Goal: Task Accomplishment & Management: Manage account settings

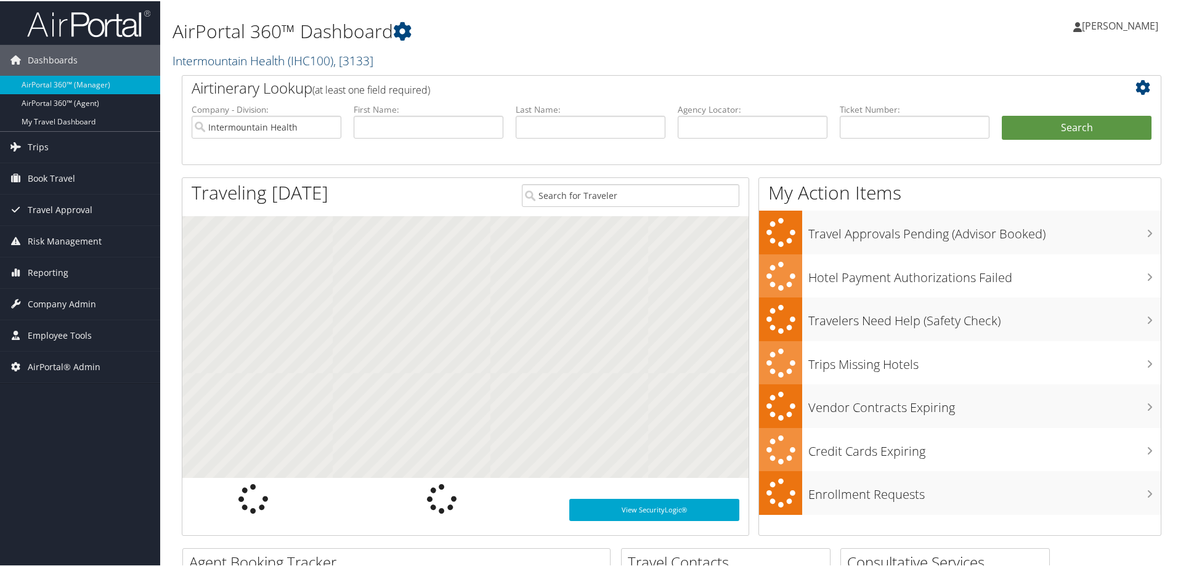
click at [232, 51] on link "Intermountain Health ( IHC100 ) , [ 3133 ]" at bounding box center [273, 59] width 201 height 17
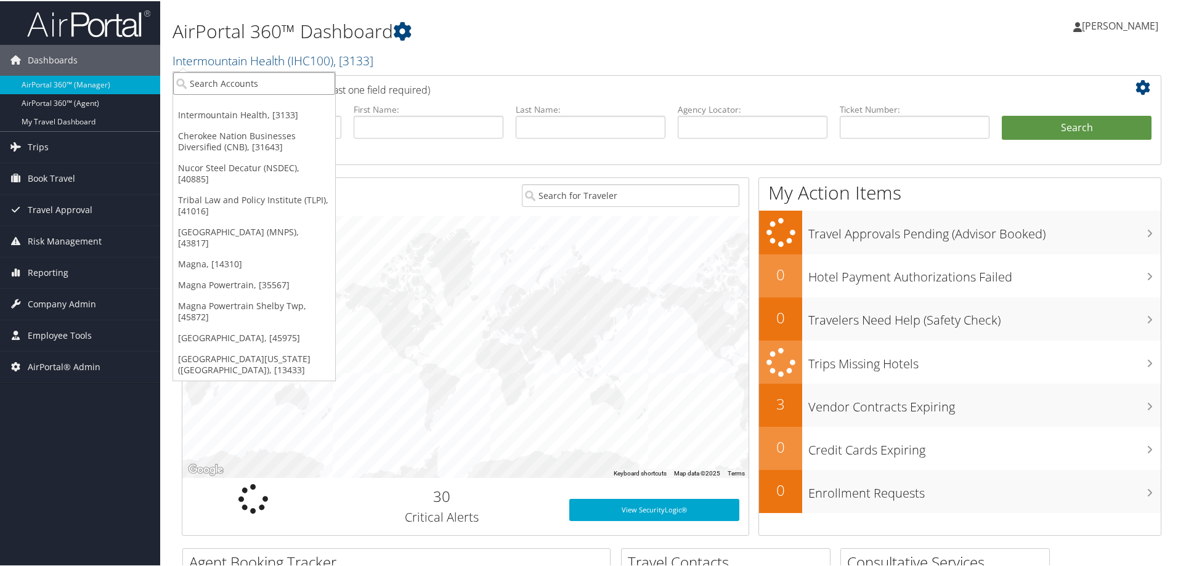
click at [221, 75] on input "search" at bounding box center [254, 82] width 162 height 23
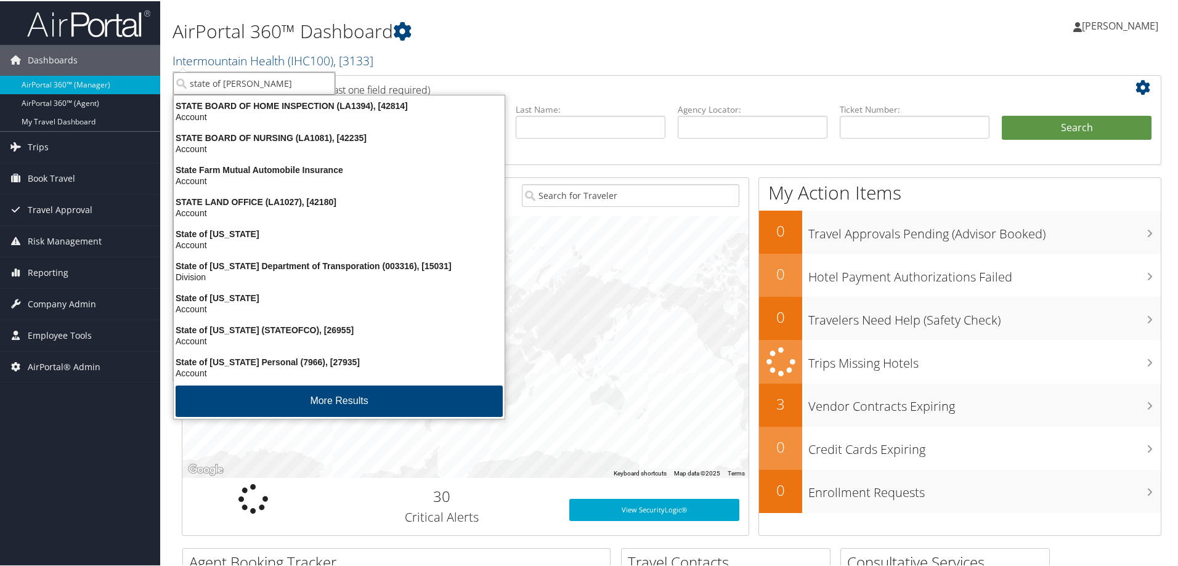
type input "state of loui"
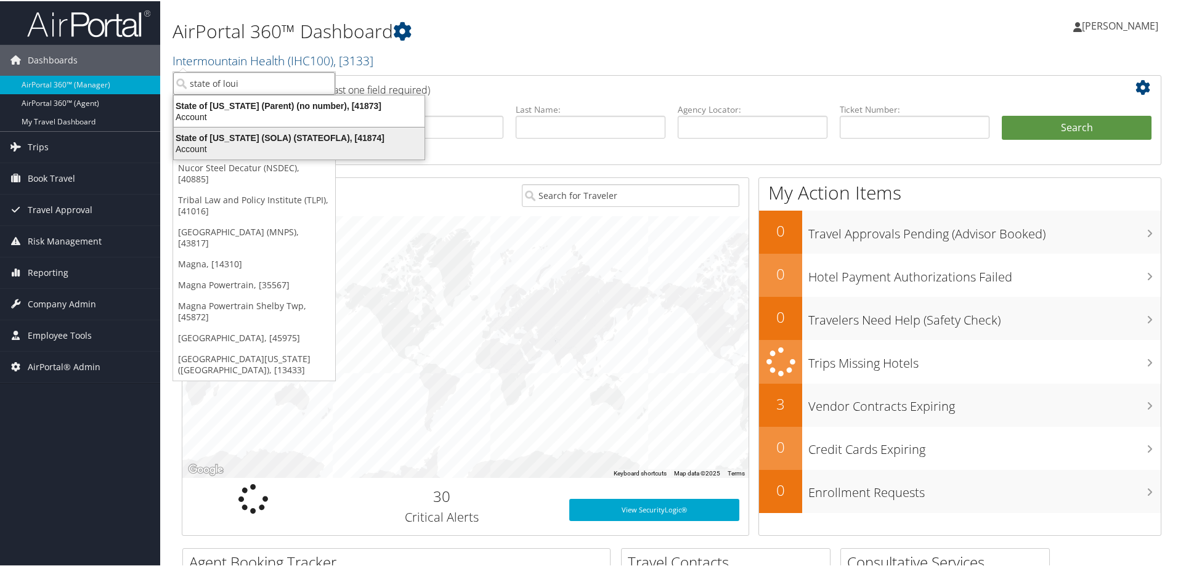
click at [245, 142] on div "State of Louisiana (SOLA) (STATEOFLA), [41874]" at bounding box center [299, 136] width 266 height 11
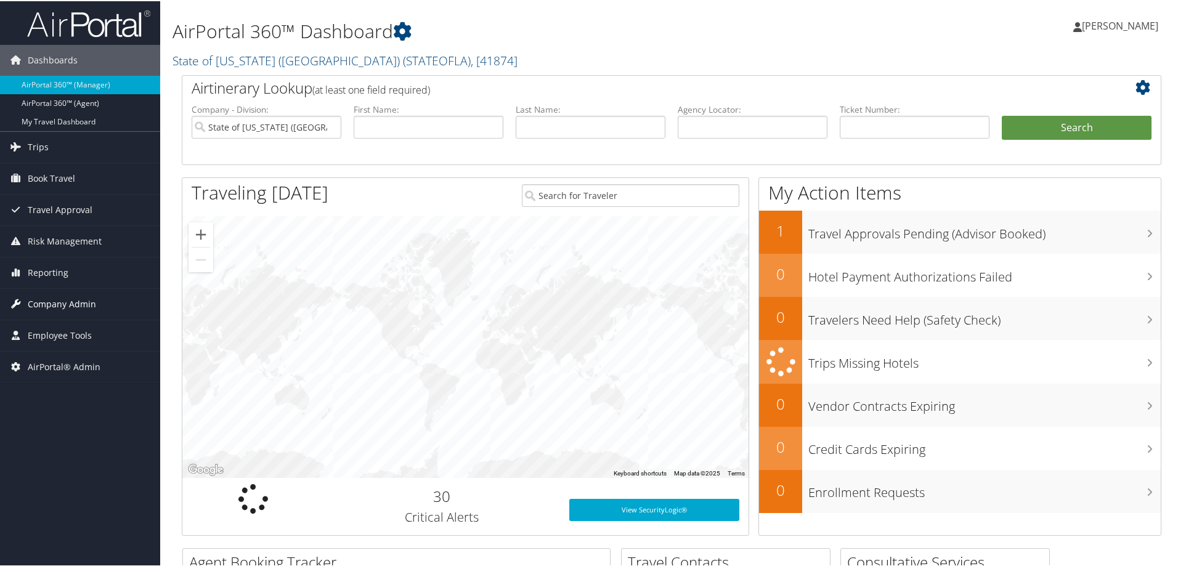
click at [59, 301] on span "Company Admin" at bounding box center [62, 303] width 68 height 31
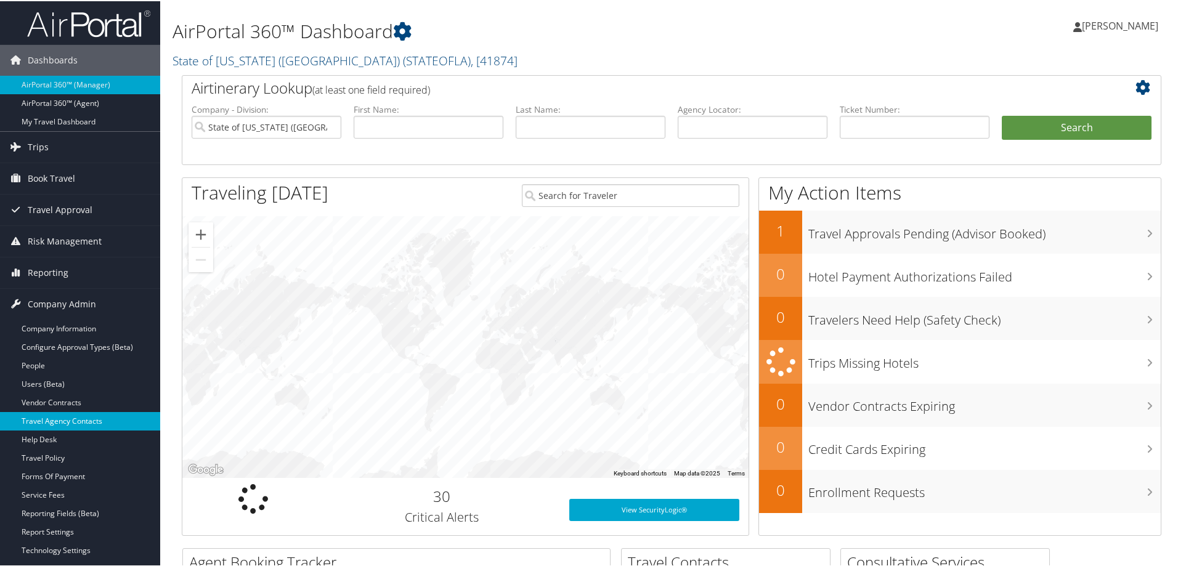
click at [78, 416] on link "Travel Agency Contacts" at bounding box center [80, 420] width 160 height 18
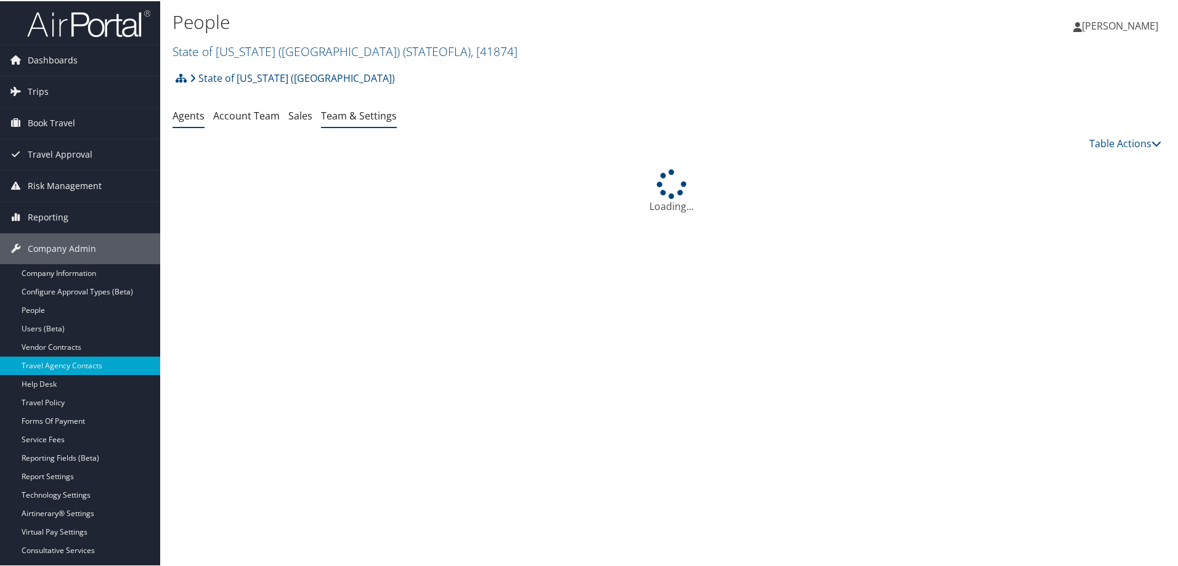
click at [384, 121] on link "Team & Settings" at bounding box center [359, 115] width 76 height 14
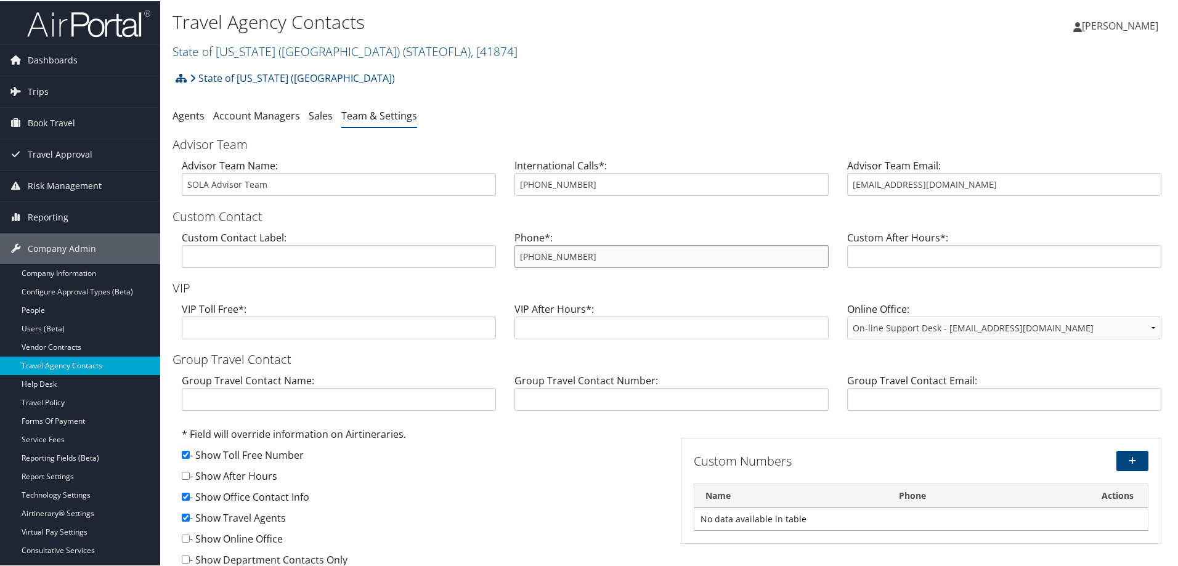
click at [481, 258] on div "Custom Contact Label: Phone*: 800-961-0720 Custom After Hours*:" at bounding box center [672, 252] width 998 height 47
click at [299, 41] on h2 "State of Louisiana (SOLA) ( STATEOFLA ) , [ 41874 ]" at bounding box center [505, 49] width 665 height 21
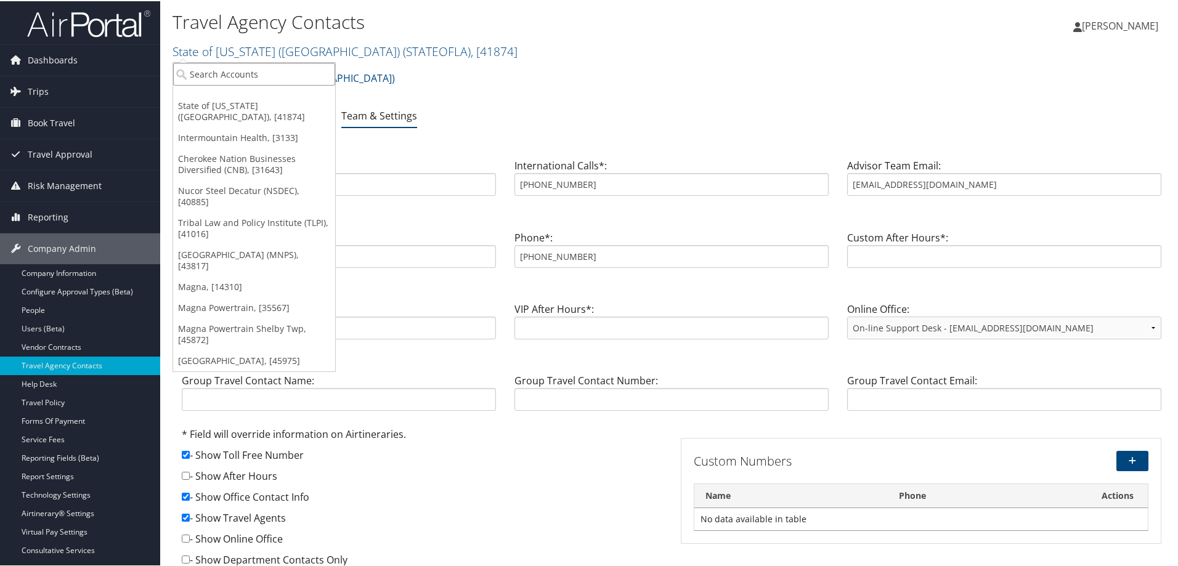
click at [276, 68] on input "search" at bounding box center [254, 73] width 162 height 23
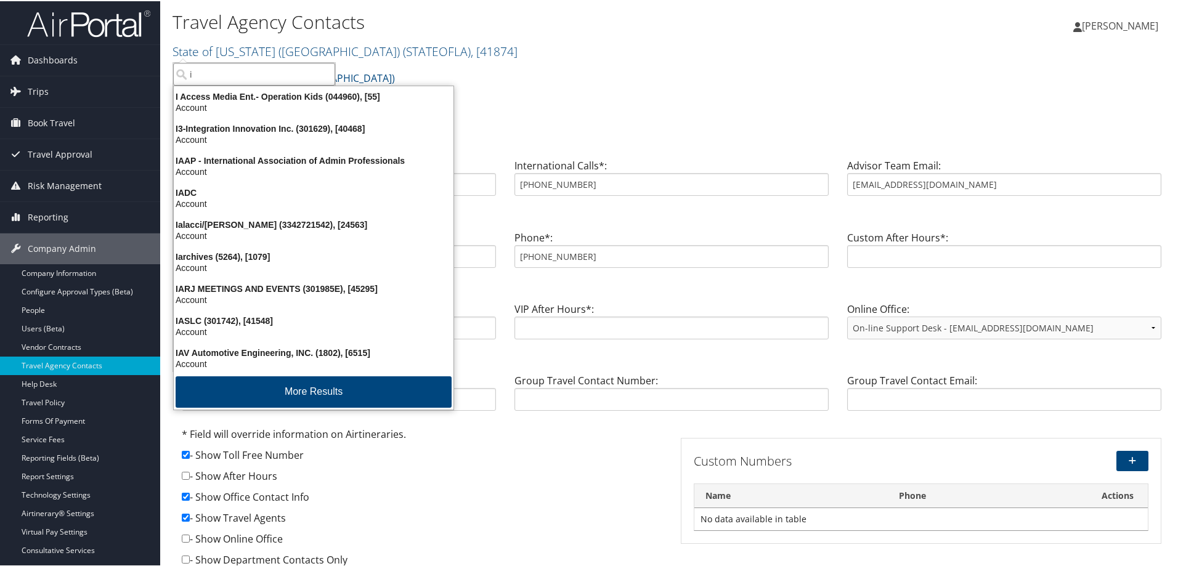
type input "i3"
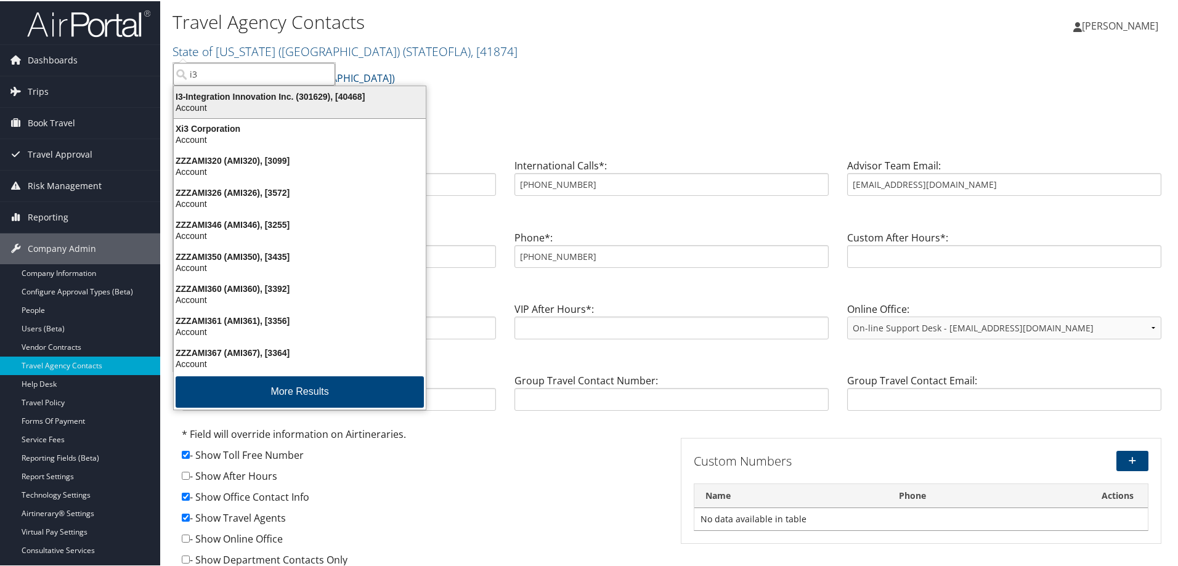
click at [277, 104] on div "Account" at bounding box center [299, 106] width 267 height 11
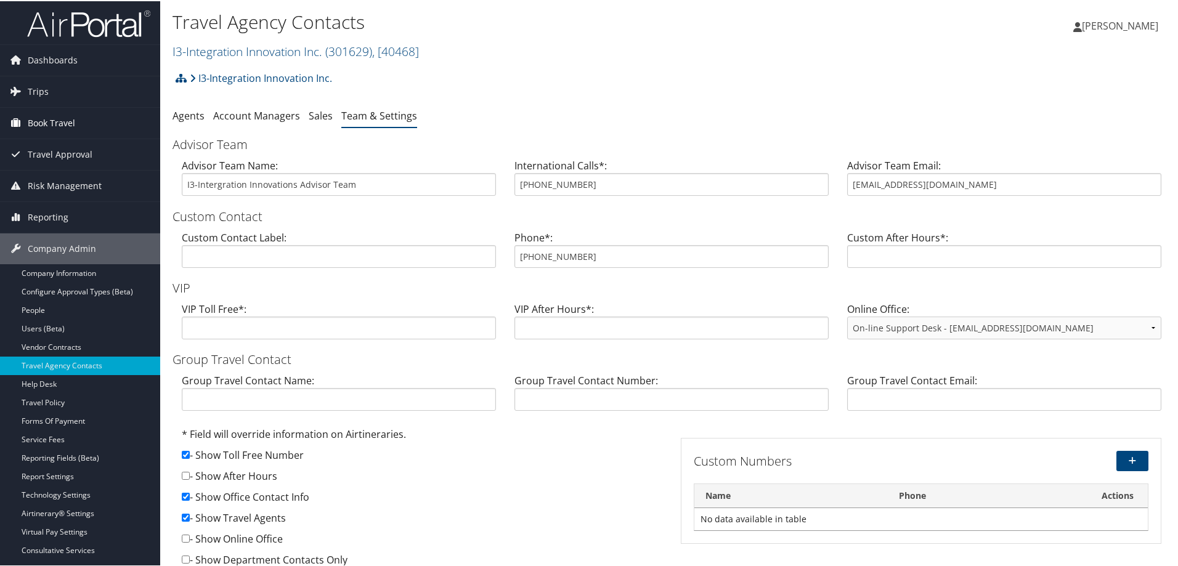
click at [60, 121] on span "Book Travel" at bounding box center [51, 122] width 47 height 31
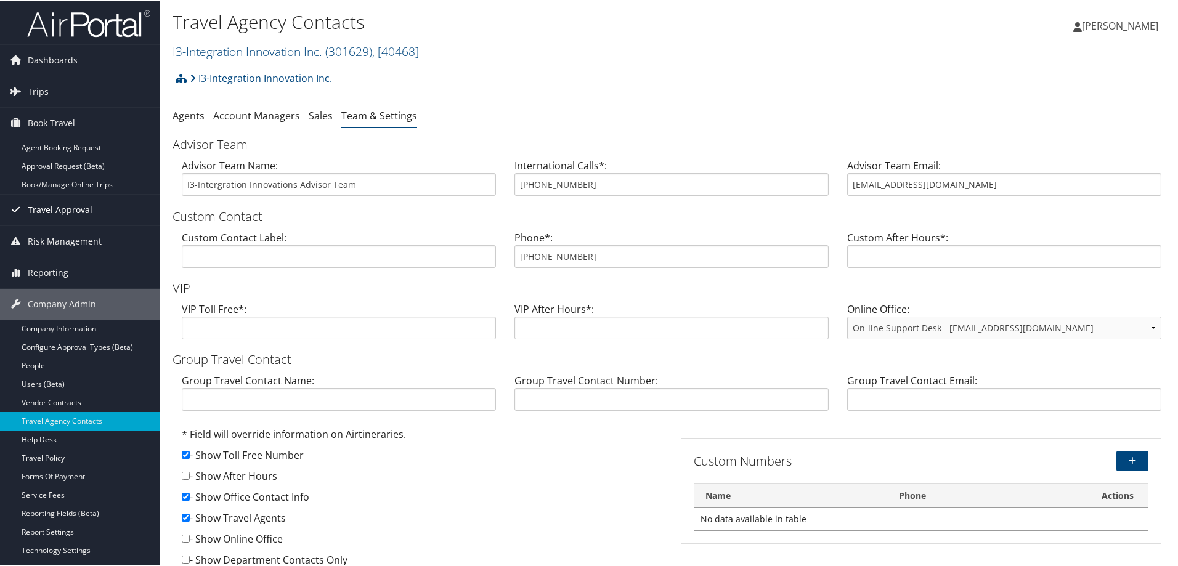
click at [59, 203] on span "Travel Approval" at bounding box center [60, 208] width 65 height 31
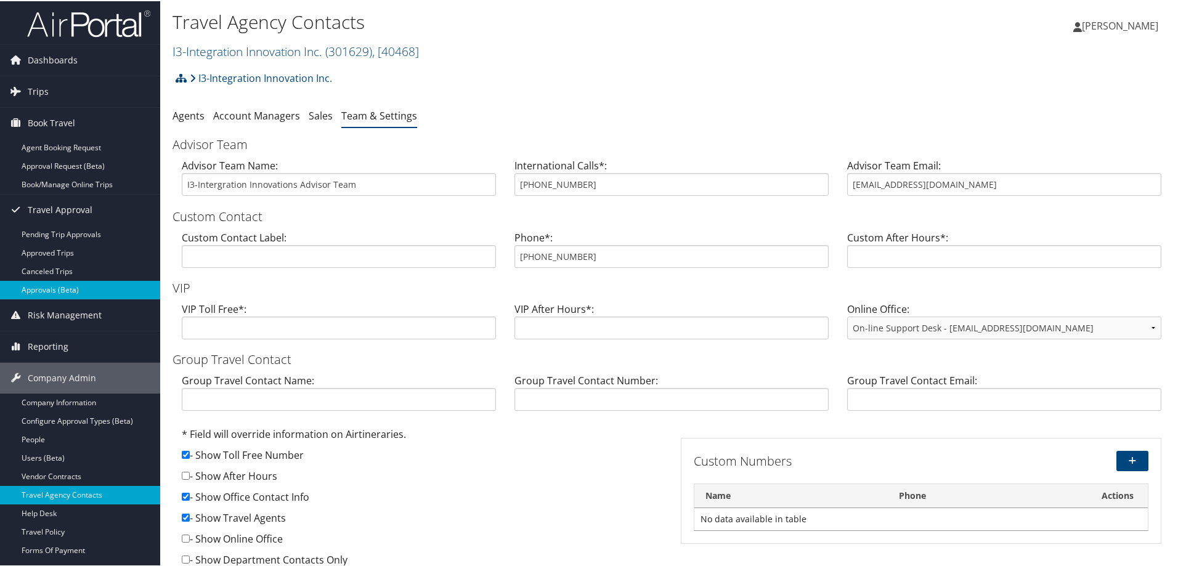
click at [71, 289] on link "Approvals (Beta)" at bounding box center [80, 289] width 160 height 18
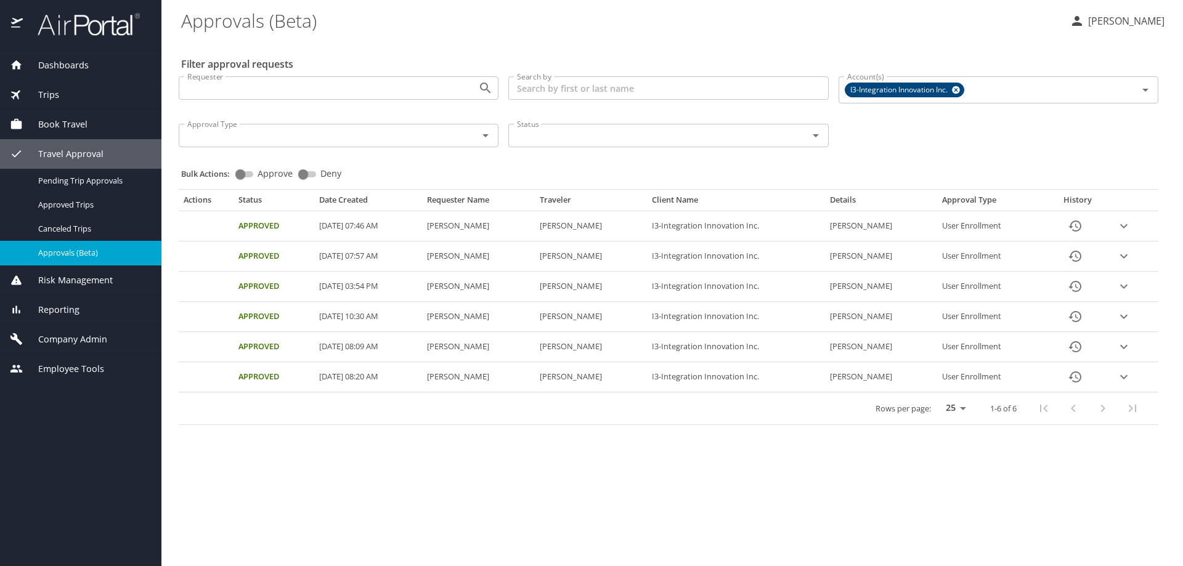
click at [614, 84] on input "Search by" at bounding box center [668, 87] width 320 height 23
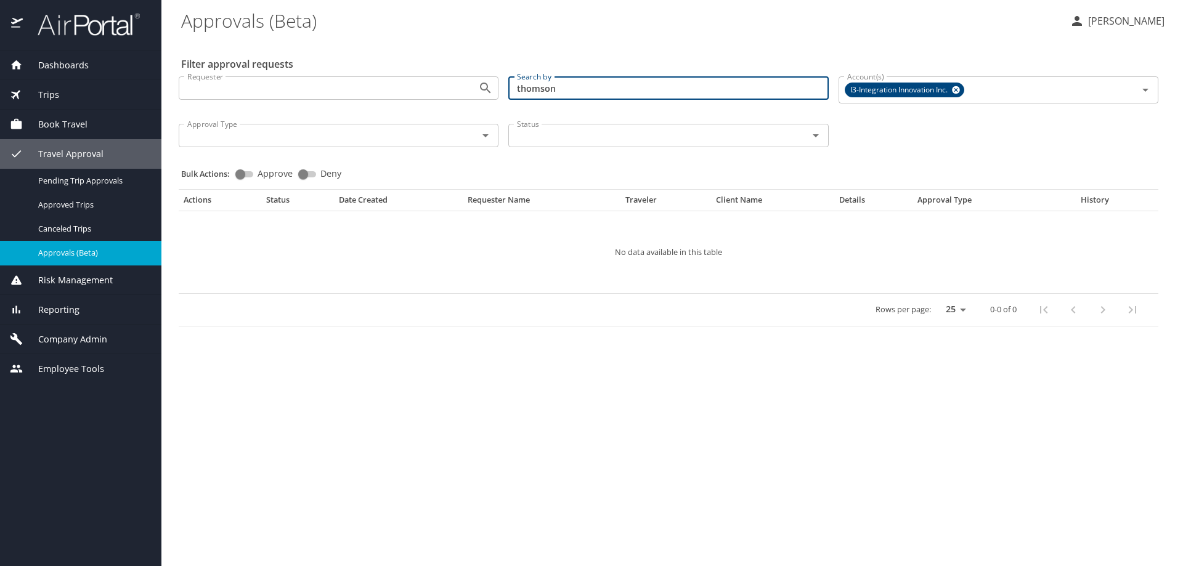
click at [492, 140] on div "Approval Type" at bounding box center [339, 135] width 320 height 23
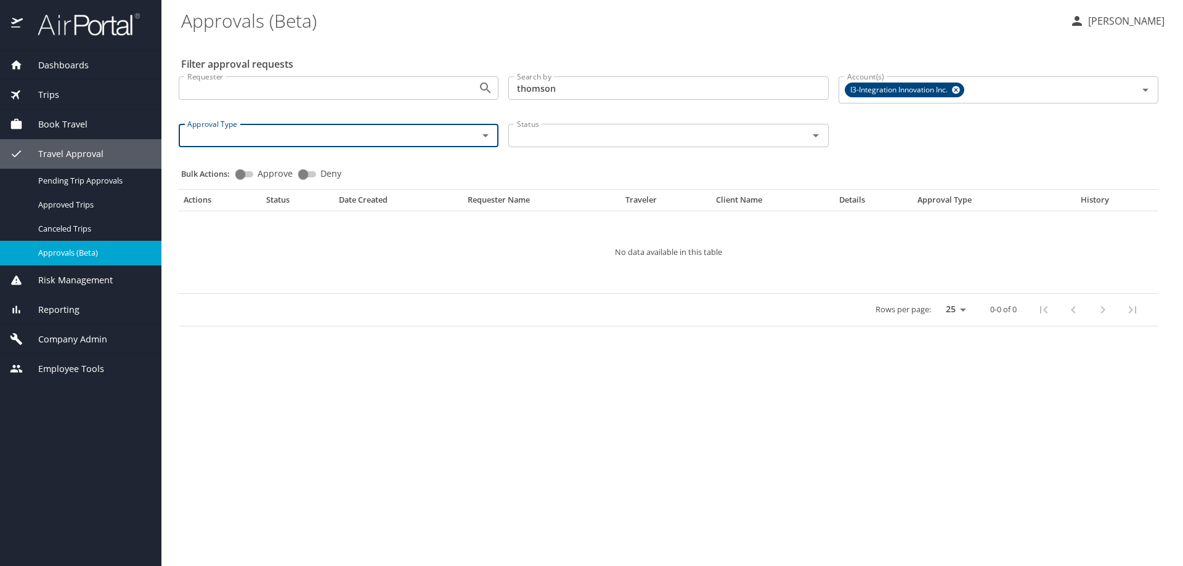
click at [489, 137] on icon "Open" at bounding box center [485, 135] width 15 height 15
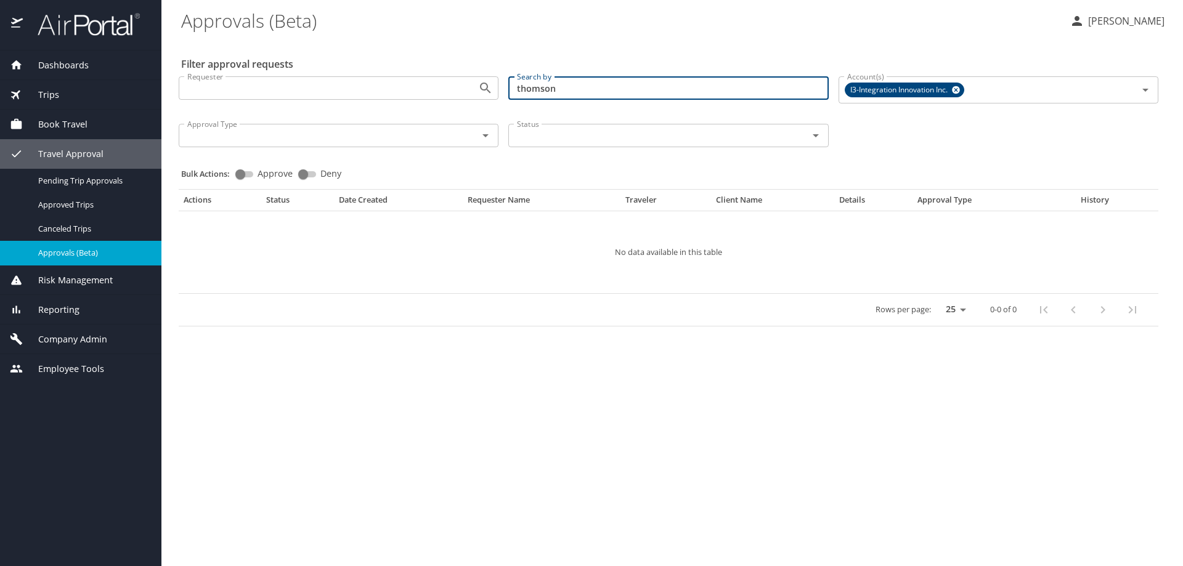
click at [595, 94] on input "thomson" at bounding box center [668, 87] width 320 height 23
type input "t"
type input "[PERSON_NAME]"
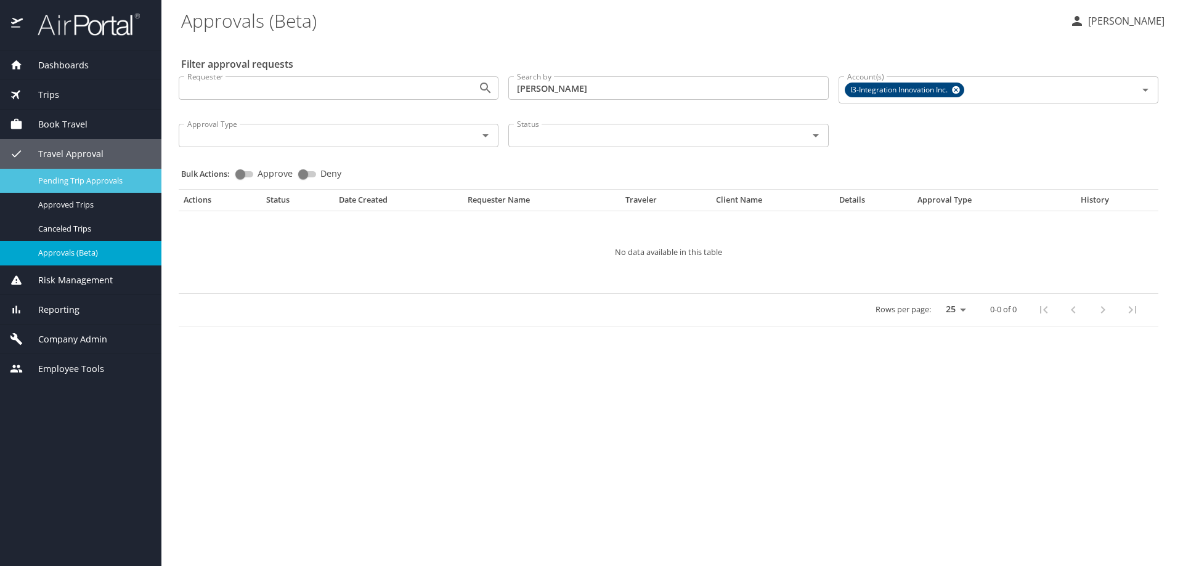
click at [124, 182] on span "Pending Trip Approvals" at bounding box center [92, 181] width 108 height 12
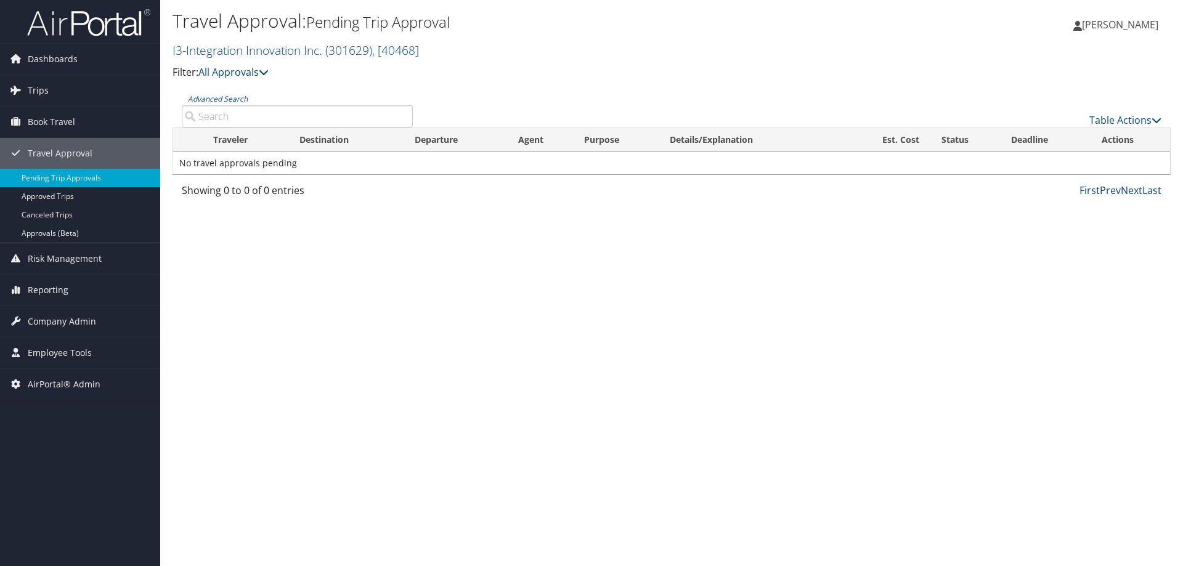
click at [225, 112] on input "Advanced Search" at bounding box center [297, 116] width 231 height 22
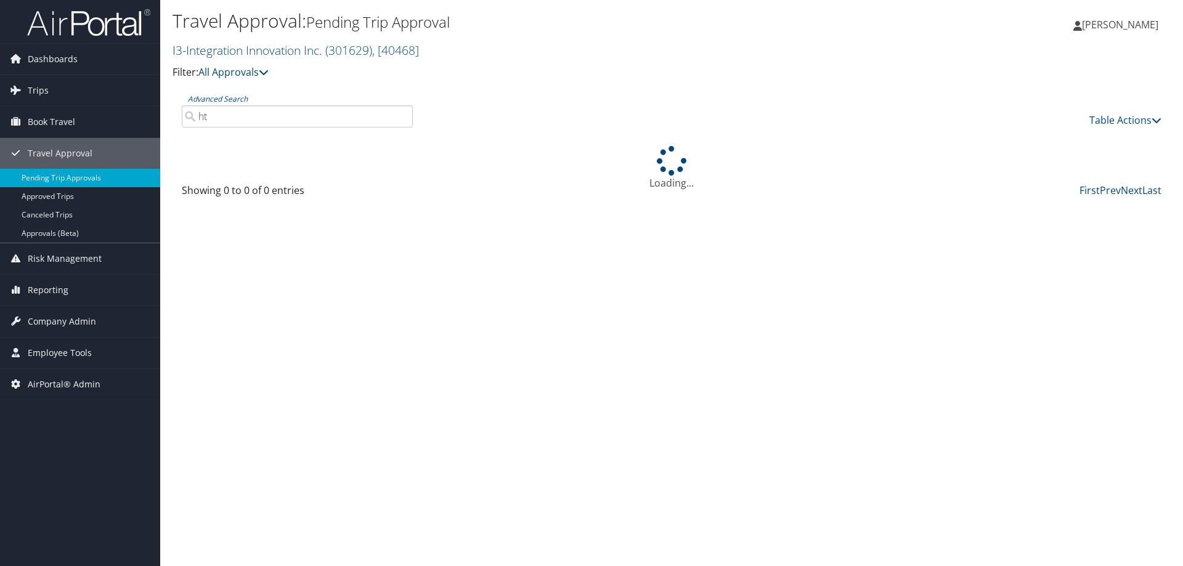
type input "h"
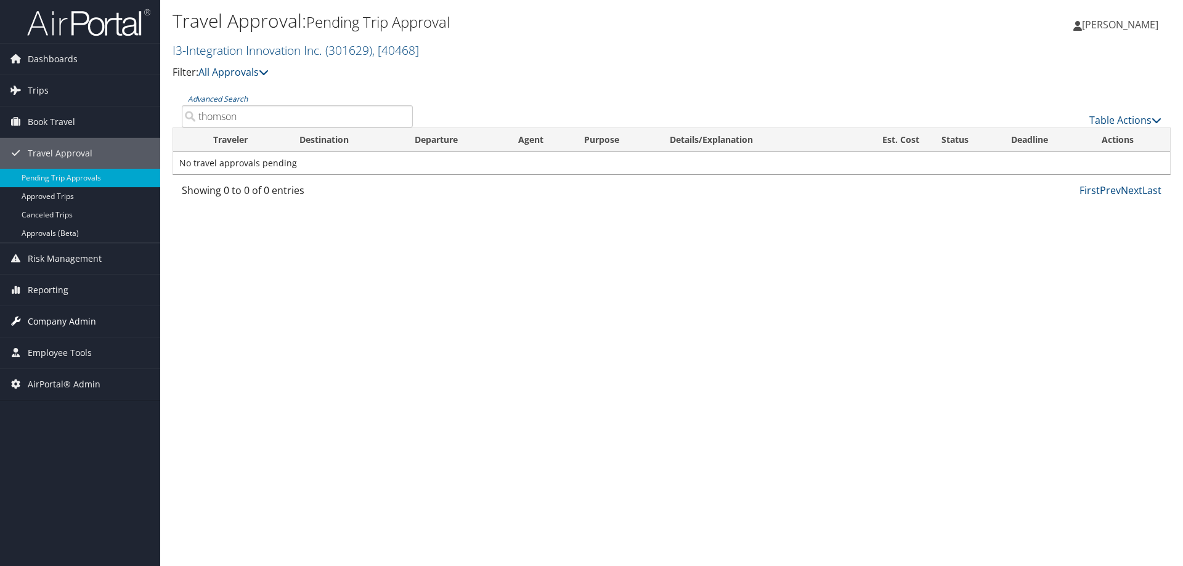
type input "thomson"
click at [71, 319] on span "Company Admin" at bounding box center [62, 321] width 68 height 31
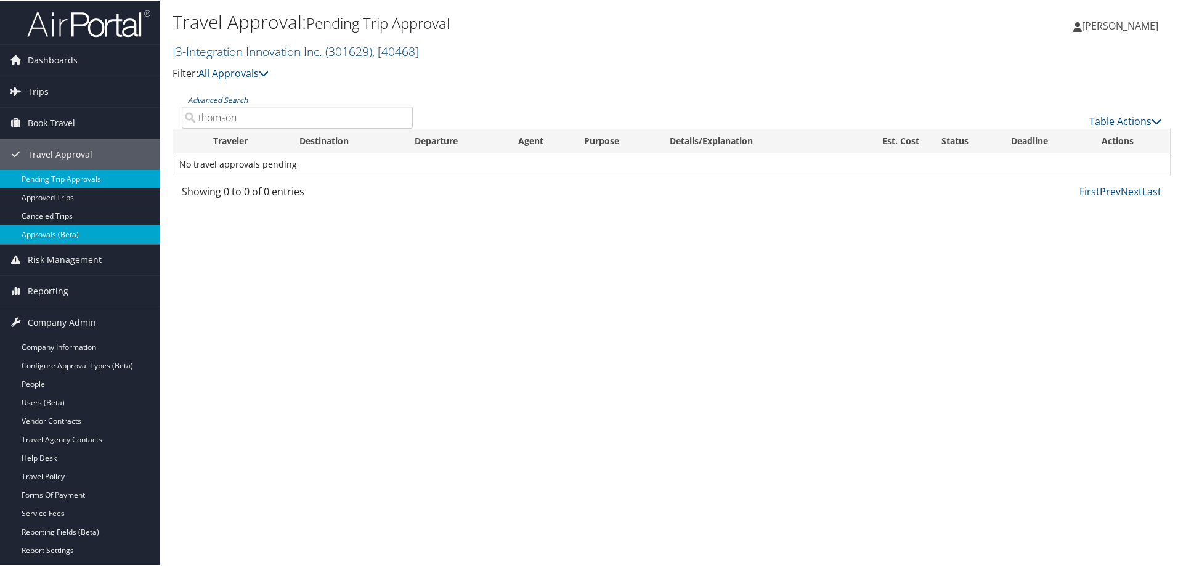
click at [57, 227] on link "Approvals (Beta)" at bounding box center [80, 233] width 160 height 18
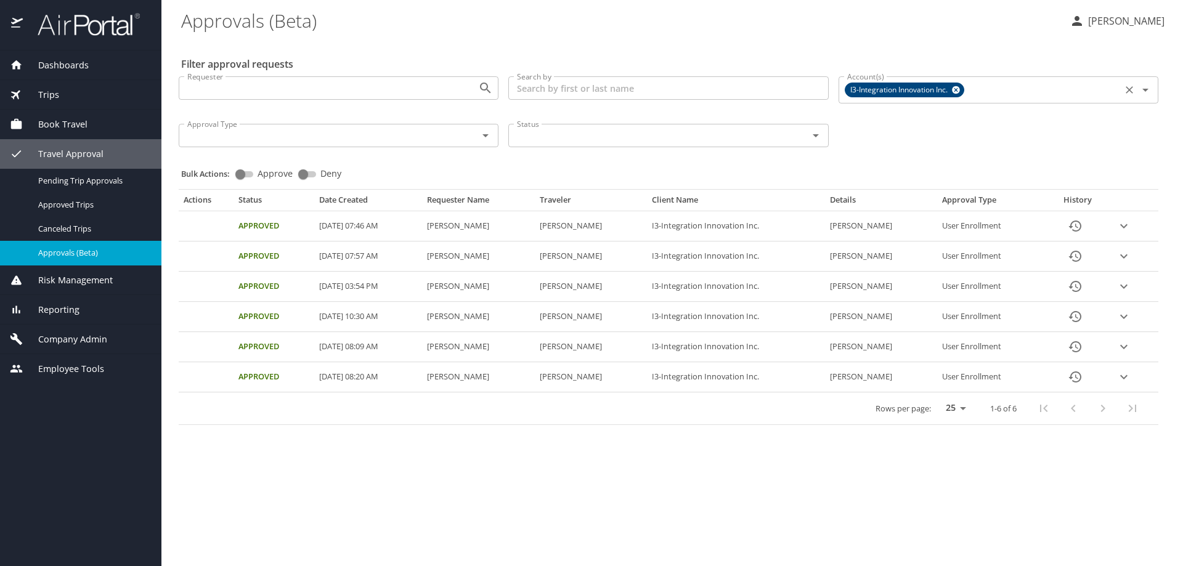
click at [960, 88] on icon at bounding box center [955, 90] width 9 height 14
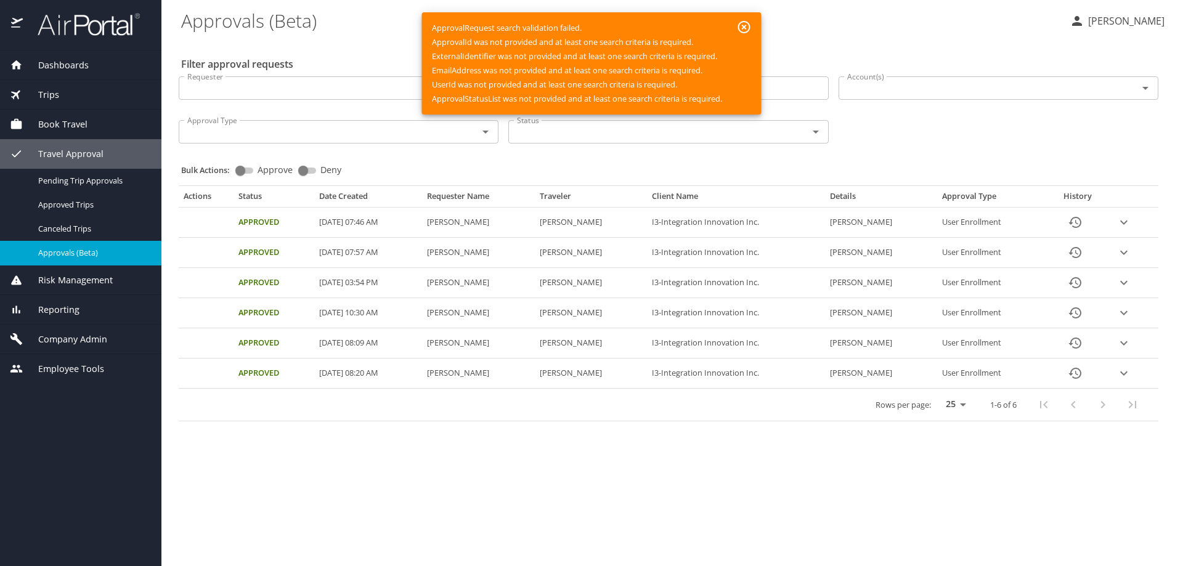
click at [741, 26] on icon "button" at bounding box center [744, 27] width 12 height 12
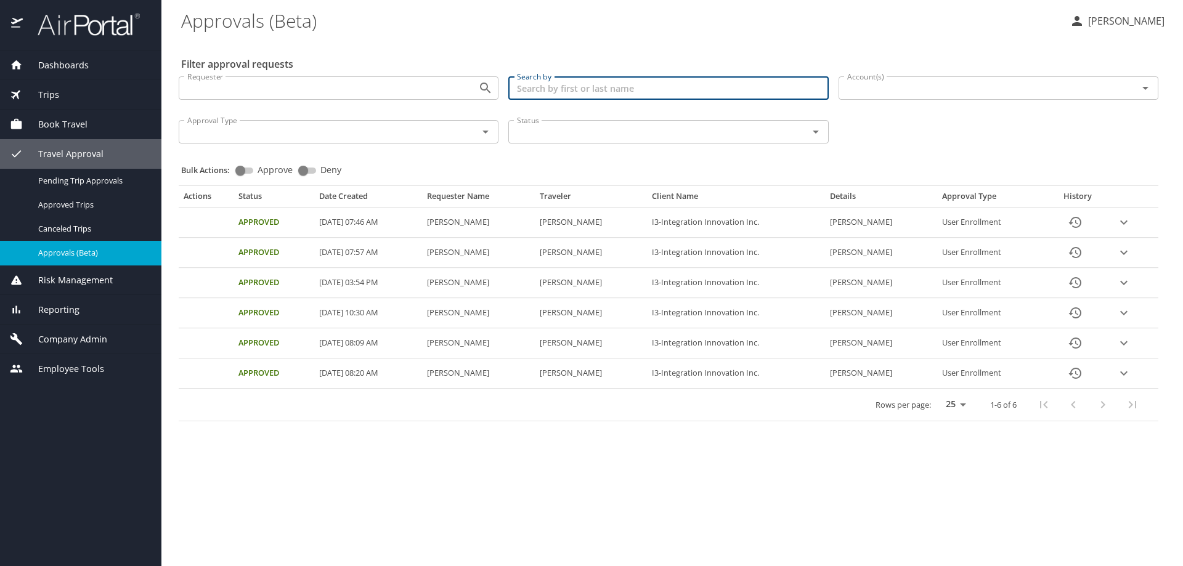
click at [596, 87] on input "Search by" at bounding box center [668, 87] width 320 height 23
click at [577, 146] on div "Status Status" at bounding box center [668, 130] width 320 height 31
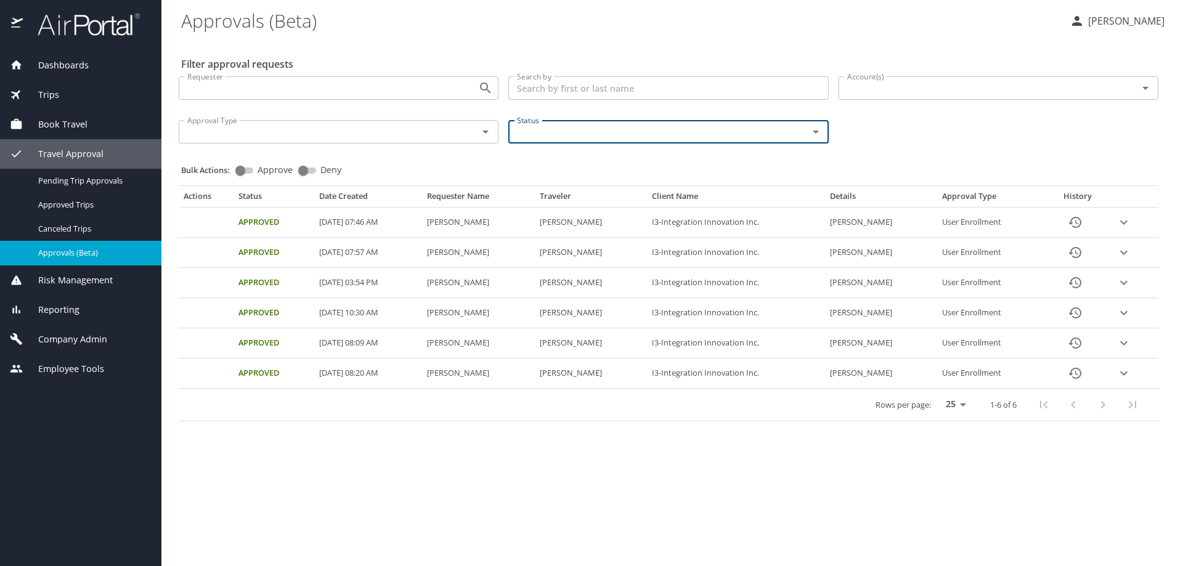
click at [575, 136] on input "Status" at bounding box center [650, 132] width 276 height 16
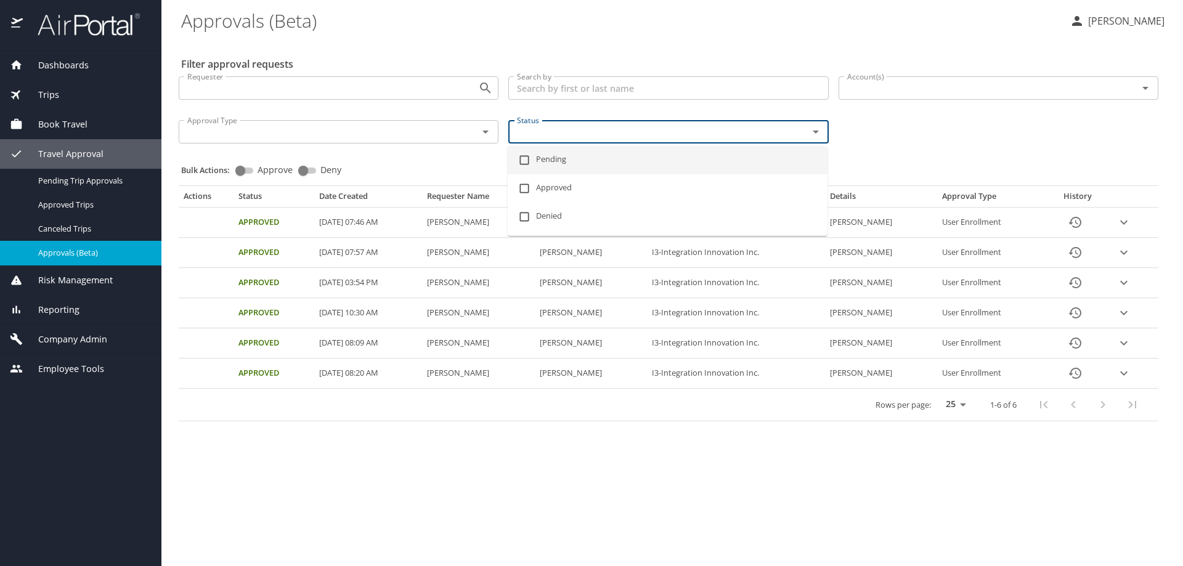
click at [527, 158] on input "checkbox" at bounding box center [524, 159] width 23 height 23
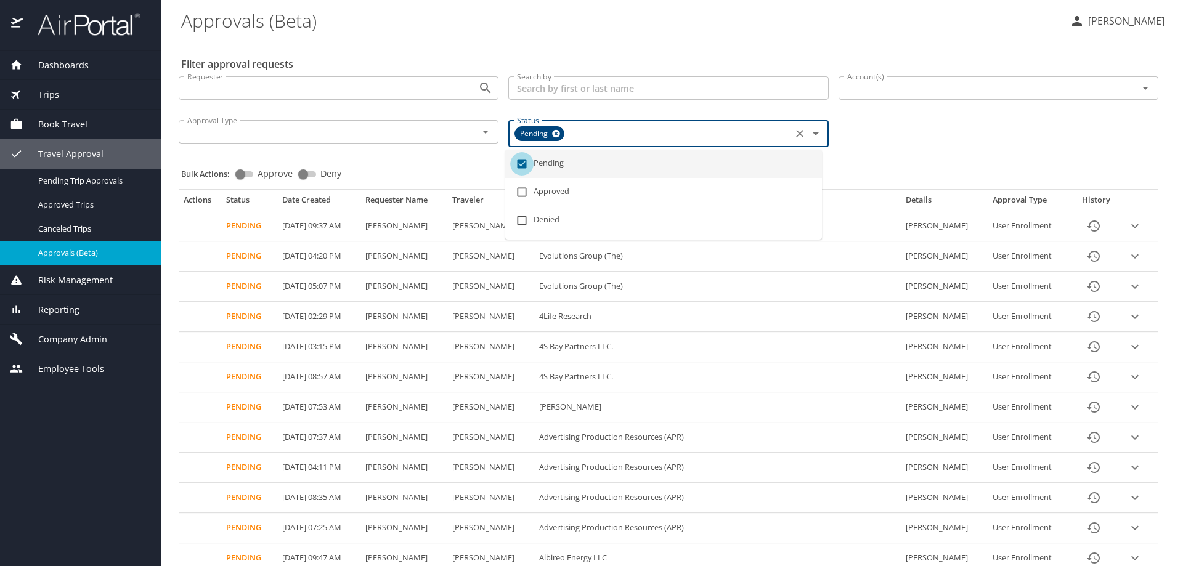
click at [519, 160] on input "checkbox" at bounding box center [521, 163] width 23 height 23
checkbox input "false"
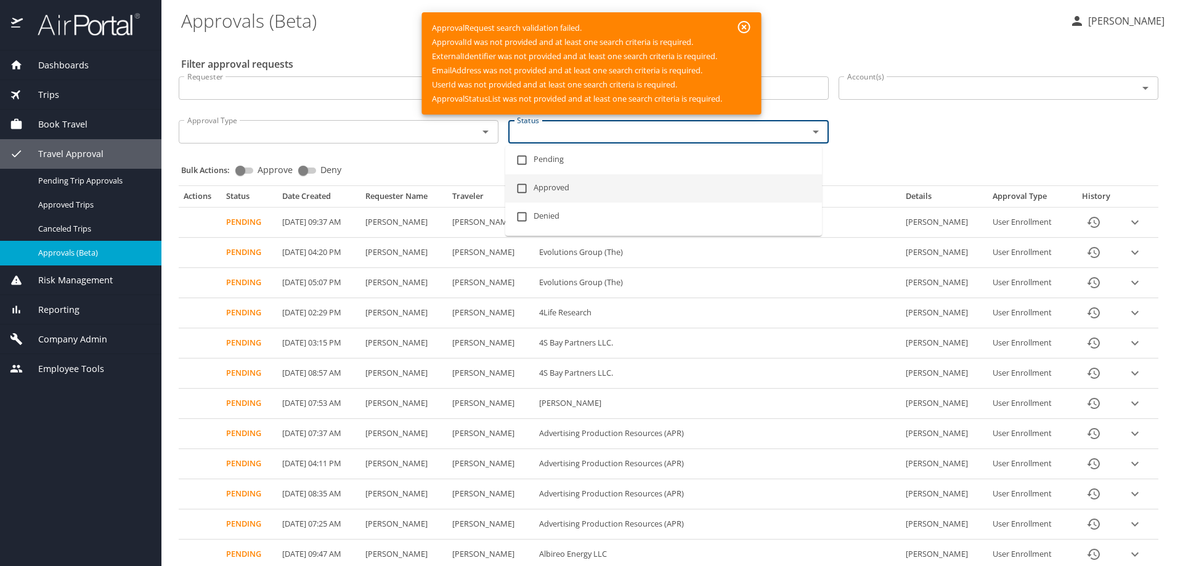
click at [522, 187] on input "checkbox" at bounding box center [521, 188] width 23 height 23
checkbox input "true"
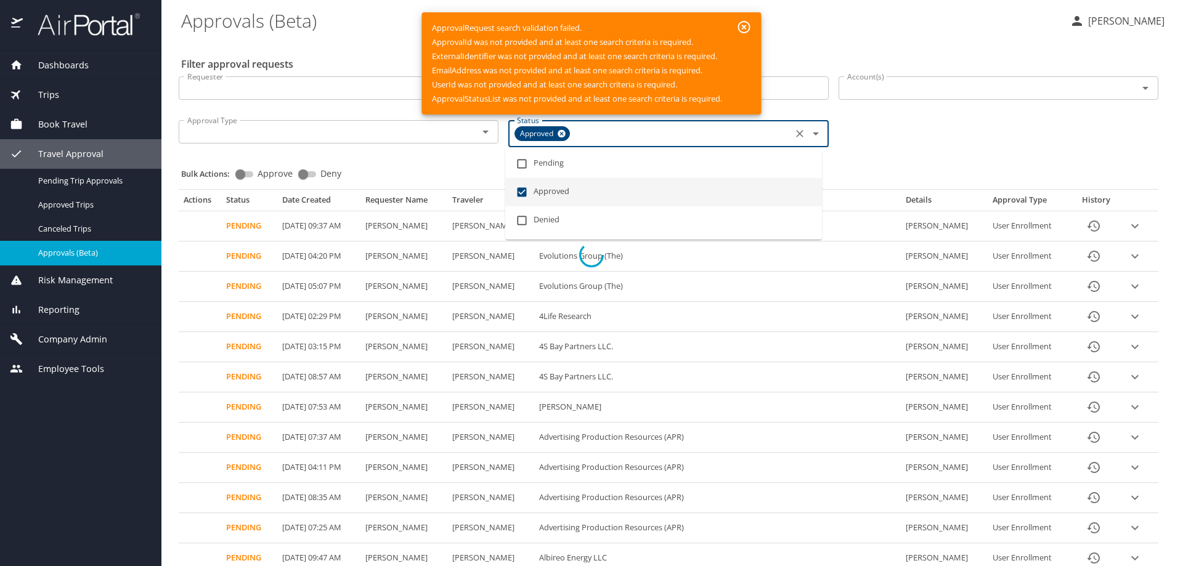
click at [744, 28] on div at bounding box center [591, 254] width 1183 height 623
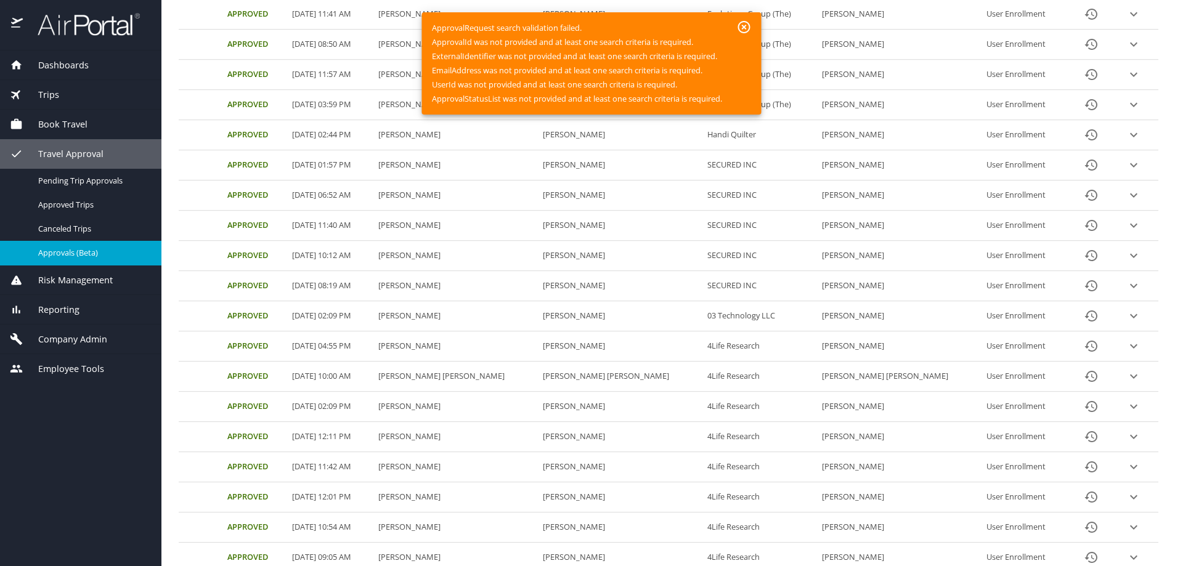
scroll to position [129, 0]
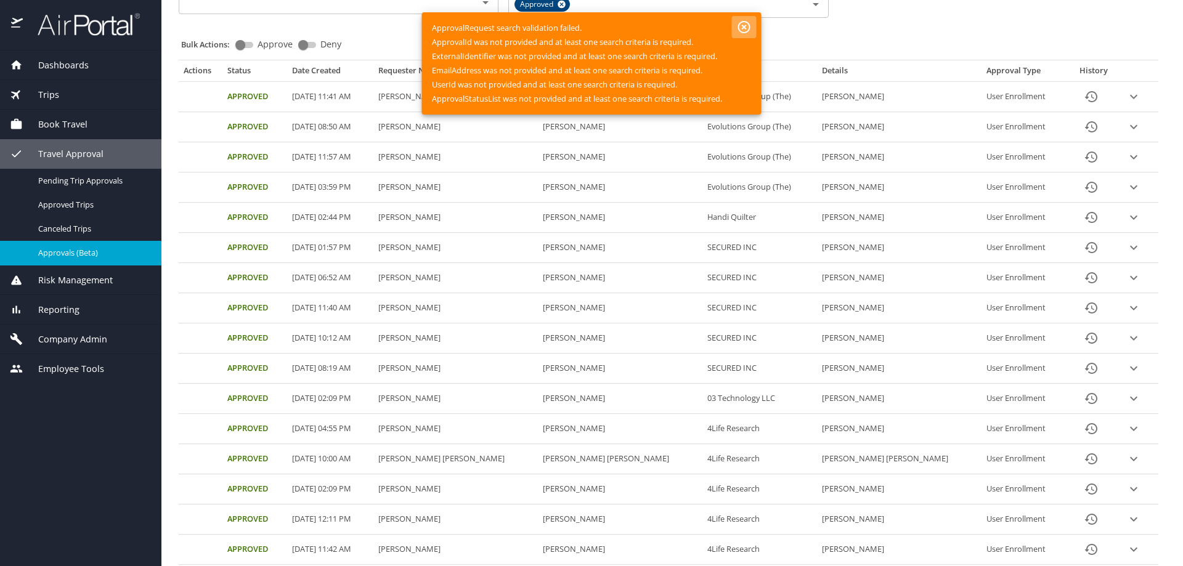
click at [748, 25] on icon "button" at bounding box center [744, 27] width 15 height 15
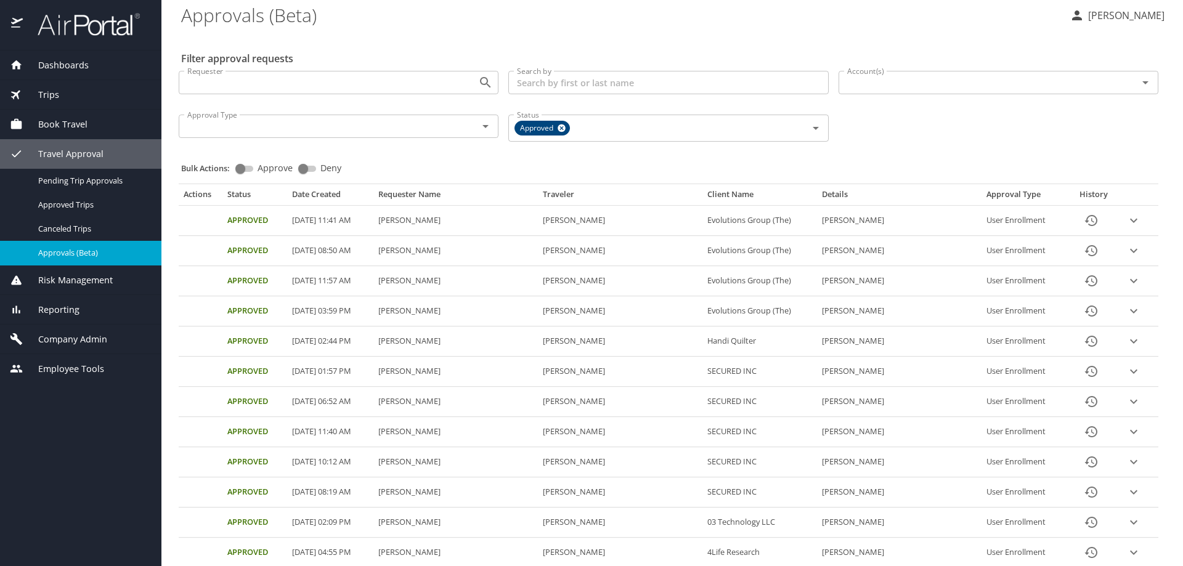
scroll to position [0, 0]
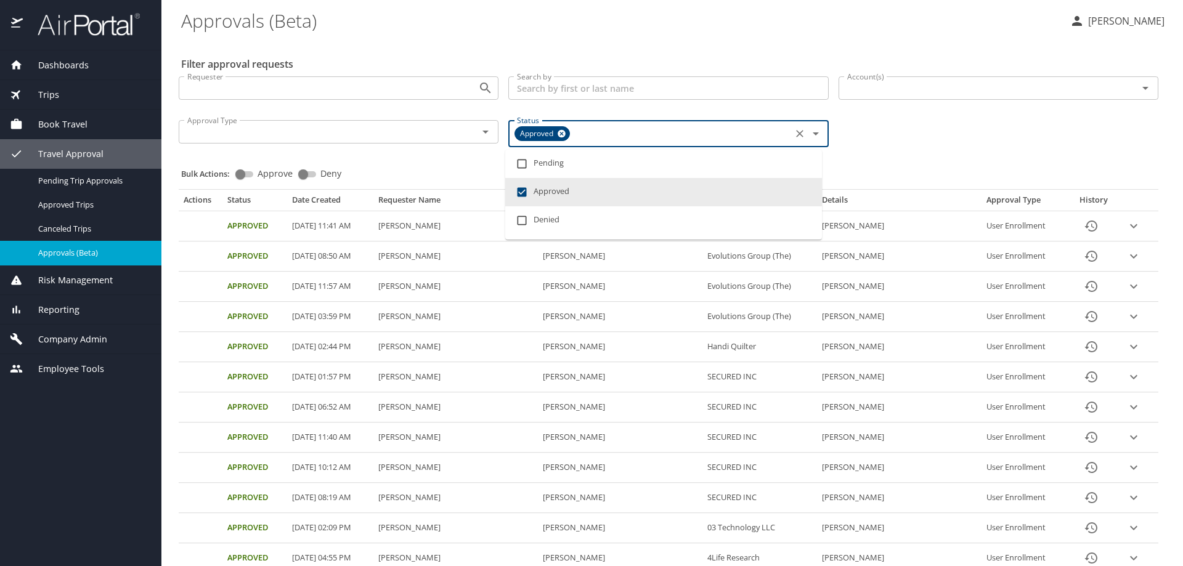
click at [717, 129] on input "Status" at bounding box center [680, 134] width 216 height 16
click at [518, 220] on input "checkbox" at bounding box center [521, 220] width 23 height 23
checkbox input "true"
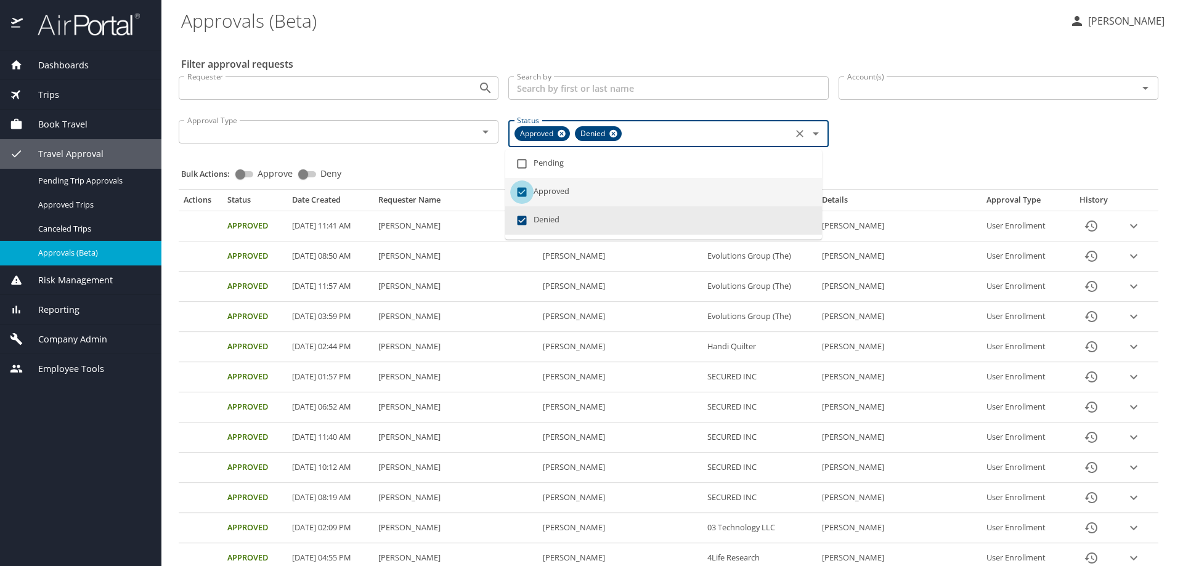
click at [518, 192] on input "checkbox" at bounding box center [521, 192] width 23 height 23
checkbox input "false"
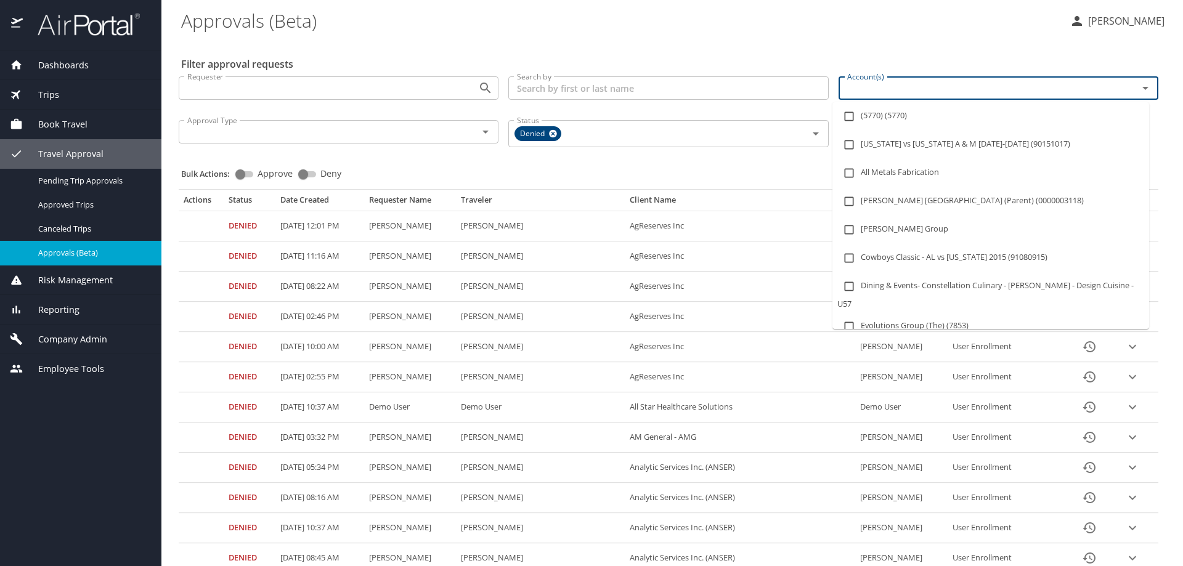
click at [932, 87] on input "Account(s)" at bounding box center [980, 88] width 276 height 16
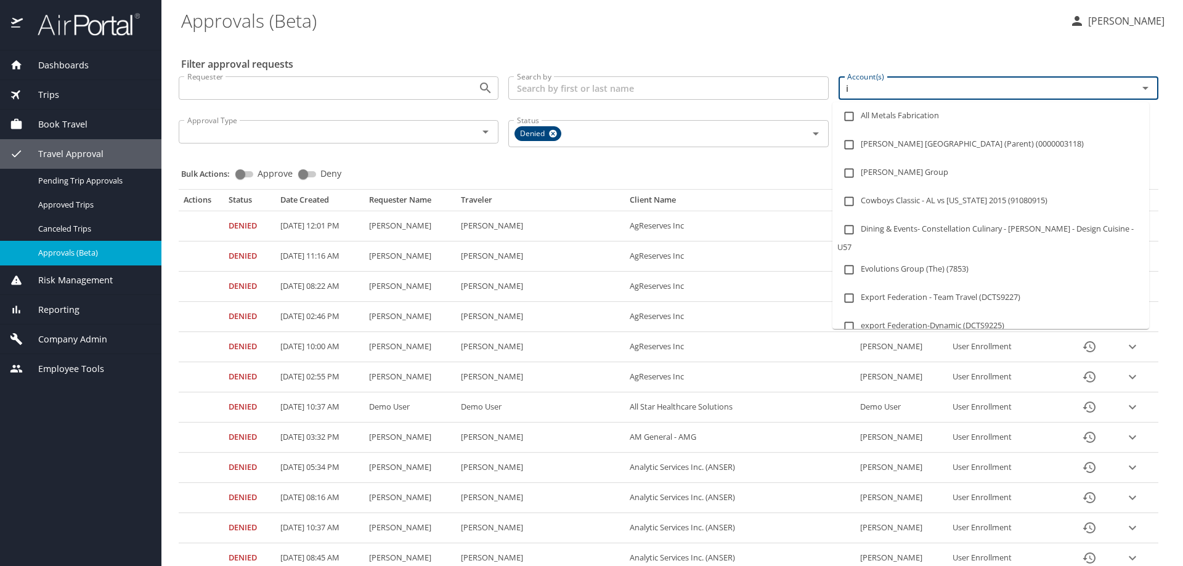
type input "i3"
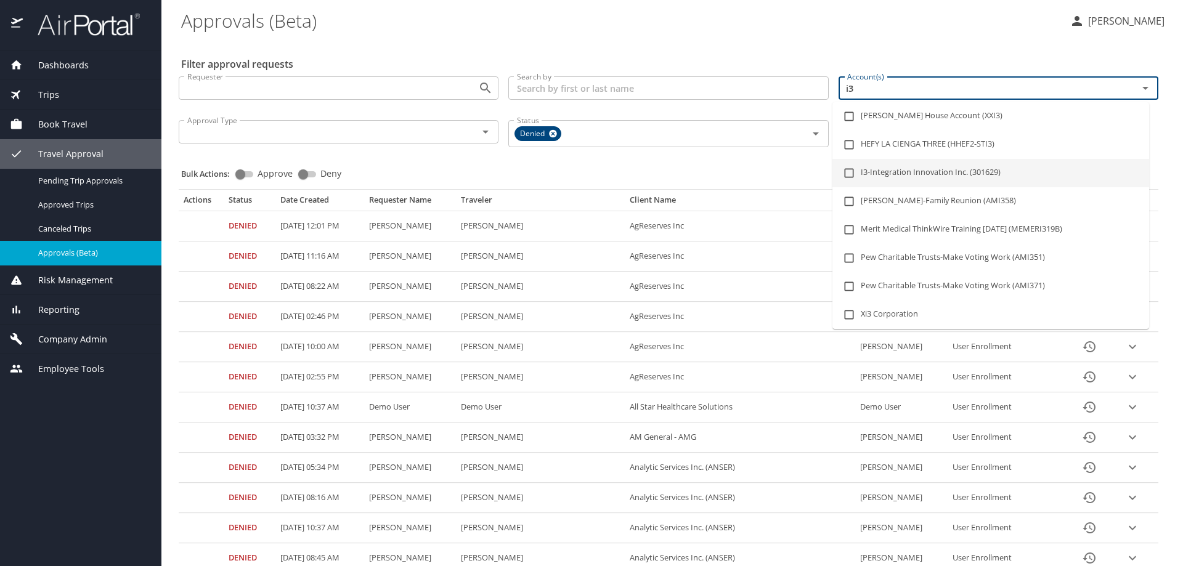
click at [852, 173] on input "checkbox" at bounding box center [848, 172] width 23 height 23
checkbox input "true"
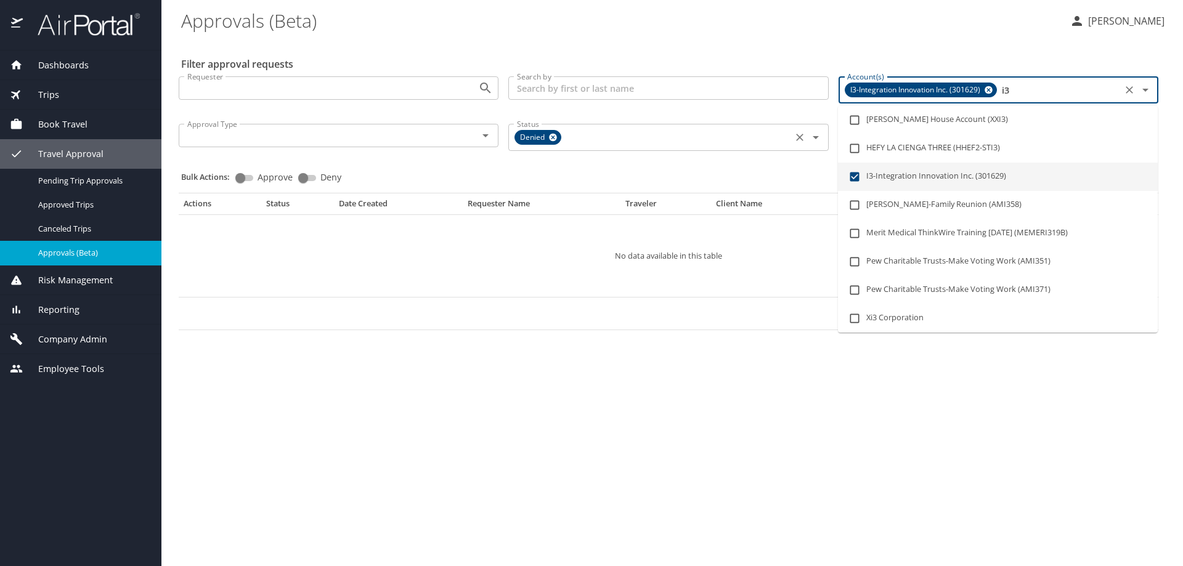
type input "i3"
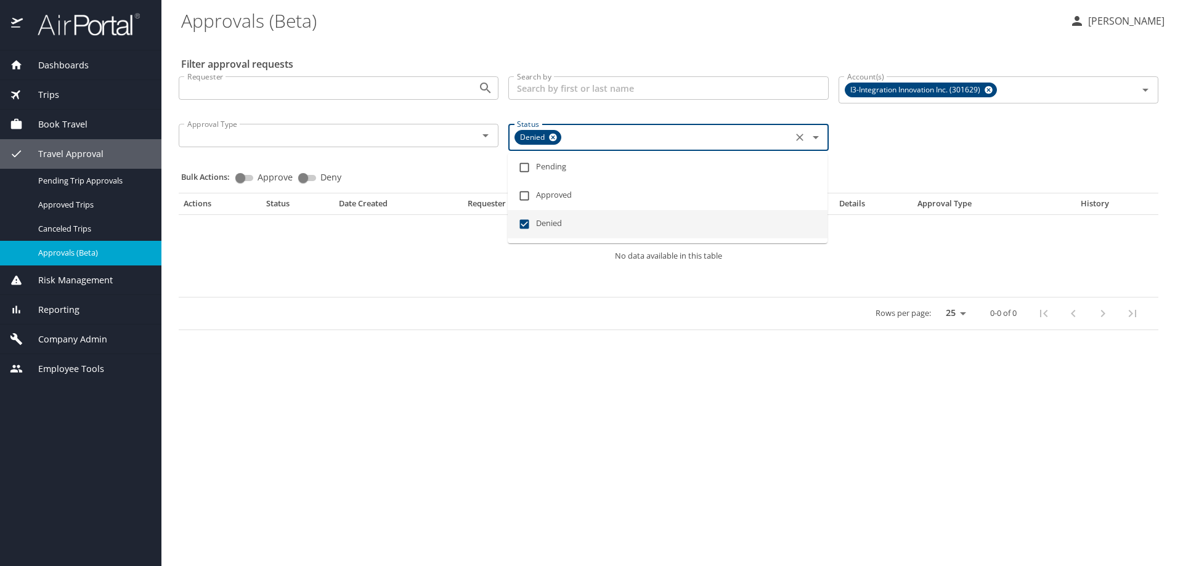
click at [602, 138] on input "Status" at bounding box center [676, 137] width 224 height 16
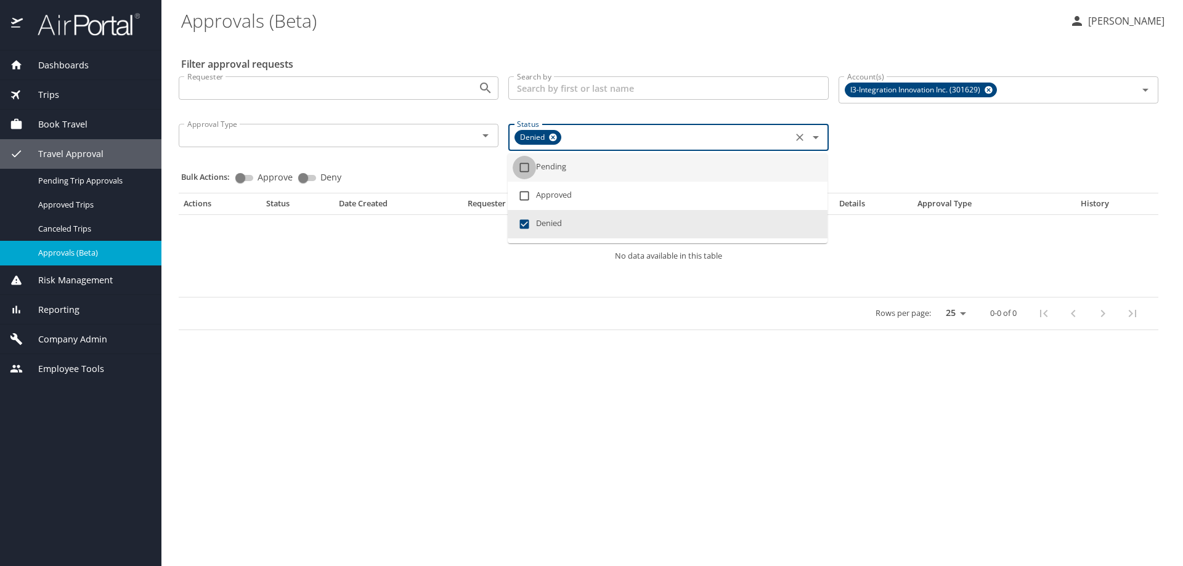
click at [523, 167] on input "checkbox" at bounding box center [524, 167] width 23 height 23
checkbox input "true"
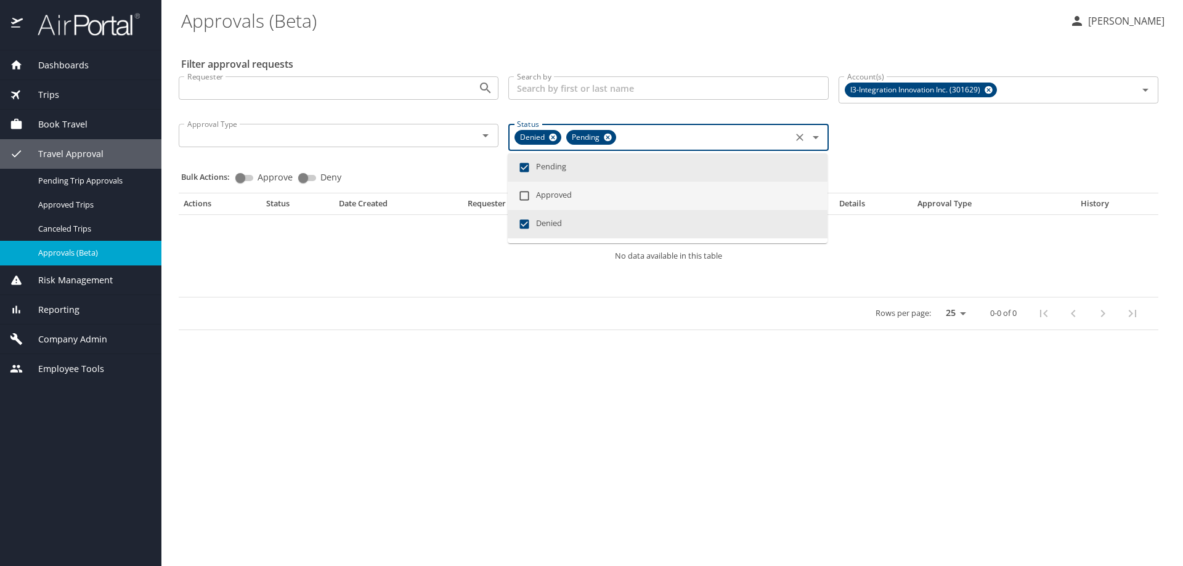
click at [522, 193] on input "checkbox" at bounding box center [524, 195] width 23 height 23
checkbox input "true"
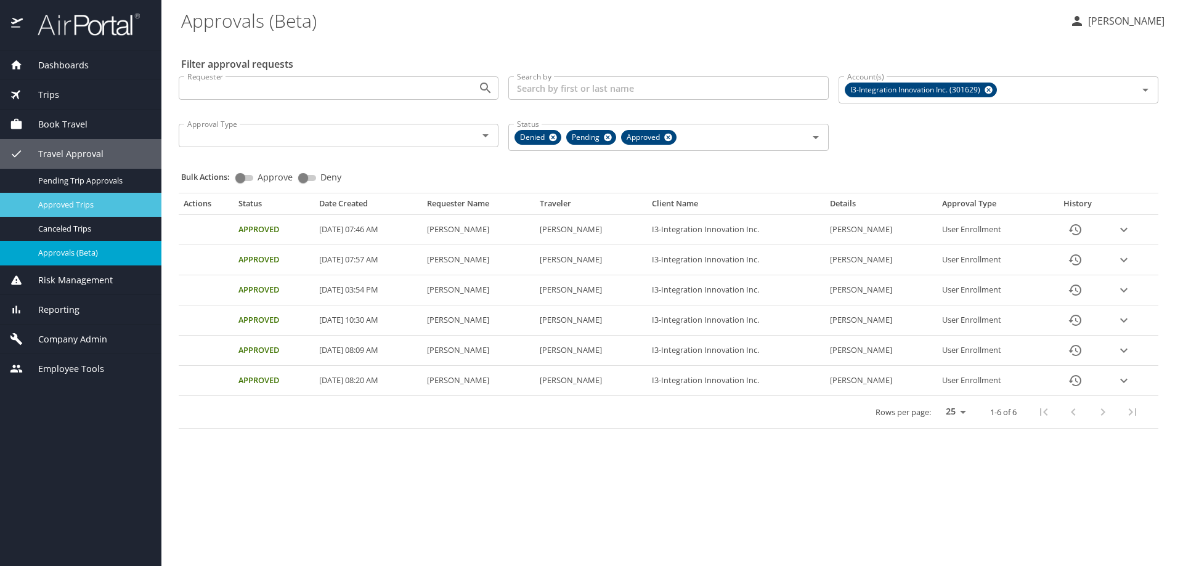
click at [70, 207] on span "Approved Trips" at bounding box center [92, 205] width 108 height 12
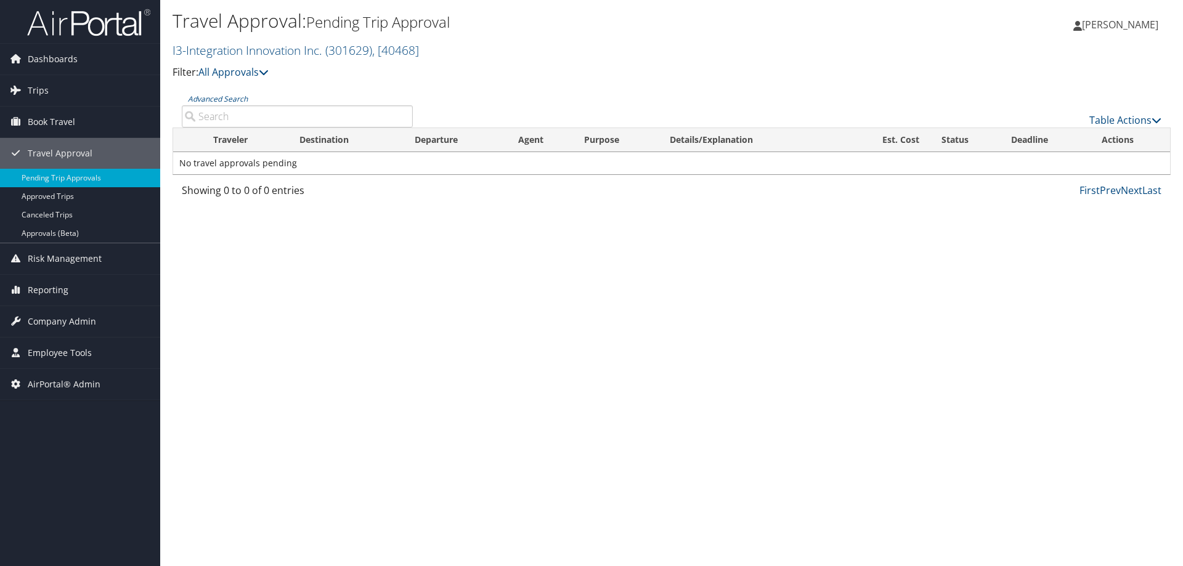
click at [246, 120] on input "Advanced Search" at bounding box center [297, 116] width 231 height 22
type input "thomson"
click at [39, 316] on span "Company Admin" at bounding box center [62, 321] width 68 height 31
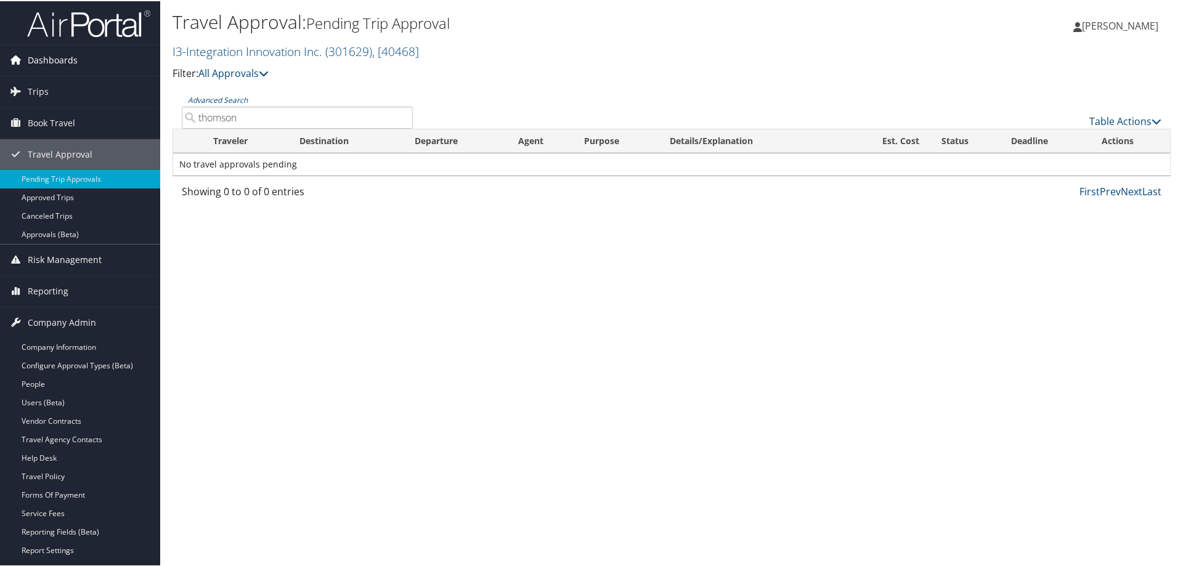
click at [48, 55] on span "Dashboards" at bounding box center [53, 59] width 50 height 31
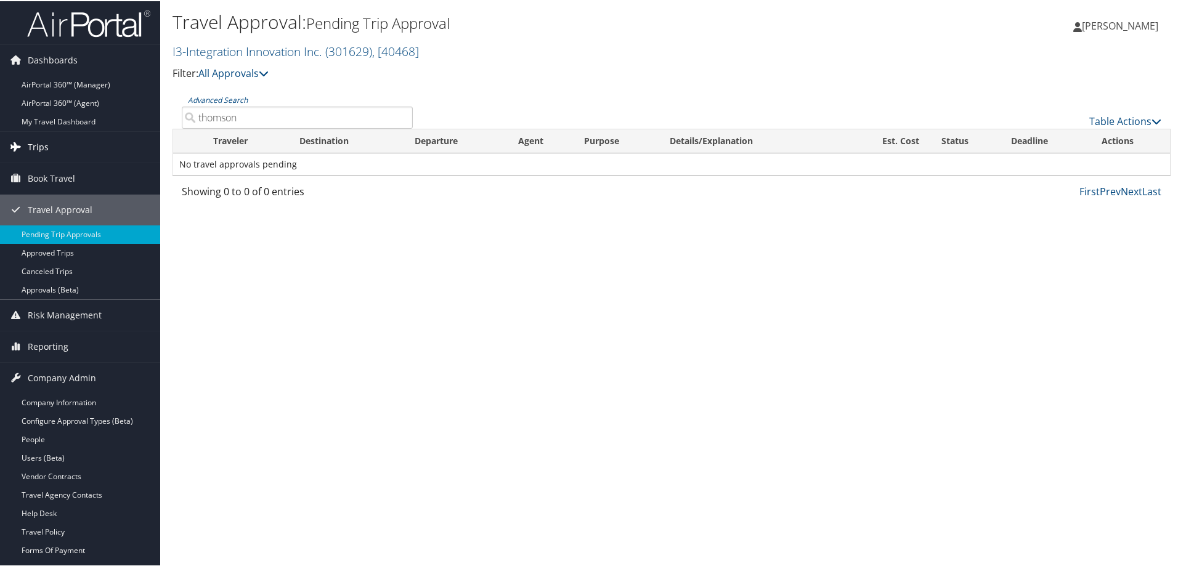
click at [44, 144] on span "Trips" at bounding box center [38, 146] width 21 height 31
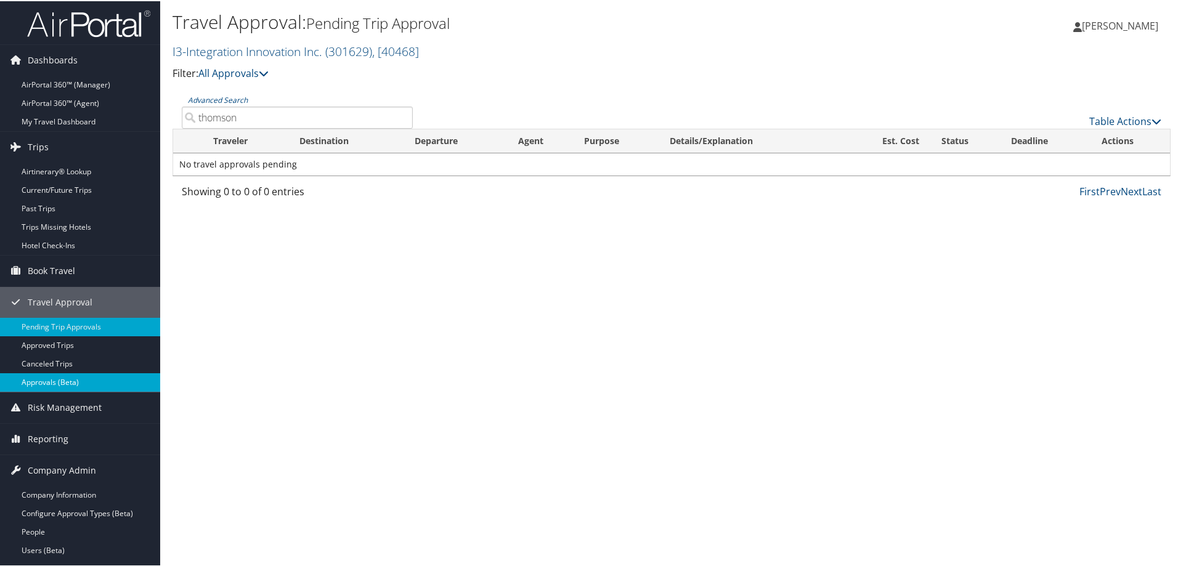
click at [94, 376] on link "Approvals (Beta)" at bounding box center [80, 381] width 160 height 18
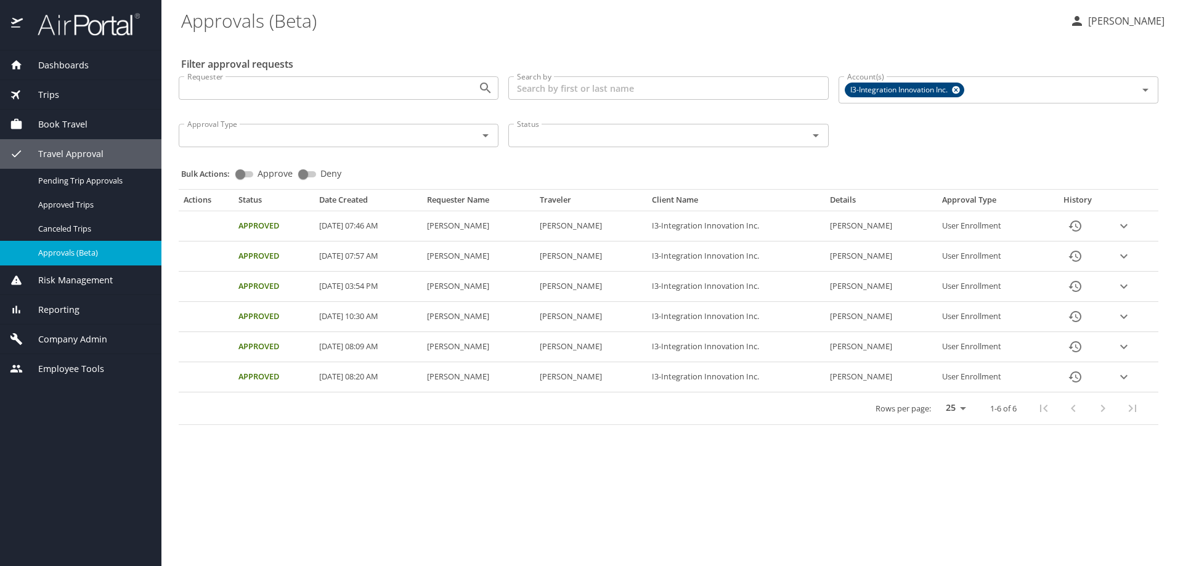
click at [100, 278] on span "Risk Management" at bounding box center [68, 281] width 90 height 14
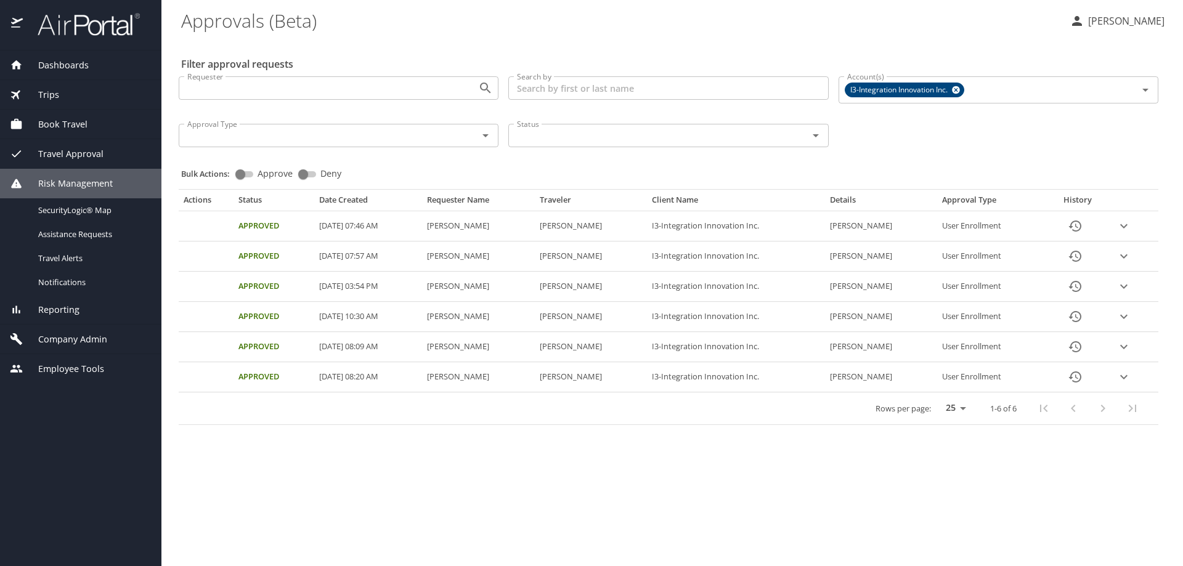
click at [62, 307] on span "Reporting" at bounding box center [51, 310] width 57 height 14
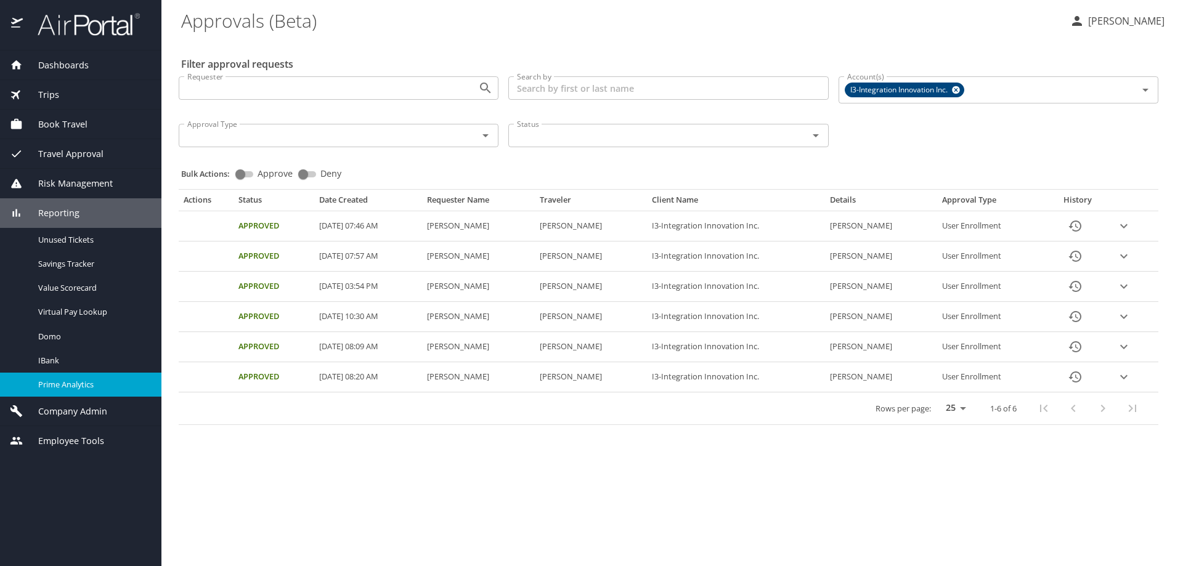
click at [83, 383] on span "Prime Analytics" at bounding box center [92, 385] width 108 height 12
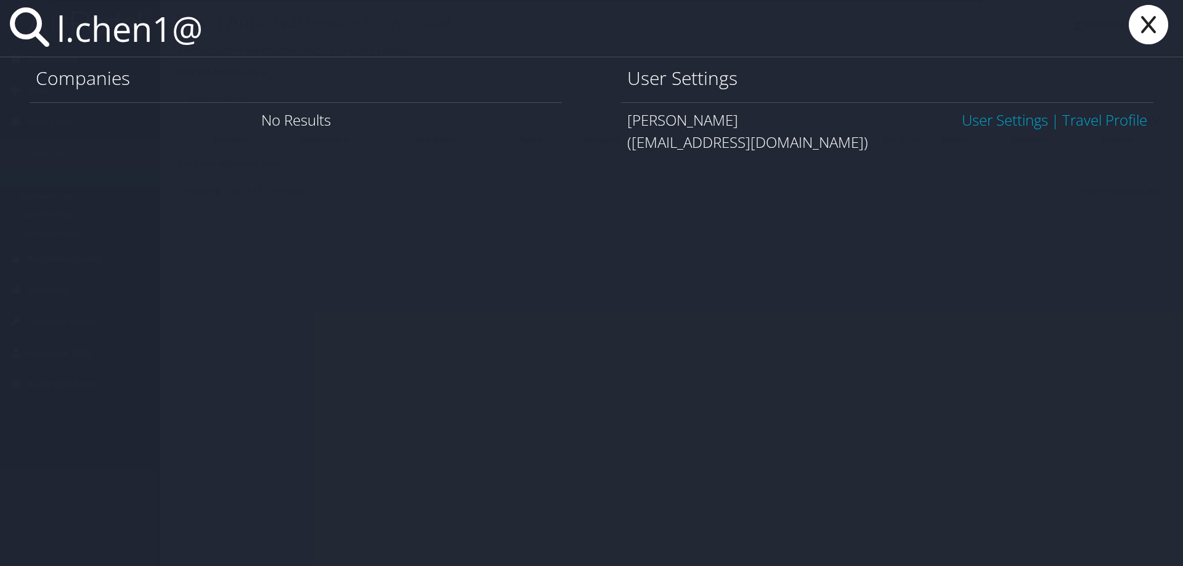
type input "l.chen1@"
click at [976, 116] on link "User Settings" at bounding box center [1005, 120] width 86 height 20
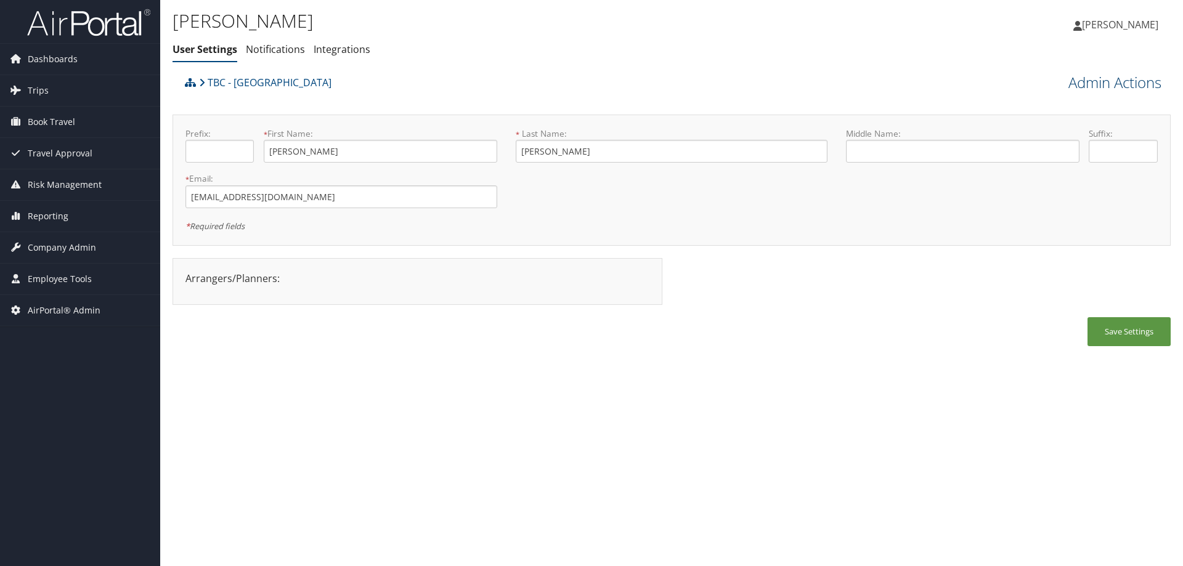
click at [1113, 81] on link "Admin Actions" at bounding box center [1114, 82] width 93 height 21
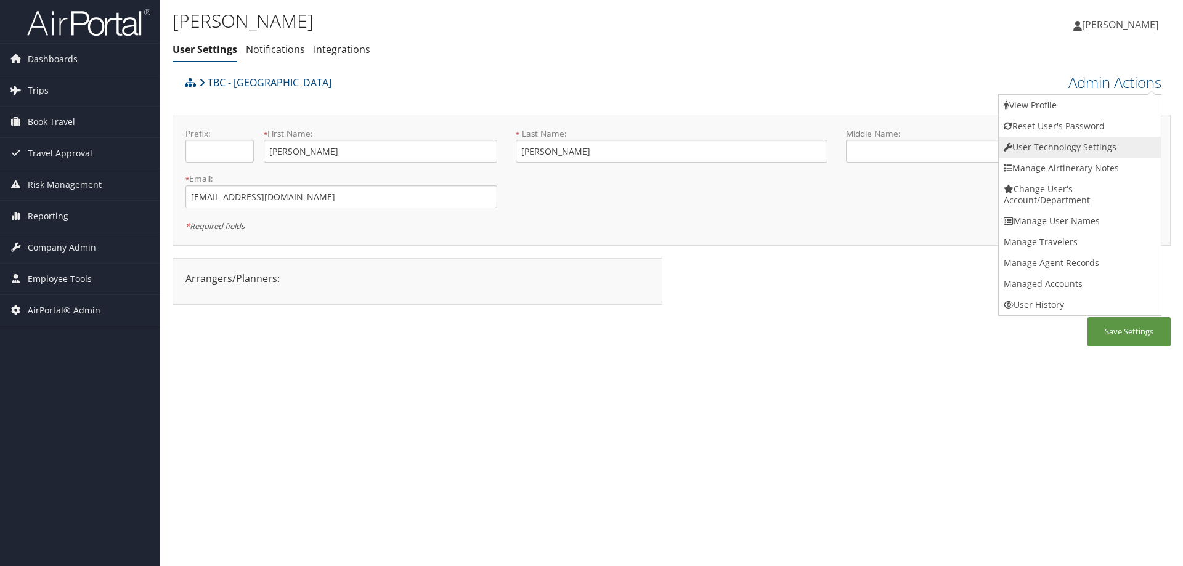
click at [1031, 147] on link "User Technology Settings" at bounding box center [1080, 147] width 162 height 21
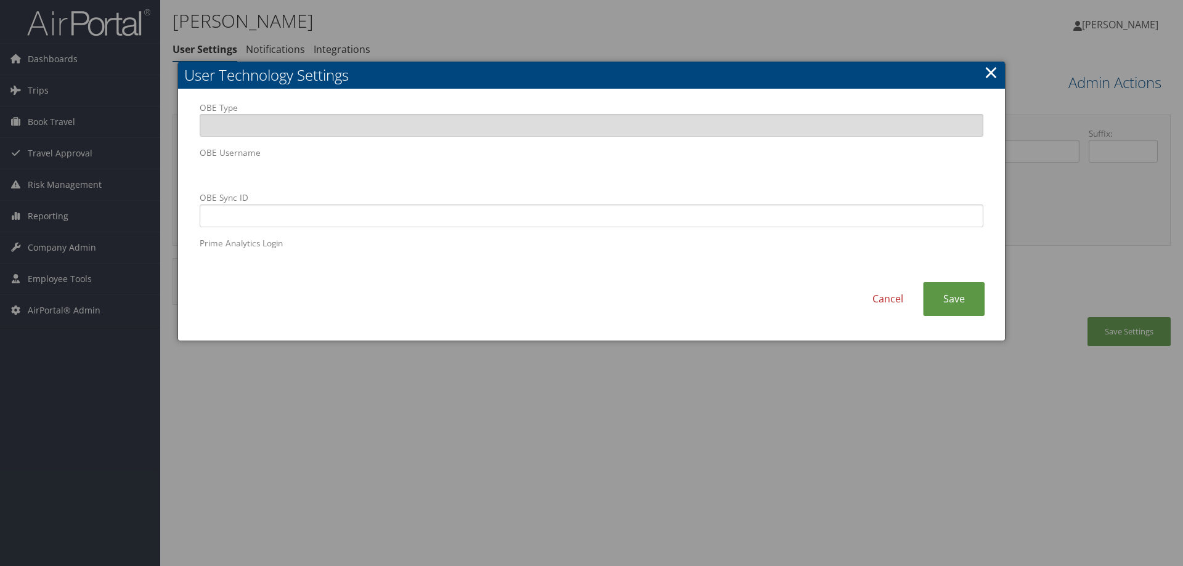
click at [179, 162] on div "OBE Type OBE Username OBE Sync ID Prime Analytics Login Cancel Save" at bounding box center [591, 215] width 827 height 252
click at [428, 219] on input "OBE Sync ID" at bounding box center [592, 216] width 784 height 23
paste input "002507428@neu.edu"
type input "002507428@neu.edu"
click at [956, 302] on link "Save" at bounding box center [954, 299] width 62 height 34
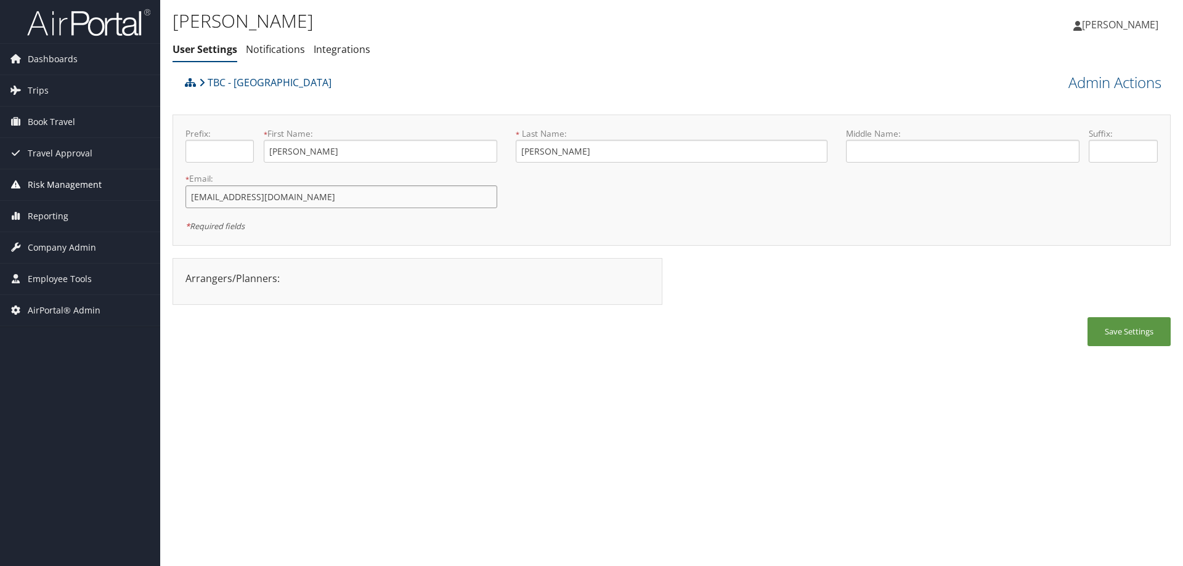
drag, startPoint x: 344, startPoint y: 201, endPoint x: 114, endPoint y: 177, distance: 231.0
click at [114, 177] on div "Dashboards AirPortal 360™ (Manager) AirPortal 360™ (Agent) My Travel Dashboard …" at bounding box center [591, 283] width 1183 height 566
click at [64, 244] on span "Company Admin" at bounding box center [62, 247] width 68 height 31
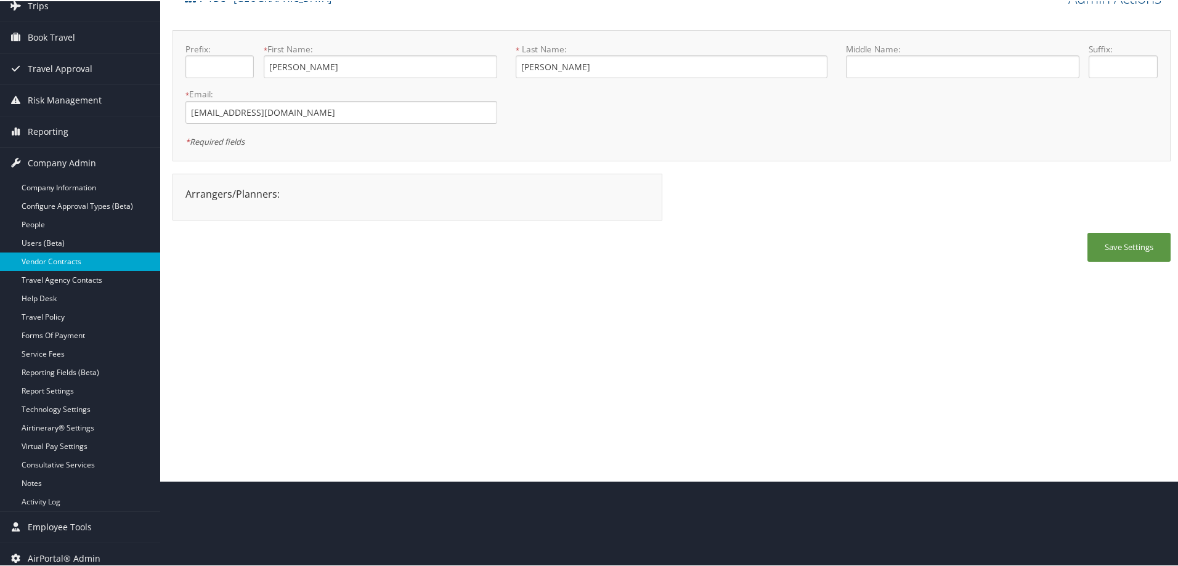
scroll to position [93, 0]
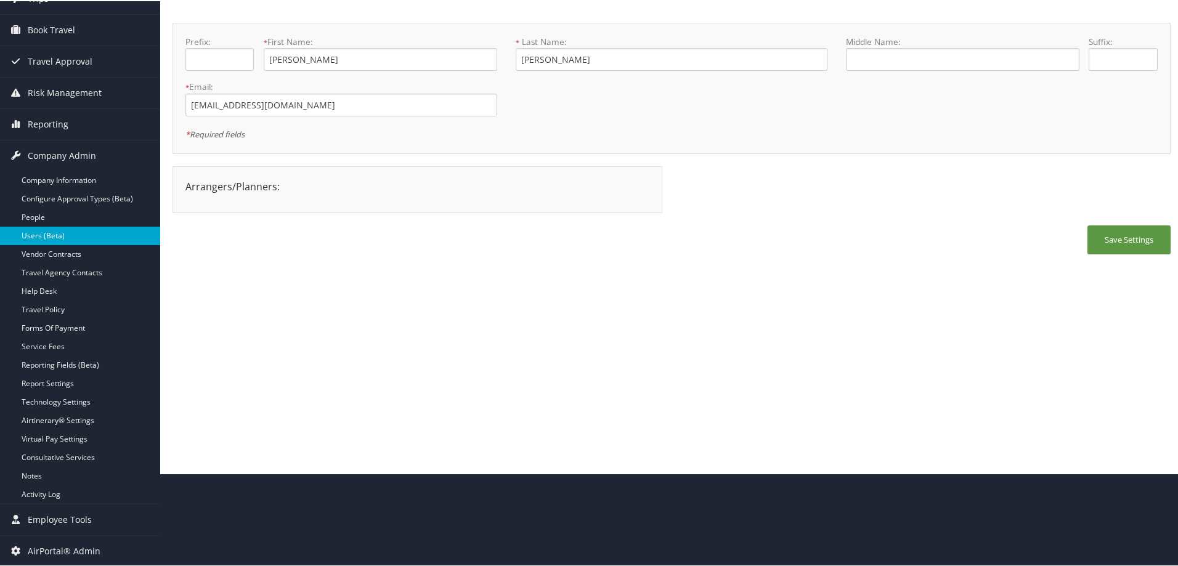
click at [83, 243] on link "Users (Beta)" at bounding box center [80, 234] width 160 height 18
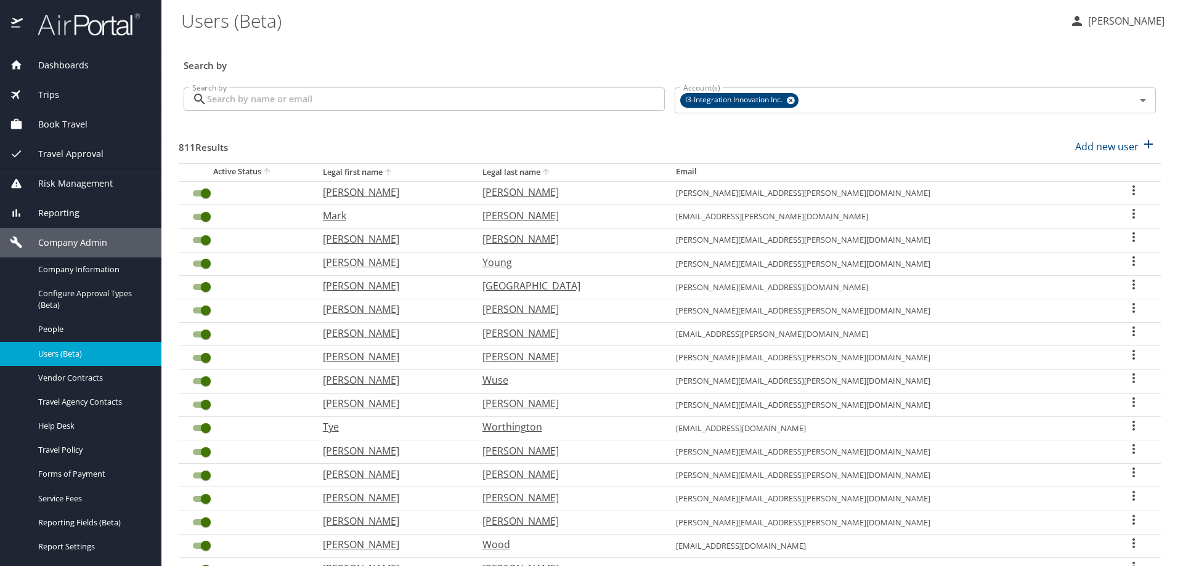
click at [261, 95] on input "Search by" at bounding box center [436, 98] width 458 height 23
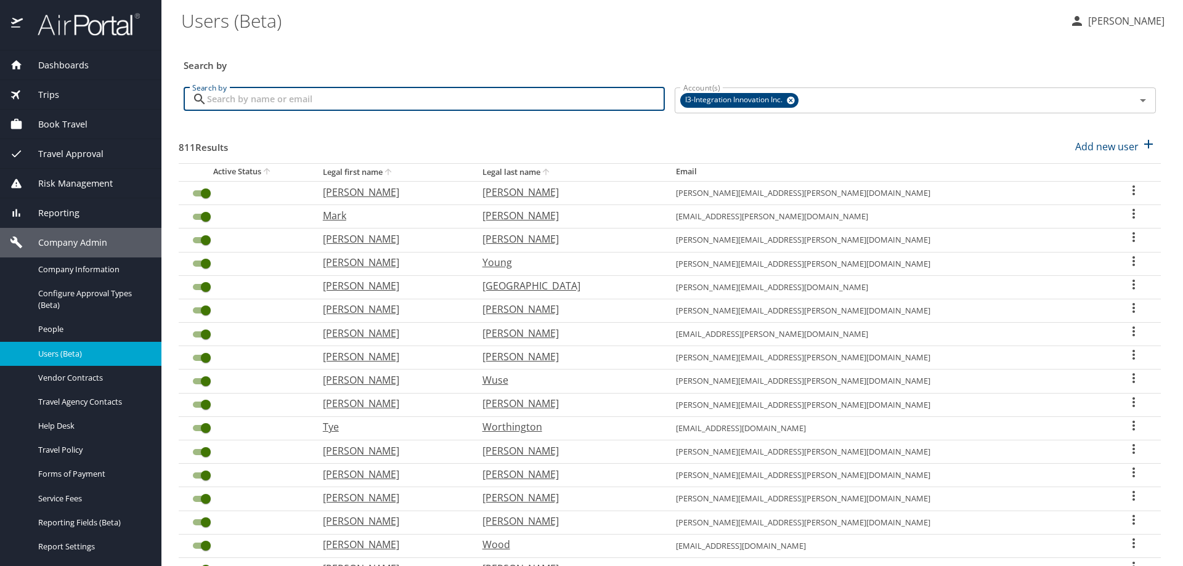
drag, startPoint x: 261, startPoint y: 95, endPoint x: 242, endPoint y: 100, distance: 19.7
click at [243, 99] on input "Search by" at bounding box center [436, 98] width 458 height 23
paste input "l.chen1@northeastern.edu"
click at [792, 100] on icon at bounding box center [790, 101] width 9 height 14
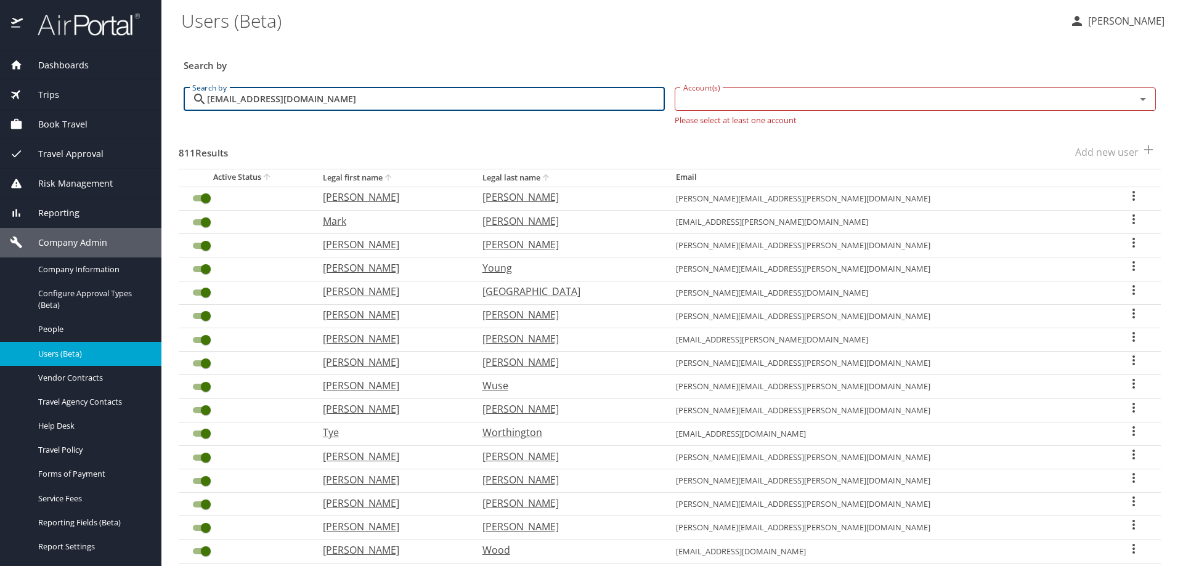
type input "l.chen1@northeastern.edu"
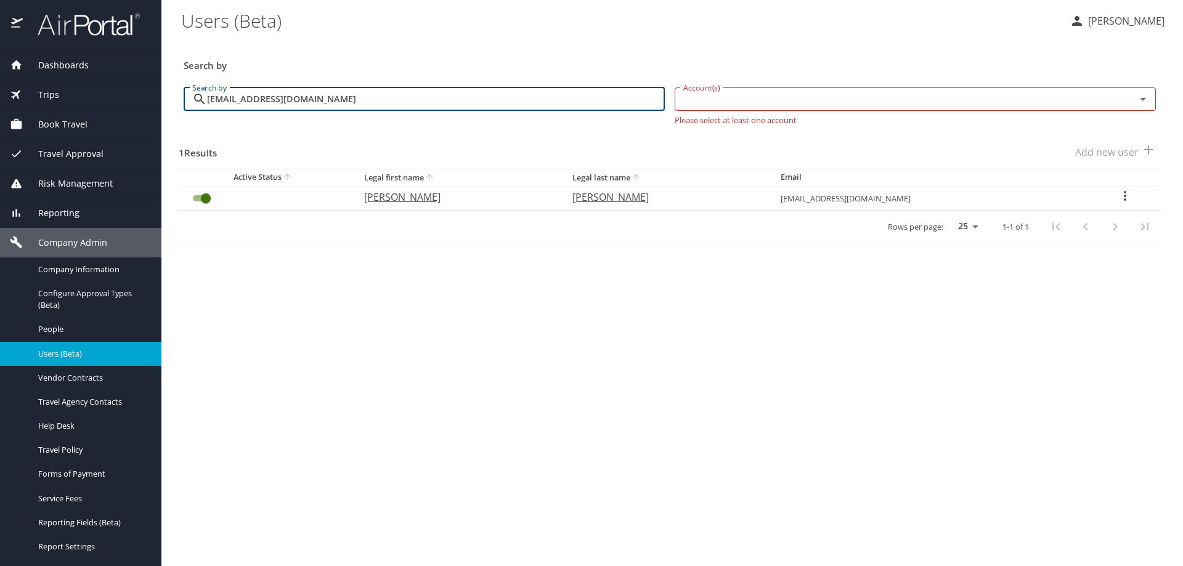
click at [1121, 193] on icon "User Search Table" at bounding box center [1125, 196] width 15 height 15
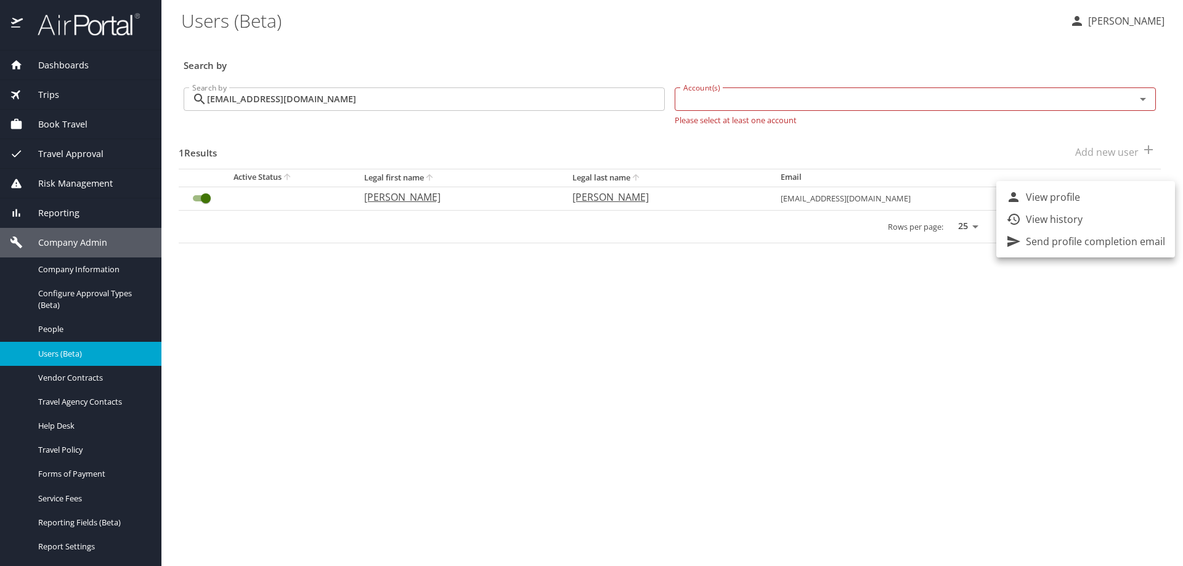
click at [1082, 197] on li "View profile" at bounding box center [1085, 197] width 179 height 22
select select "US"
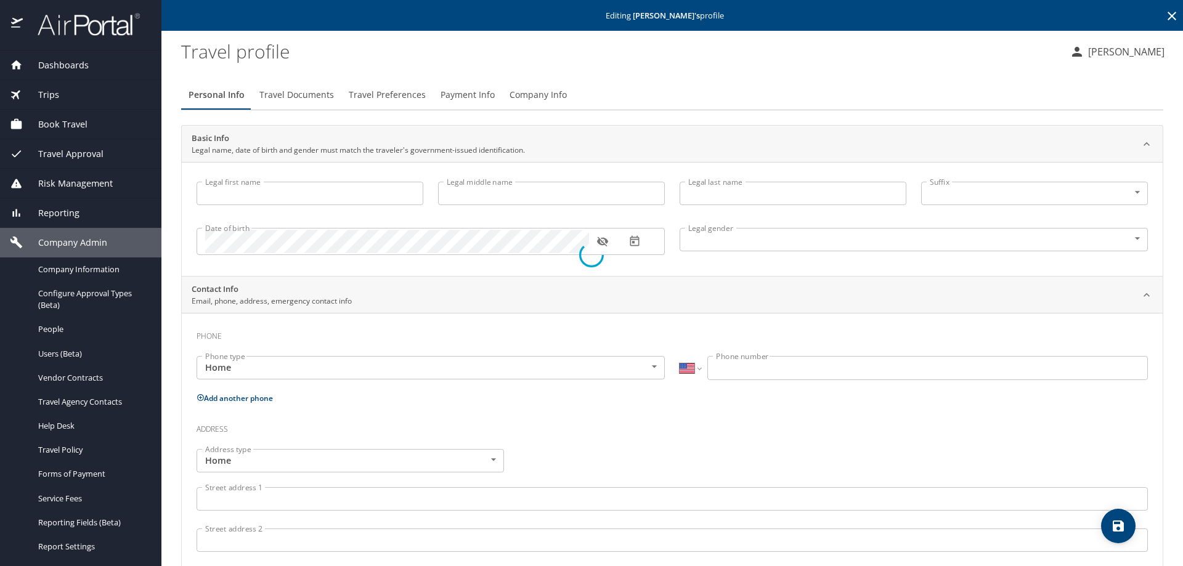
type input "Lin"
type input "Chen"
type input "Female"
type input "Tak Ming"
type input "Lai"
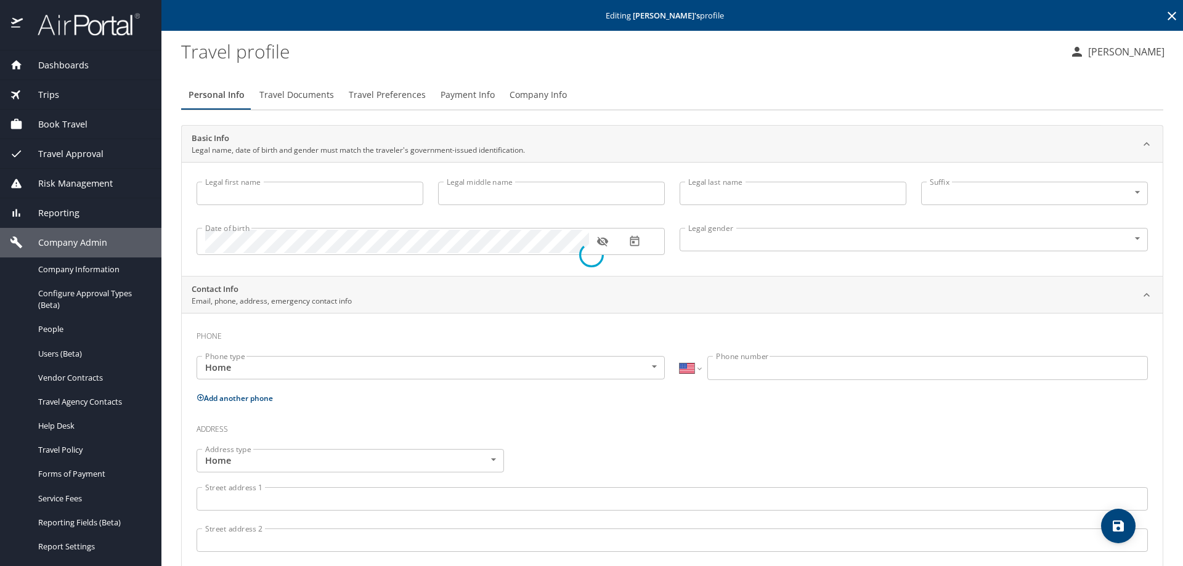
select select "NZ"
type input "06 321 1838"
select select "US"
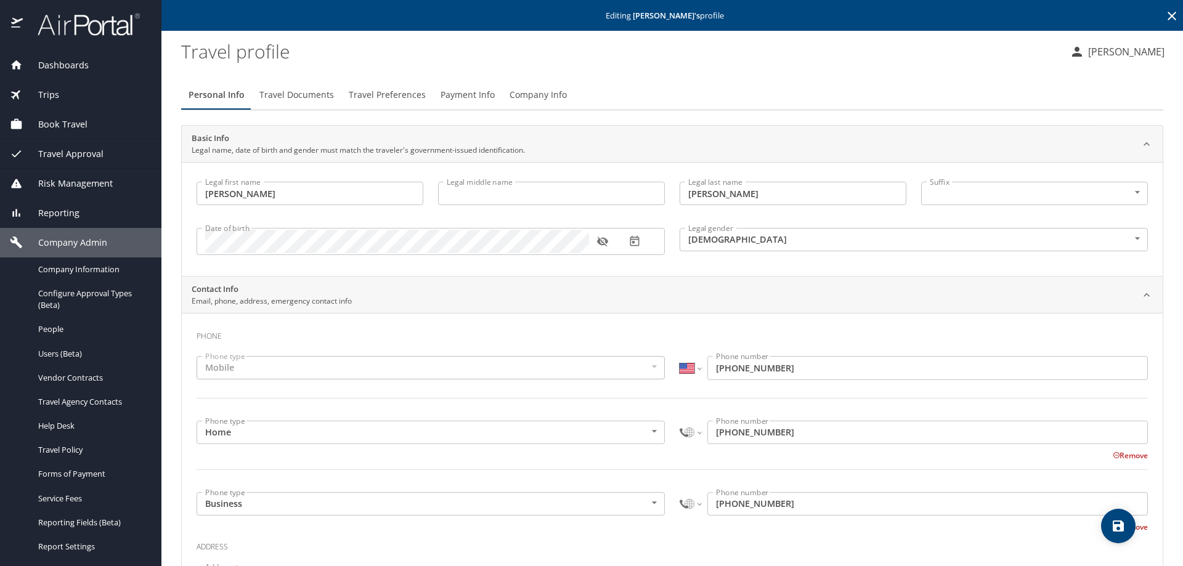
click at [701, 432] on div "International Afghanistan Åland Islands Albania Algeria American Samoa Andorra …" at bounding box center [914, 432] width 468 height 23
click at [698, 431] on div "International Afghanistan Åland Islands Albania Algeria American Samoa Andorra …" at bounding box center [914, 432] width 468 height 23
click at [693, 431] on select "International Afghanistan Åland Islands Albania Algeria American Samoa Andorra …" at bounding box center [690, 432] width 21 height 23
select select "US"
click at [680, 421] on select "International Afghanistan Åland Islands Albania Algeria American Samoa Andorra …" at bounding box center [690, 432] width 21 height 23
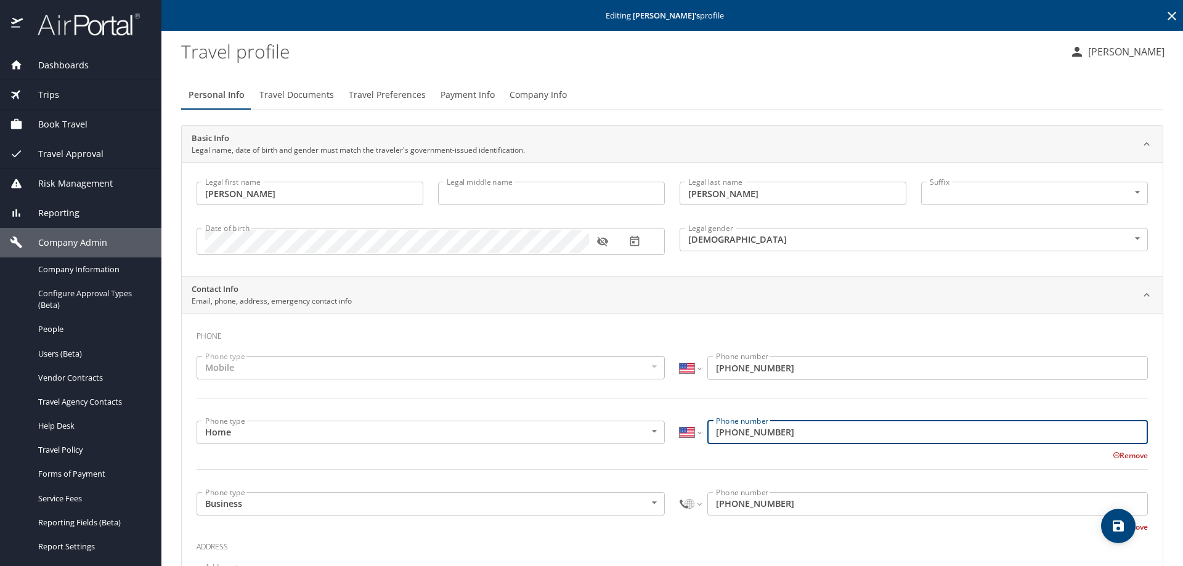
type input "(347) 703-8838"
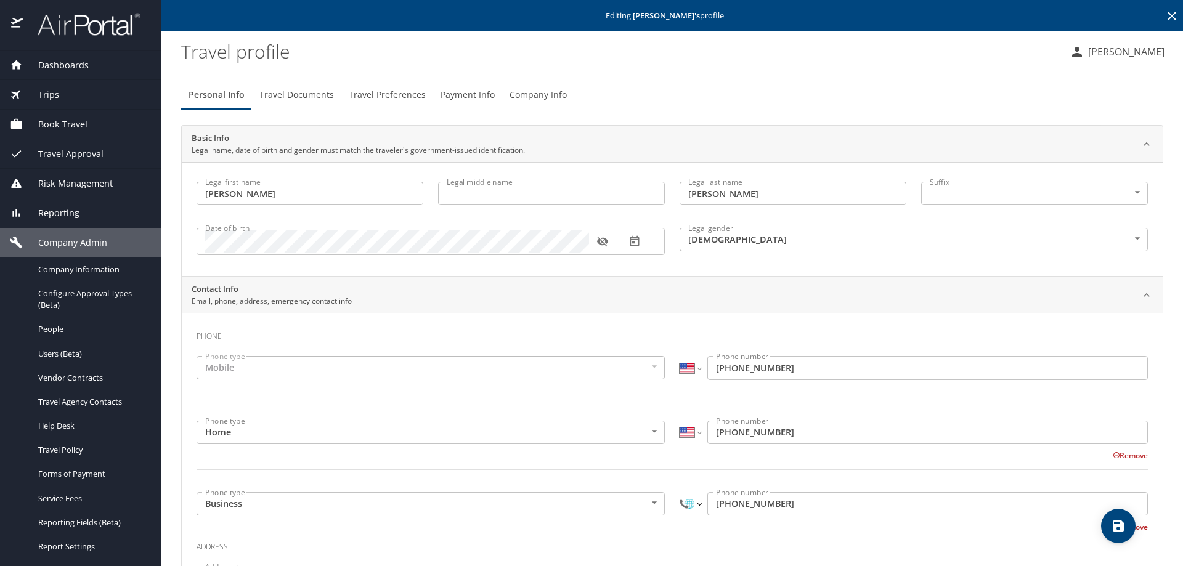
click at [691, 507] on select "International Afghanistan Åland Islands Albania Algeria American Samoa Andorra …" at bounding box center [690, 503] width 21 height 23
select select "US"
click at [680, 492] on select "International Afghanistan Åland Islands Albania Algeria American Samoa Andorra …" at bounding box center [690, 503] width 21 height 23
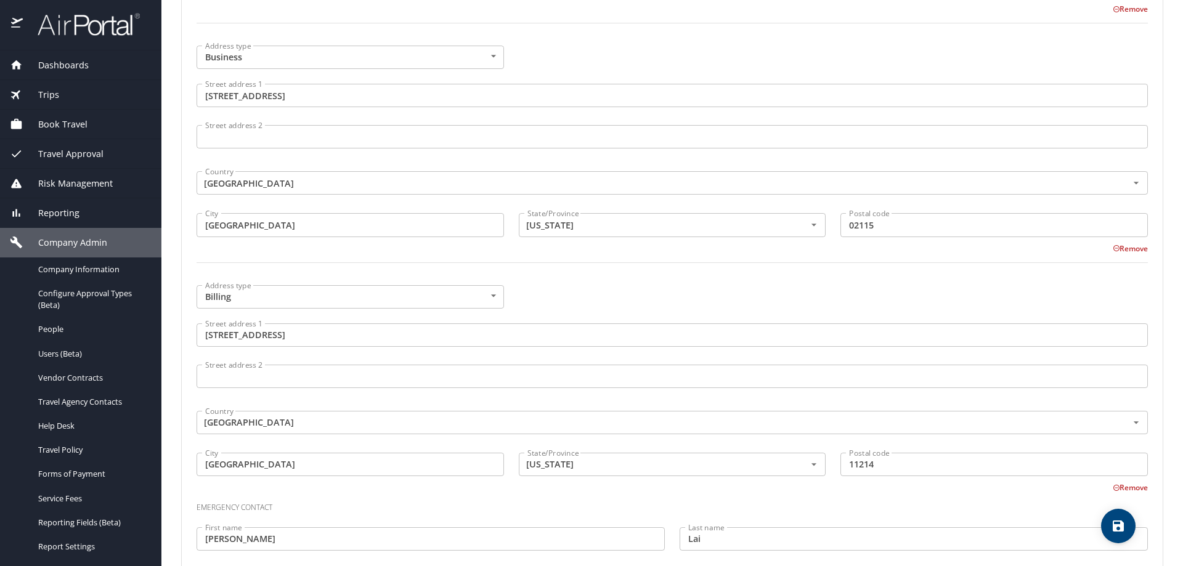
scroll to position [827, 0]
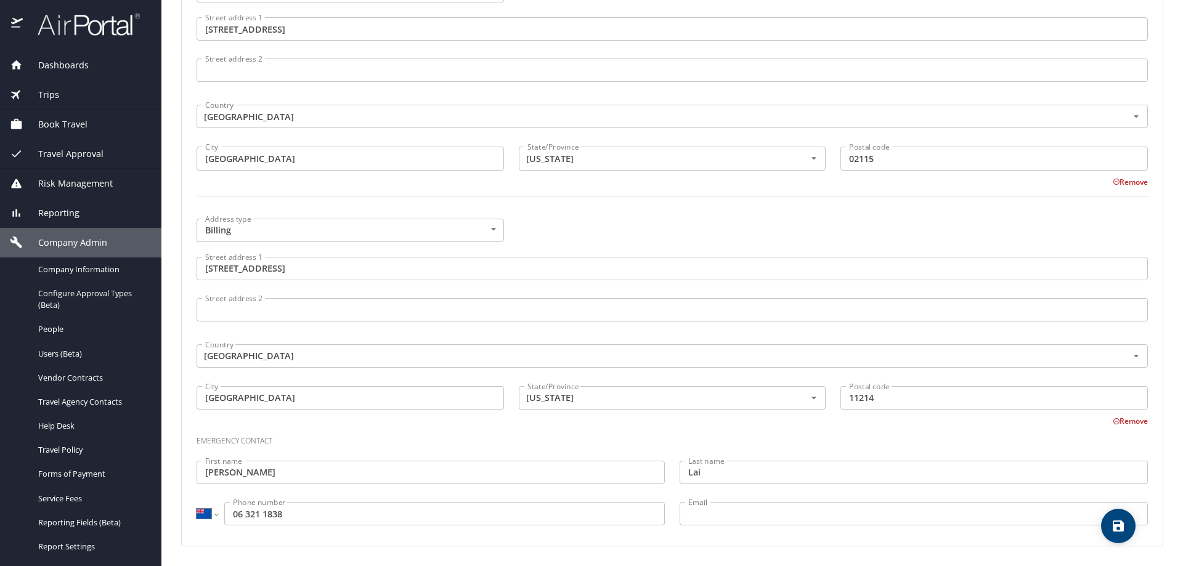
type input "(347) 703-8838"
click at [208, 520] on select "International Afghanistan Åland Islands Albania Algeria American Samoa Andorra …" at bounding box center [207, 513] width 21 height 23
select select "US"
click at [197, 502] on select "International Afghanistan Åland Islands Albania Algeria American Samoa Andorra …" at bounding box center [207, 513] width 21 height 23
type input "063211838"
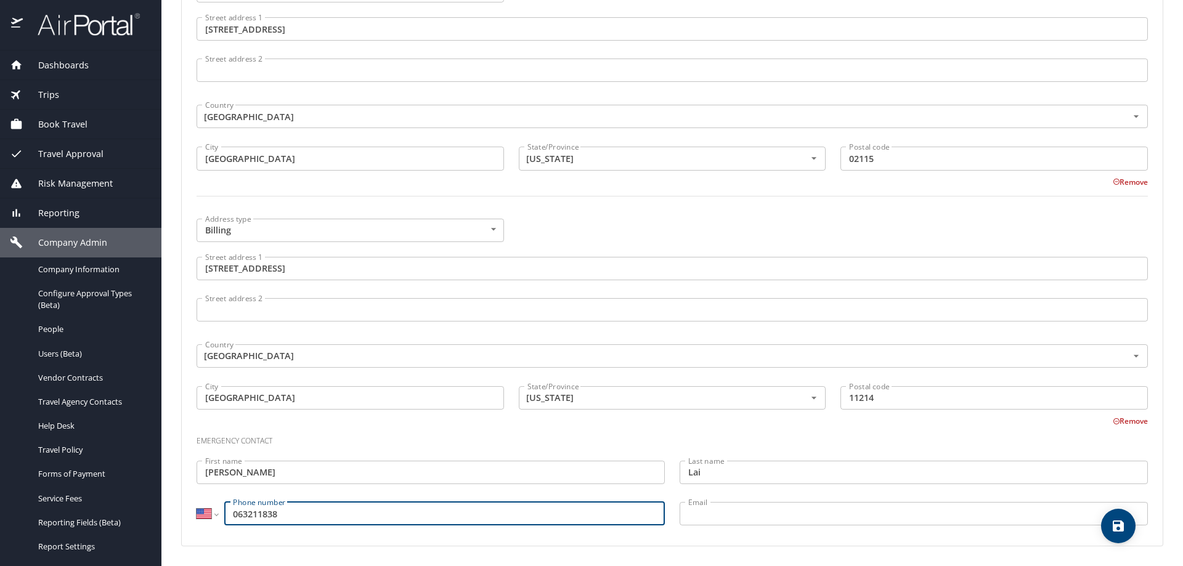
click at [227, 518] on input "063211838" at bounding box center [444, 513] width 440 height 23
select select "CA"
type input "(306) 321-1838"
select select "VI"
type input "34063211838"
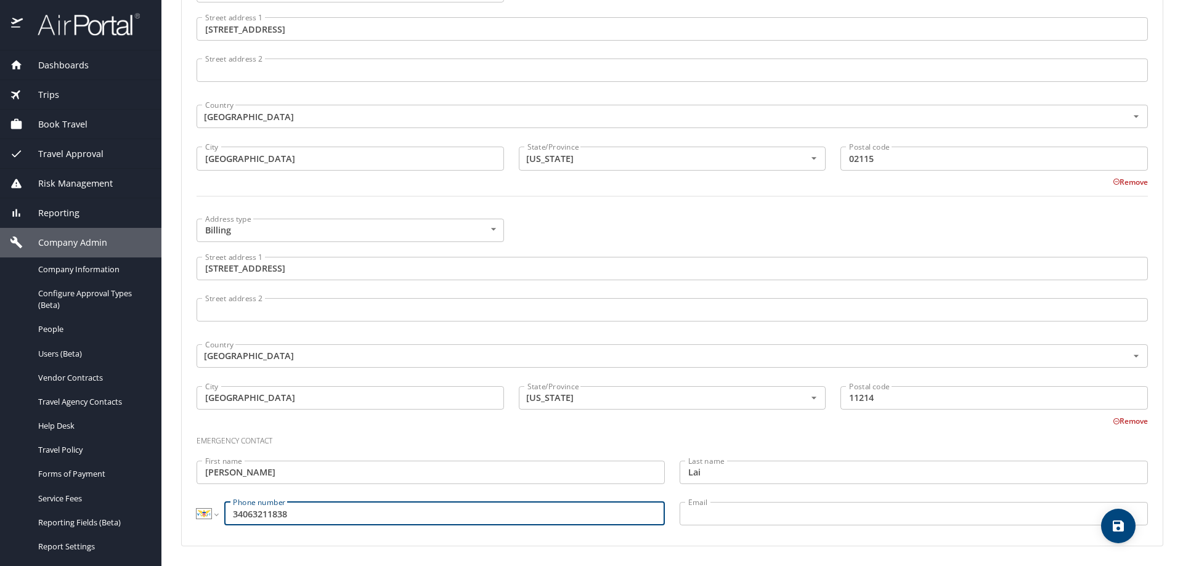
select select "ZZ"
type input "347063211838"
select select "ES"
type input "0"
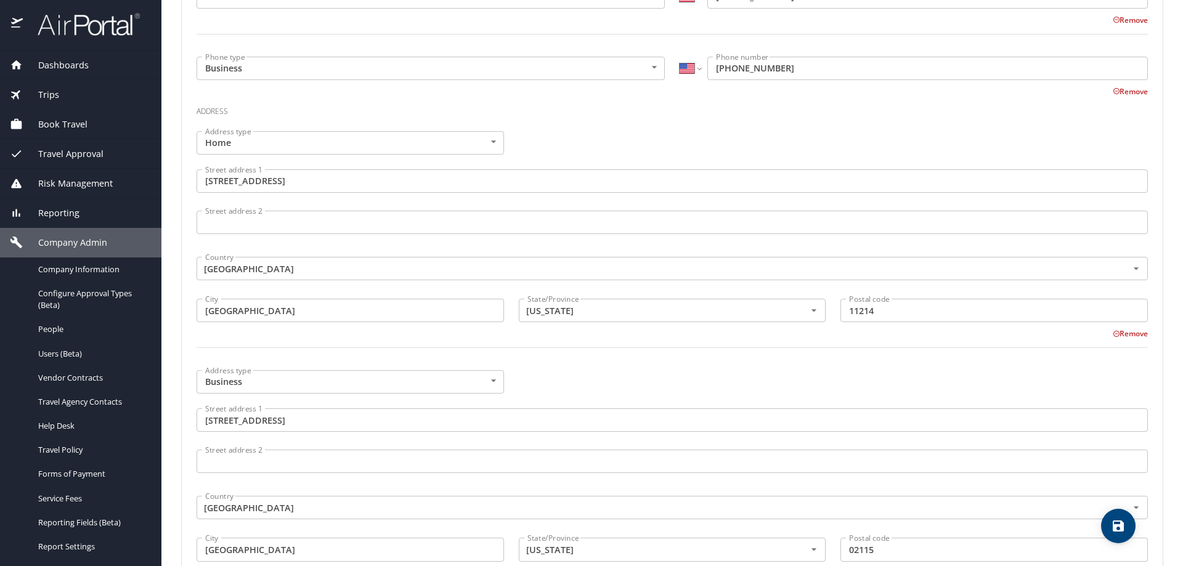
scroll to position [457, 0]
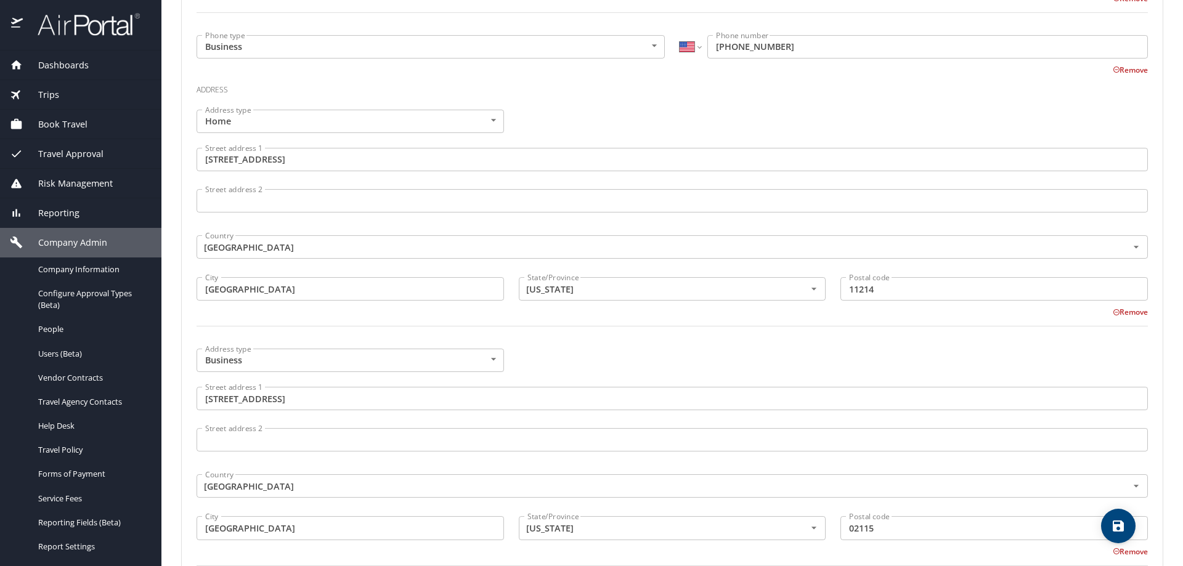
drag, startPoint x: 803, startPoint y: 55, endPoint x: 716, endPoint y: 44, distance: 87.7
click at [716, 44] on div "International Afghanistan Åland Islands Albania Algeria American Samoa Andorra …" at bounding box center [913, 48] width 483 height 41
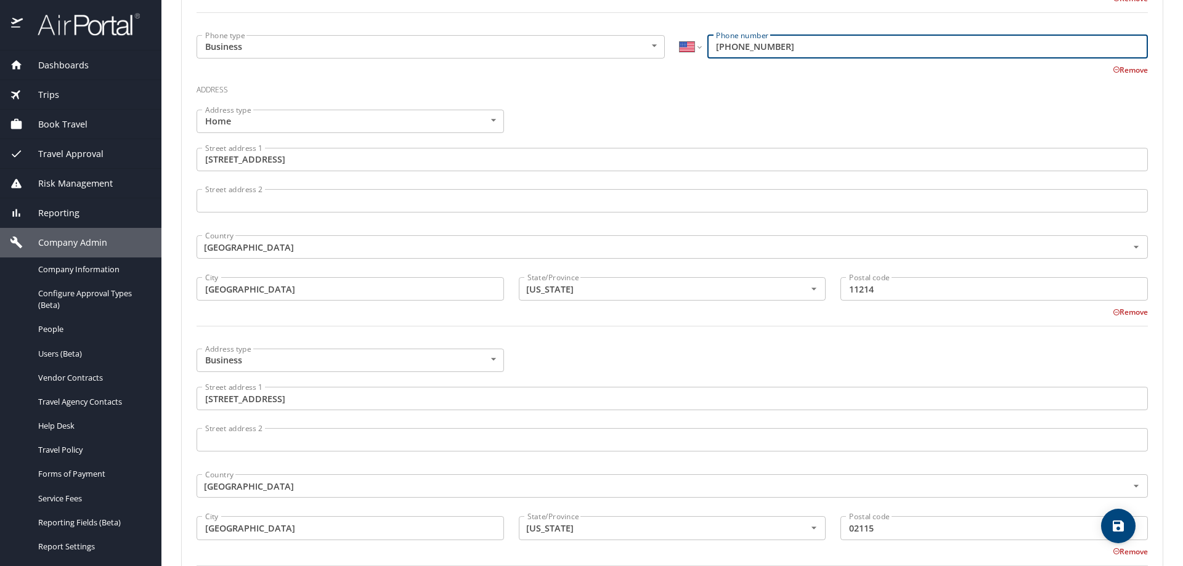
drag, startPoint x: 773, startPoint y: 43, endPoint x: 707, endPoint y: 44, distance: 65.9
click at [707, 44] on input "(347) 703-8838" at bounding box center [927, 46] width 440 height 23
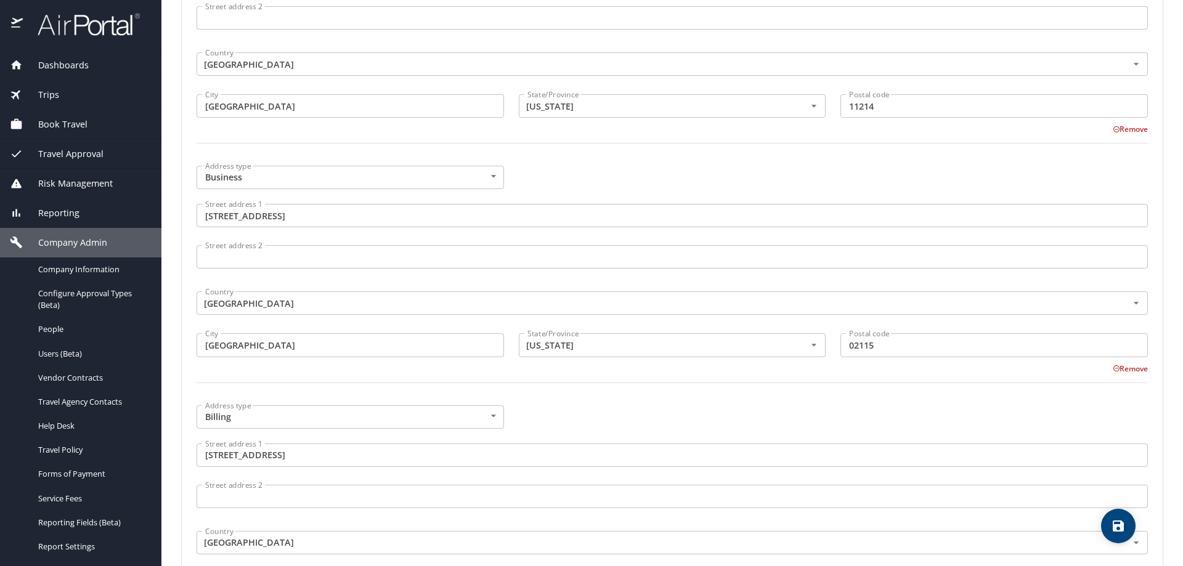
scroll to position [827, 0]
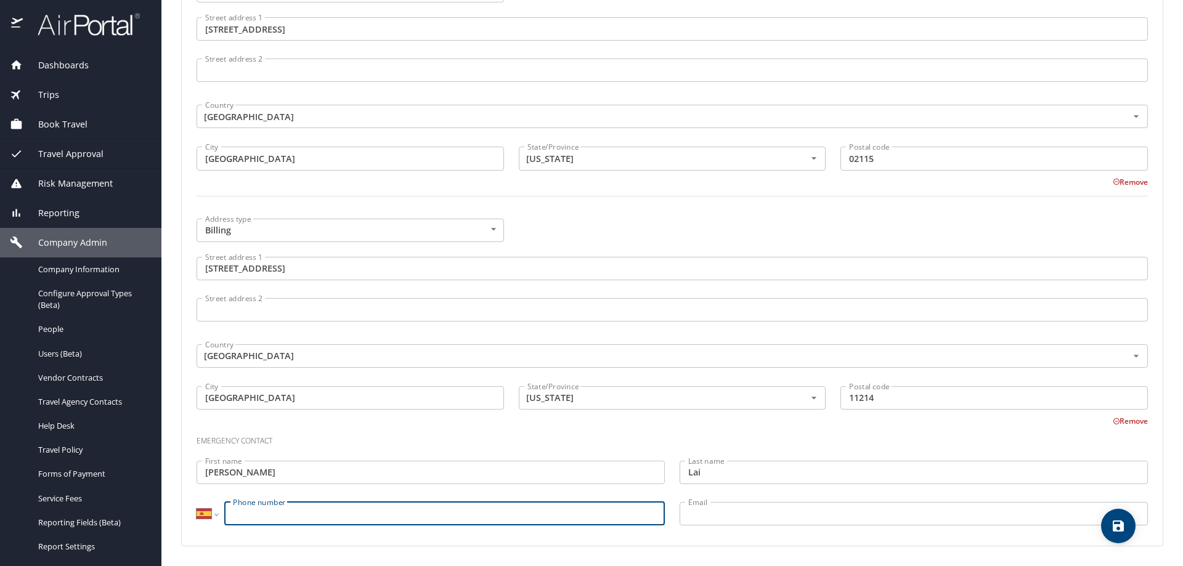
click at [264, 514] on input "Phone number" at bounding box center [444, 513] width 440 height 23
click at [203, 513] on select "International Afghanistan Åland Islands Albania Algeria American Samoa Andorra …" at bounding box center [207, 513] width 21 height 23
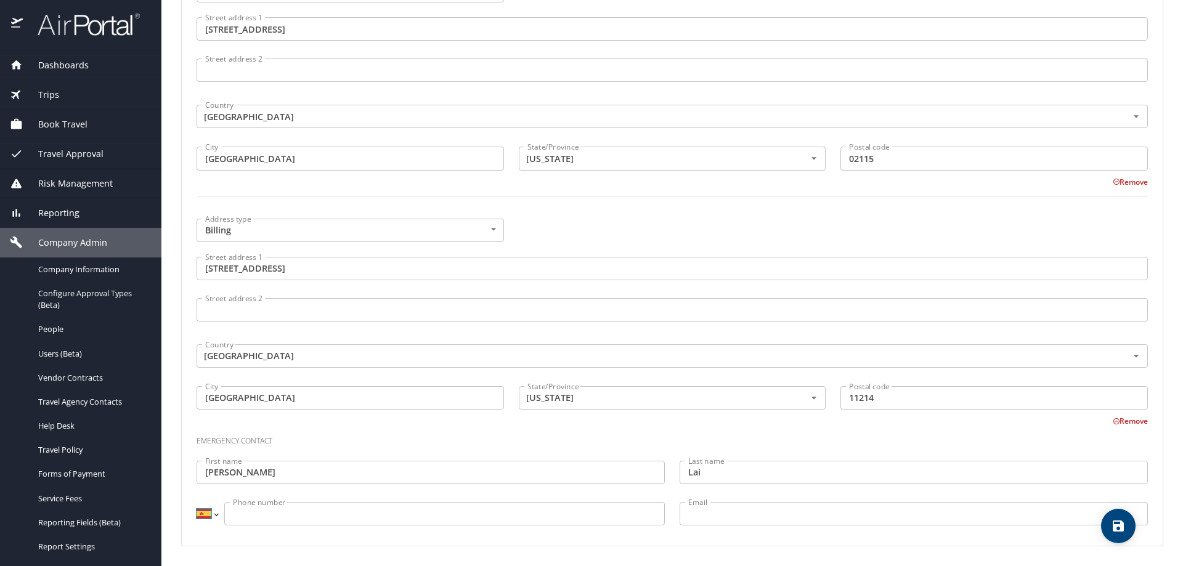
select select "US"
click at [197, 502] on select "International Afghanistan Åland Islands Albania Algeria American Samoa Andorra …" at bounding box center [207, 513] width 21 height 23
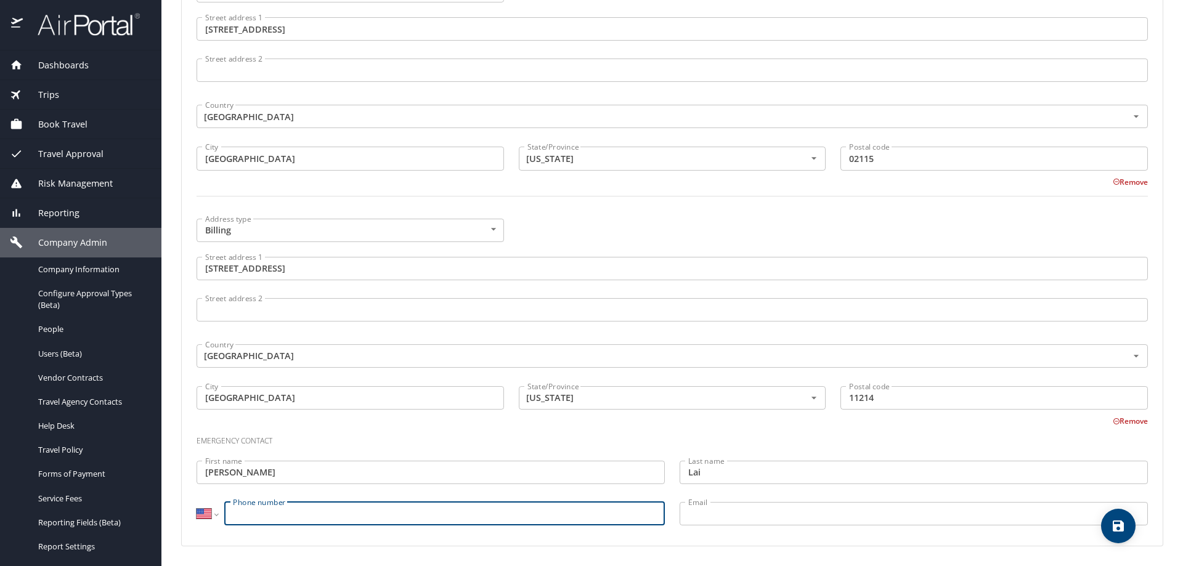
paste input "(347) 703-8838"
type input "(347) 703-8838"
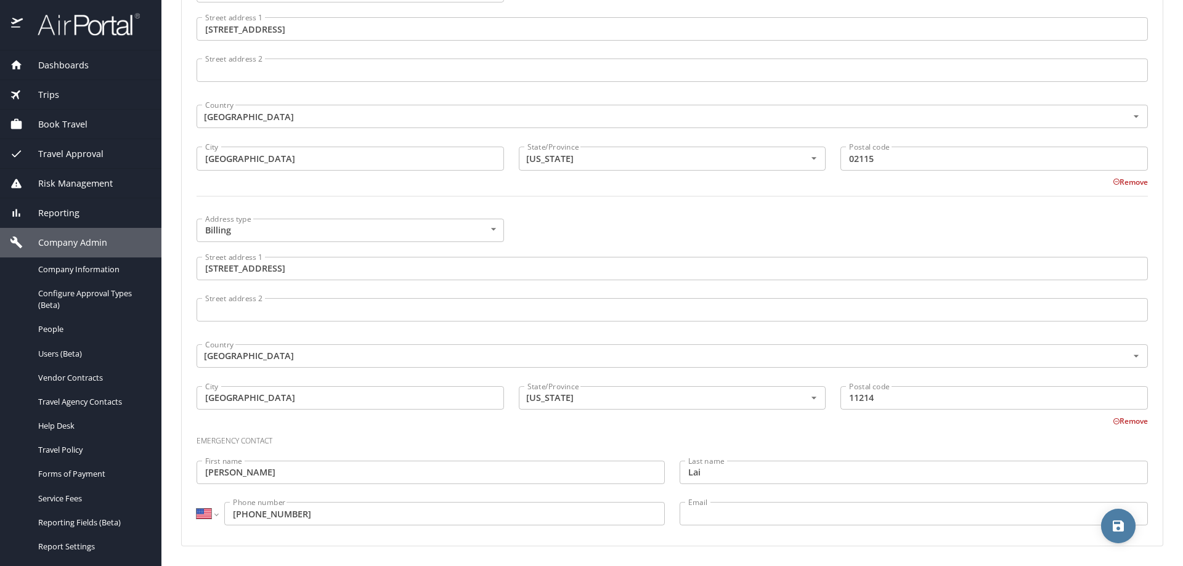
click at [1122, 530] on icon "save" at bounding box center [1118, 526] width 11 height 11
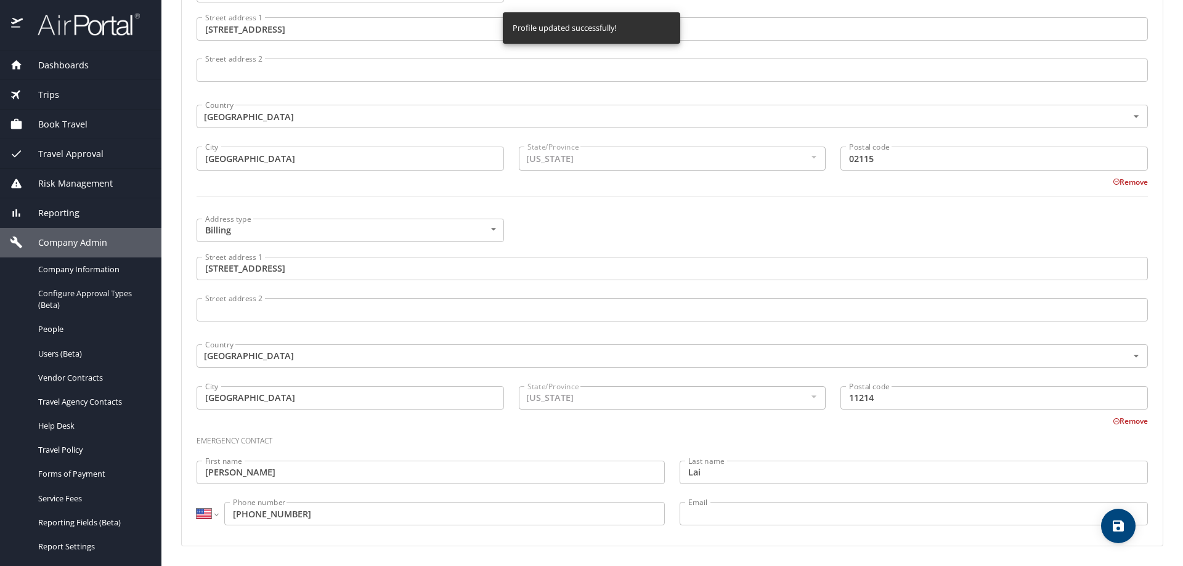
select select "US"
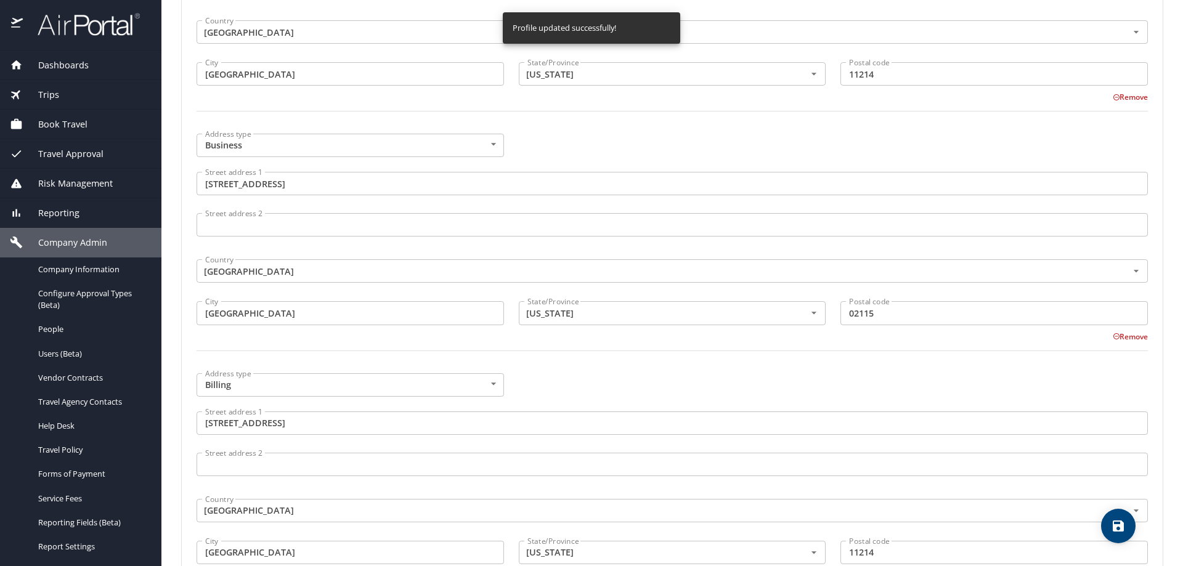
scroll to position [739, 0]
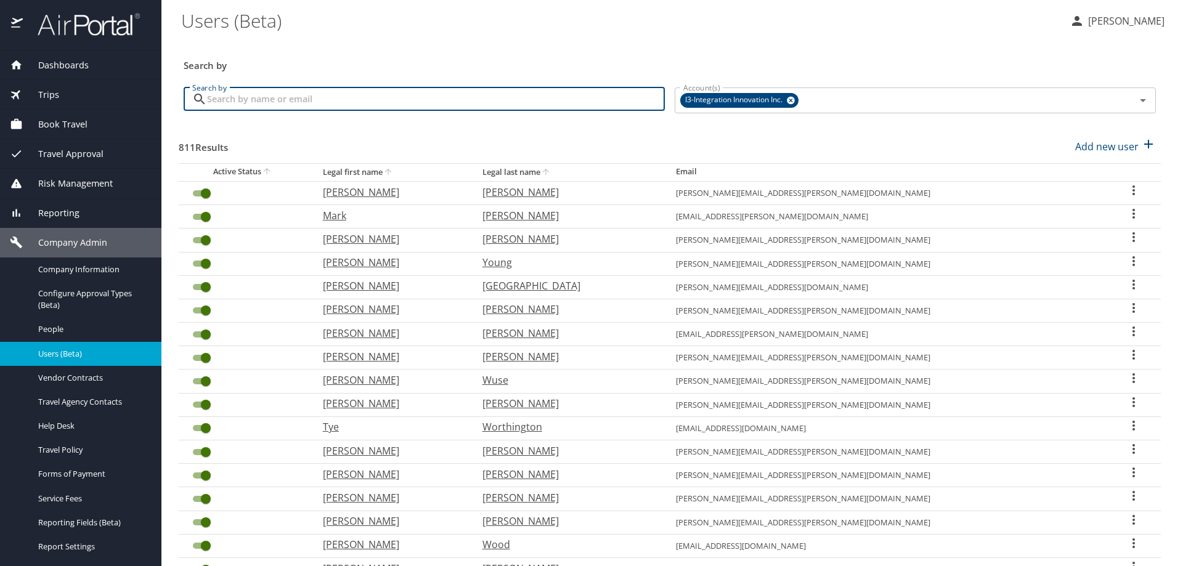
click at [235, 96] on input "Search by" at bounding box center [436, 98] width 458 height 23
type input "lin chen1"
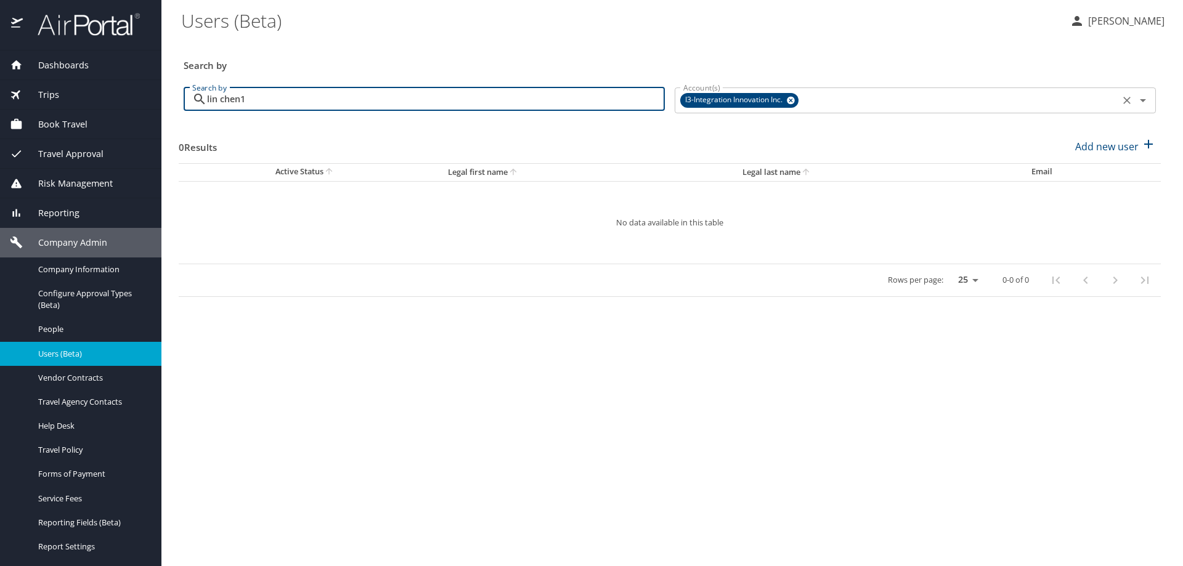
click at [790, 104] on icon at bounding box center [790, 101] width 9 height 14
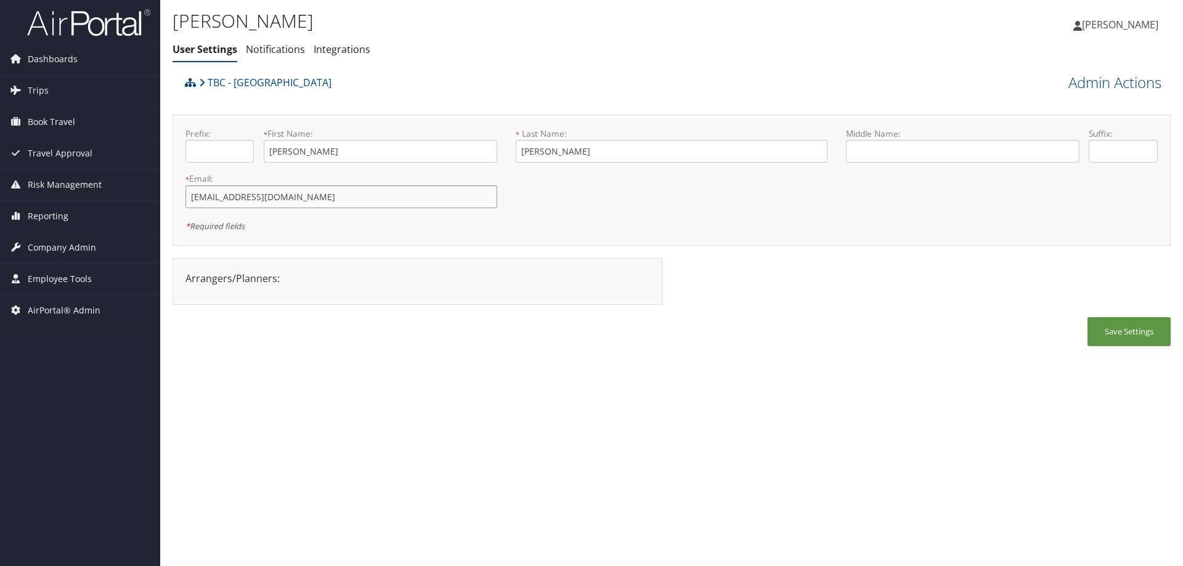
drag, startPoint x: 348, startPoint y: 206, endPoint x: 181, endPoint y: 193, distance: 168.1
click at [181, 193] on div "* Email: [EMAIL_ADDRESS][DOMAIN_NAME] This field is required" at bounding box center [341, 195] width 330 height 45
drag, startPoint x: 235, startPoint y: 211, endPoint x: 182, endPoint y: 190, distance: 57.2
click at [182, 190] on div "* Email: [EMAIL_ADDRESS][DOMAIN_NAME] This field is required" at bounding box center [341, 195] width 330 height 45
click at [342, 203] on input "[EMAIL_ADDRESS][DOMAIN_NAME]" at bounding box center [341, 196] width 312 height 23
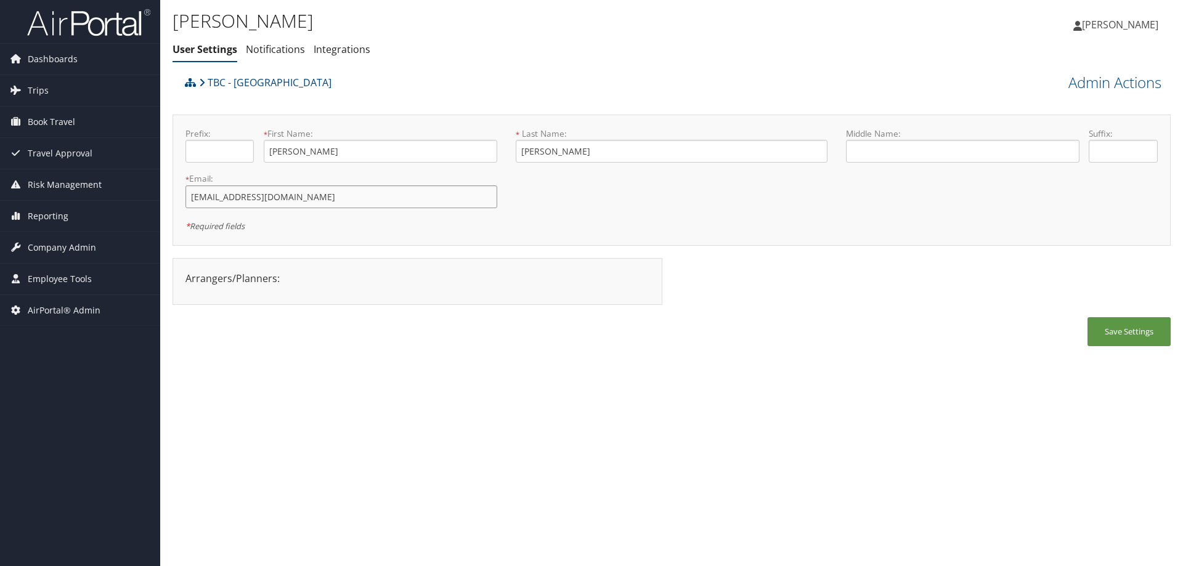
drag, startPoint x: 339, startPoint y: 197, endPoint x: 171, endPoint y: 188, distance: 169.0
click at [171, 188] on div "[PERSON_NAME] User Settings Notifications Integrations User Settings Notificati…" at bounding box center [671, 283] width 1023 height 566
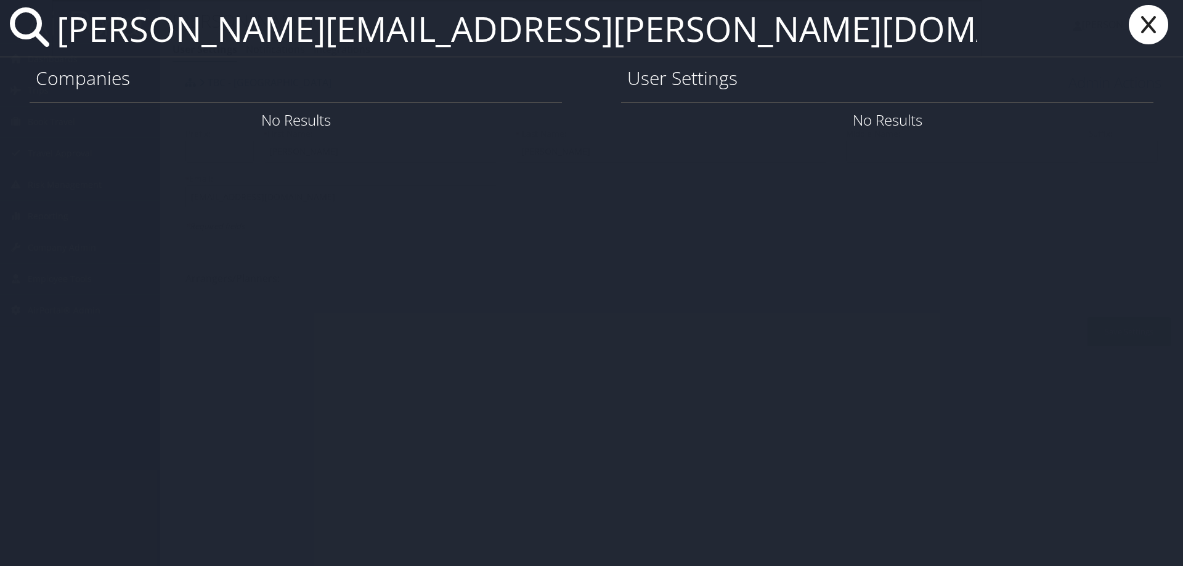
drag, startPoint x: 529, startPoint y: 30, endPoint x: 47, endPoint y: 26, distance: 481.8
click at [47, 26] on div "[PERSON_NAME][EMAIL_ADDRESS][PERSON_NAME][DOMAIN_NAME]" at bounding box center [591, 28] width 1183 height 57
type input "[PERSON_NAME][EMAIL_ADDRESS][PERSON_NAME][DOMAIN_NAME]"
drag, startPoint x: 550, startPoint y: 172, endPoint x: 503, endPoint y: 2, distance: 176.4
click at [546, 163] on div "jason.winward@imail.org Companies No Results User Settings No Results" at bounding box center [591, 283] width 1183 height 566
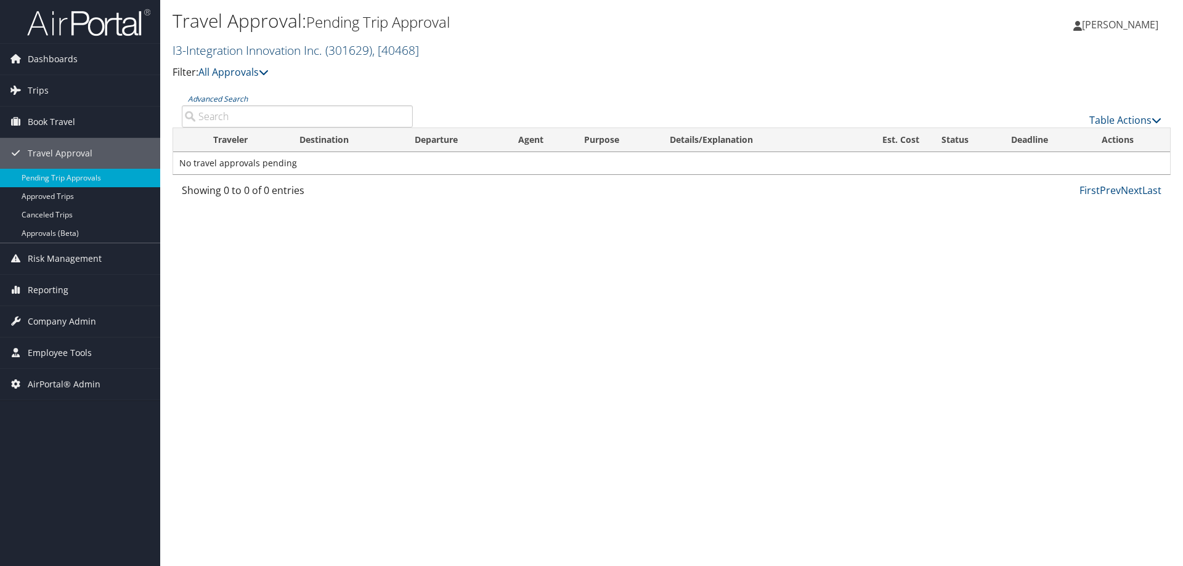
click at [271, 51] on link "I3-Integration Innovation Inc. ( 301629 ) , [ 40468 ]" at bounding box center [296, 50] width 246 height 17
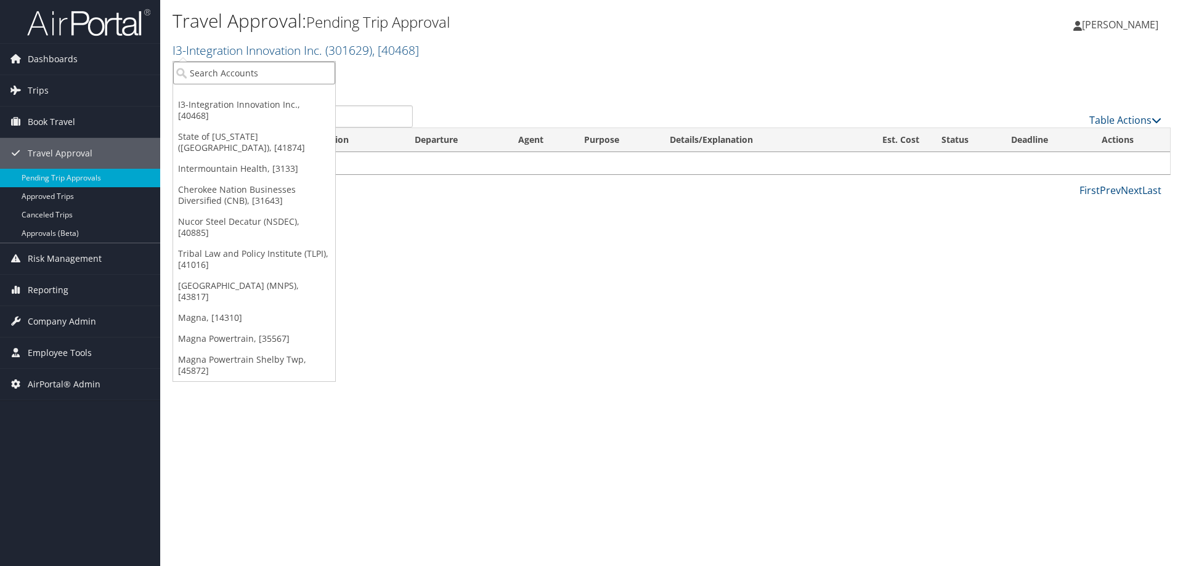
click at [262, 72] on input "search" at bounding box center [254, 73] width 162 height 23
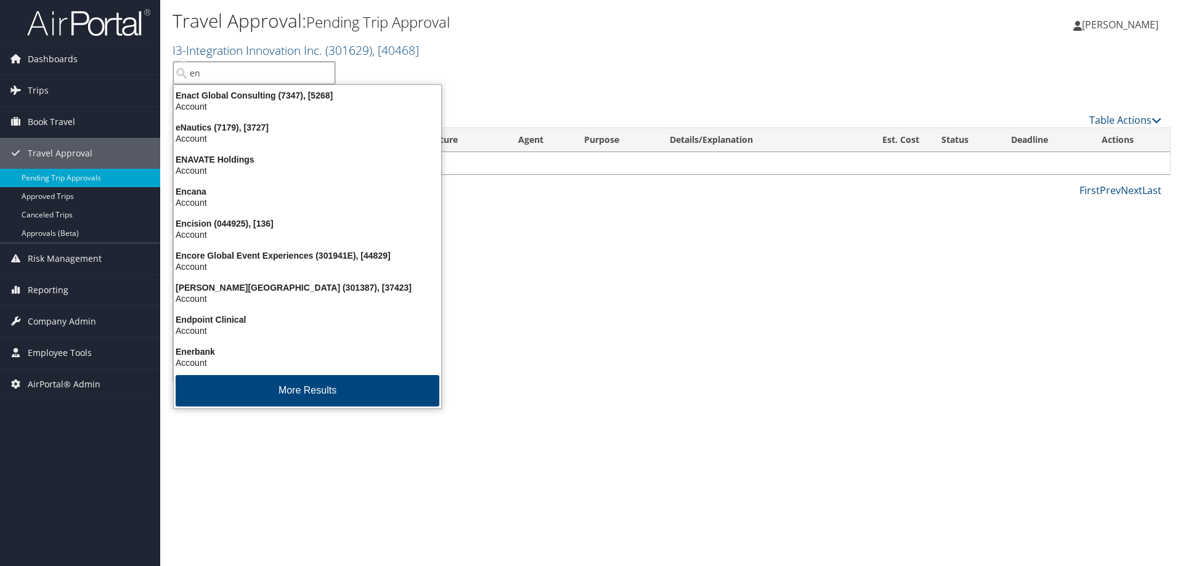
type input "e"
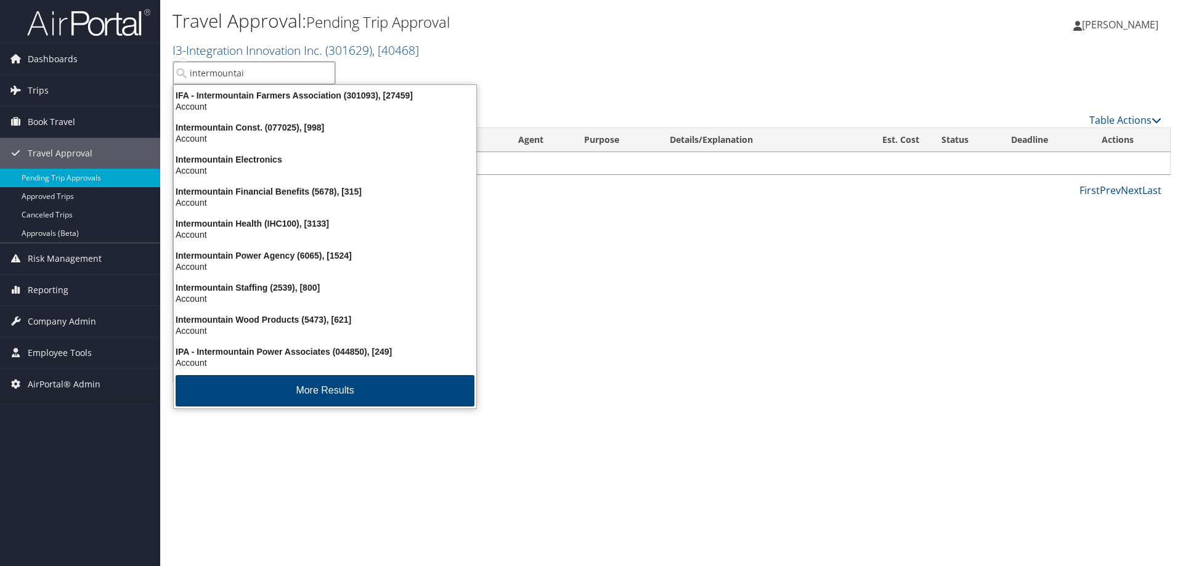
type input "intermountain"
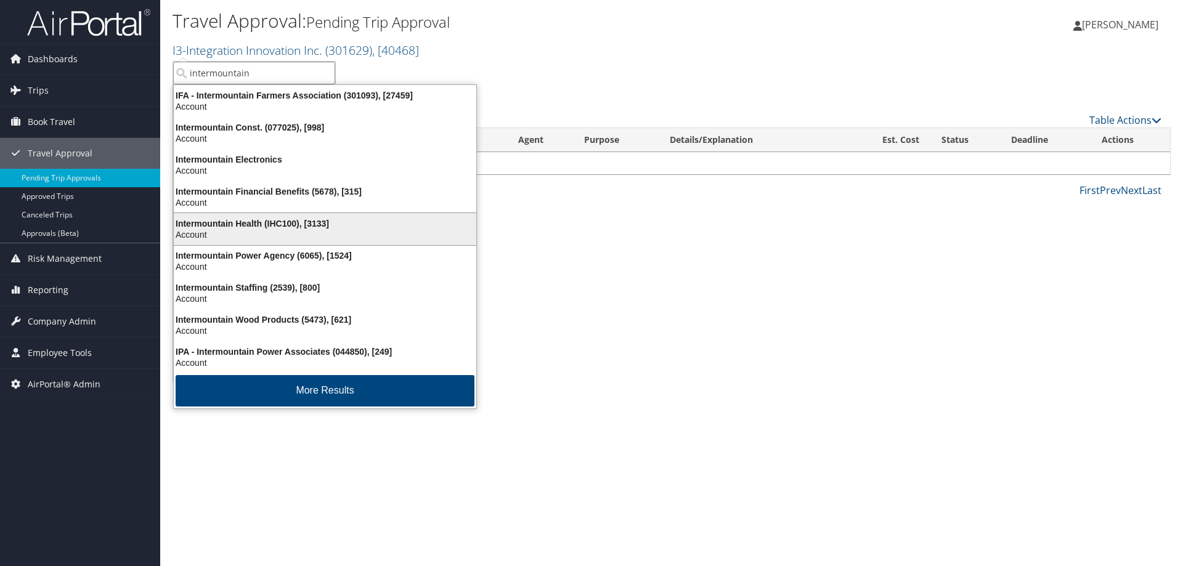
click at [302, 219] on div "Intermountain Health (IHC100), [3133]" at bounding box center [324, 223] width 317 height 11
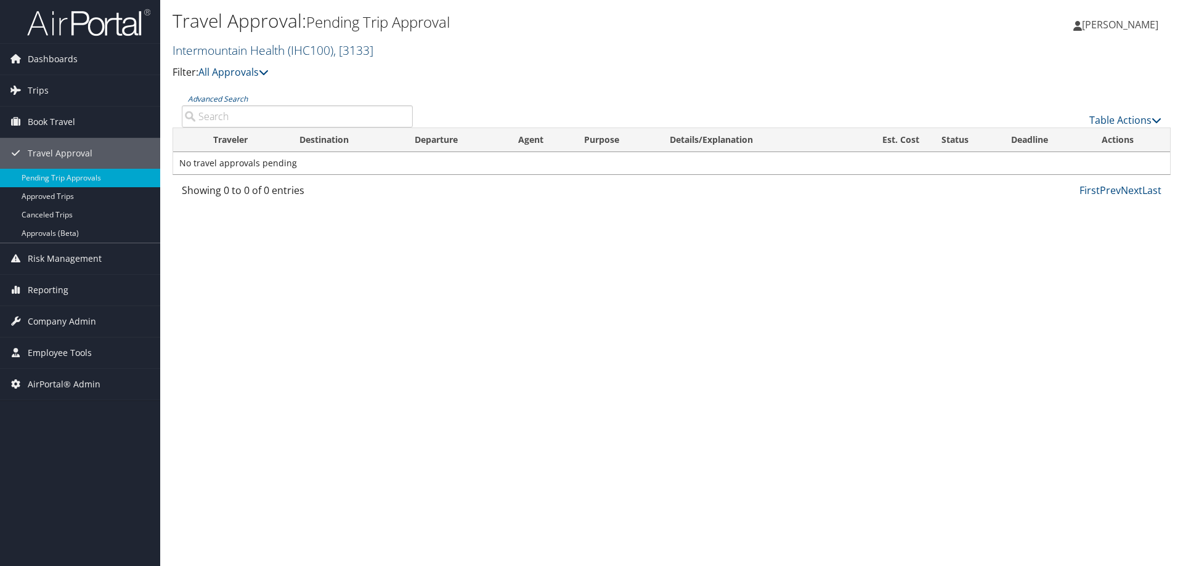
click at [229, 49] on link "Intermountain Health ( IHC100 ) , [ 3133 ]" at bounding box center [273, 50] width 201 height 17
click at [225, 47] on link "I3-Integration Innovation Inc. ( 301629 ) , [ 40468 ]" at bounding box center [296, 50] width 246 height 17
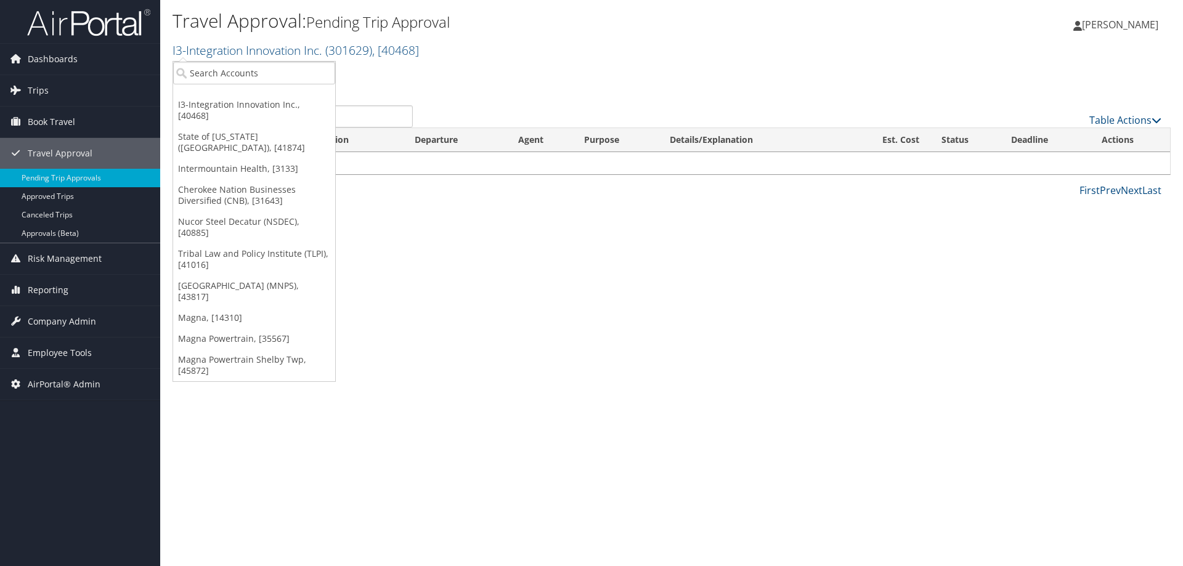
click at [232, 87] on ul "I3-Integration Innovation Inc., [40468] State of Louisiana (SOLA), [41874] Inte…" at bounding box center [254, 221] width 163 height 321
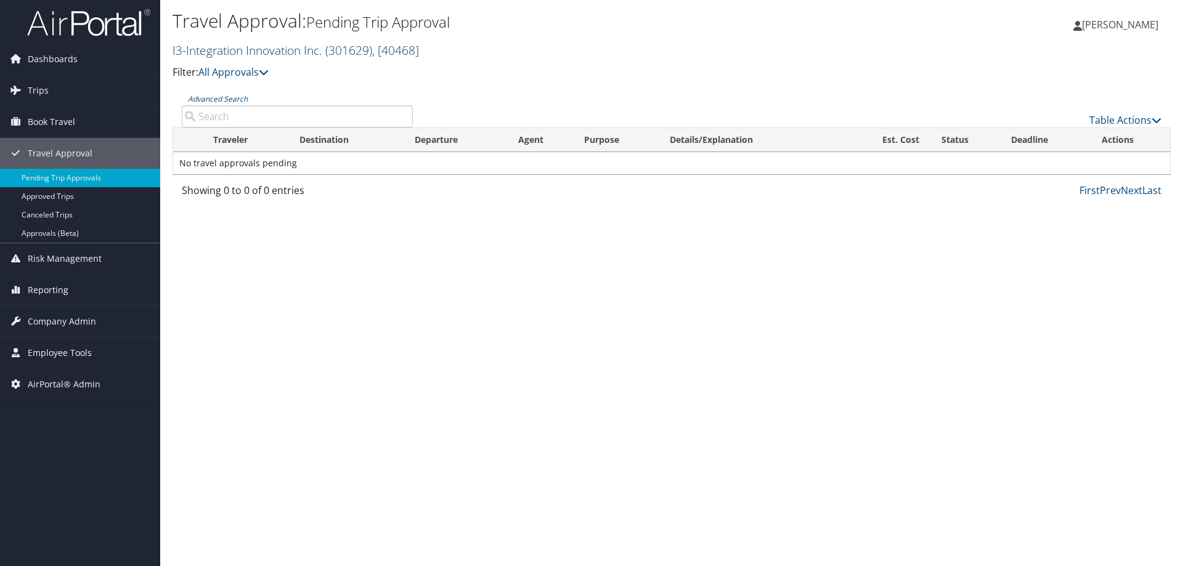
click at [231, 51] on link "I3-Integration Innovation Inc. ( 301629 ) , [ 40468 ]" at bounding box center [296, 50] width 246 height 17
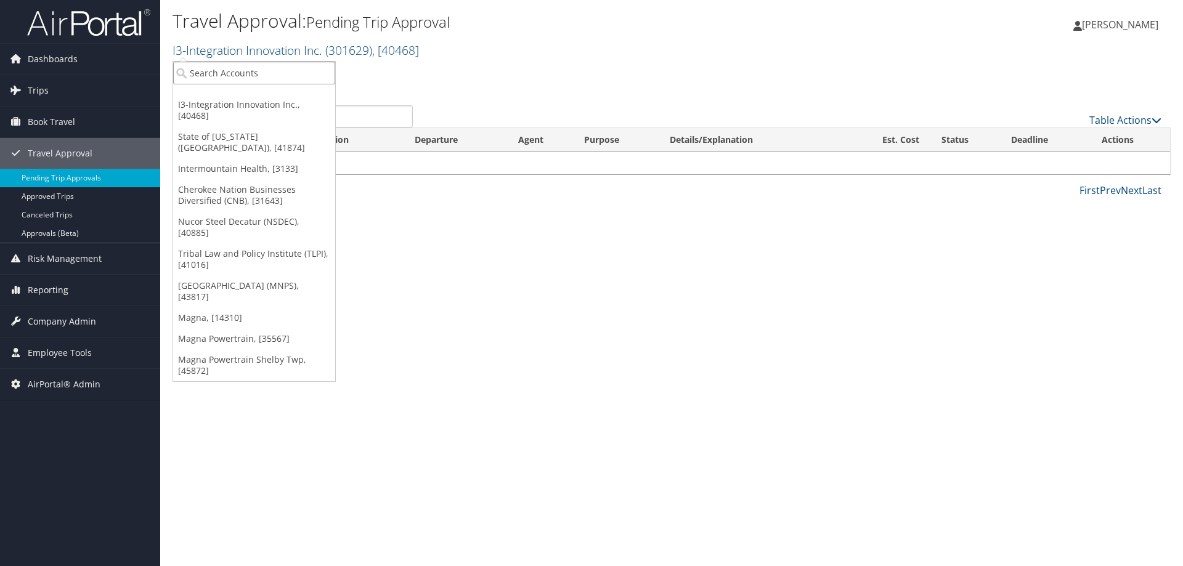
click at [231, 68] on input "search" at bounding box center [254, 73] width 162 height 23
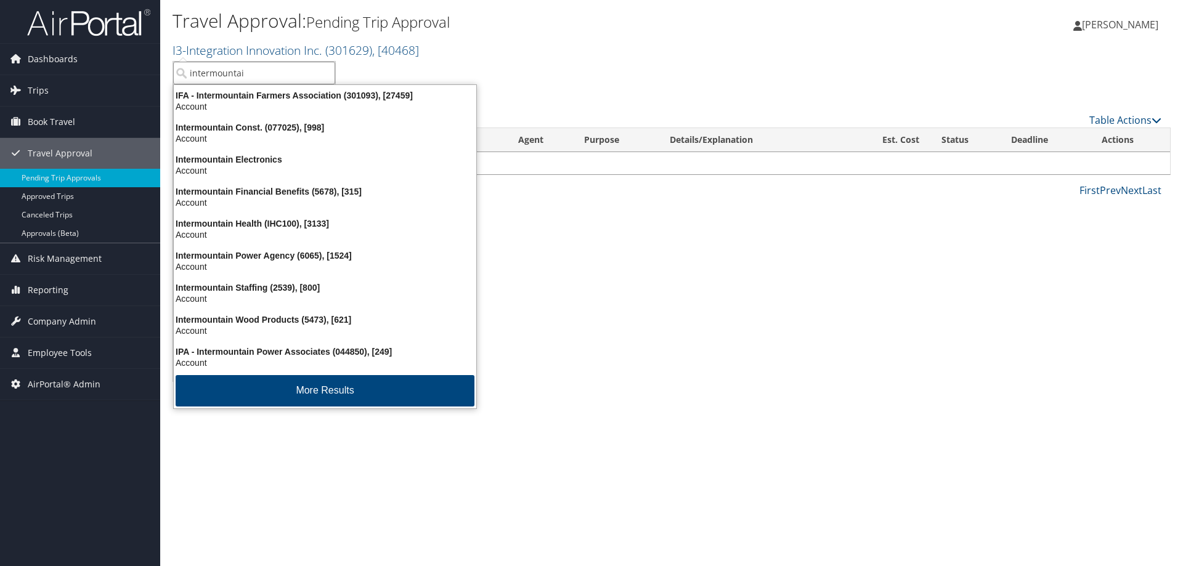
type input "intermountain"
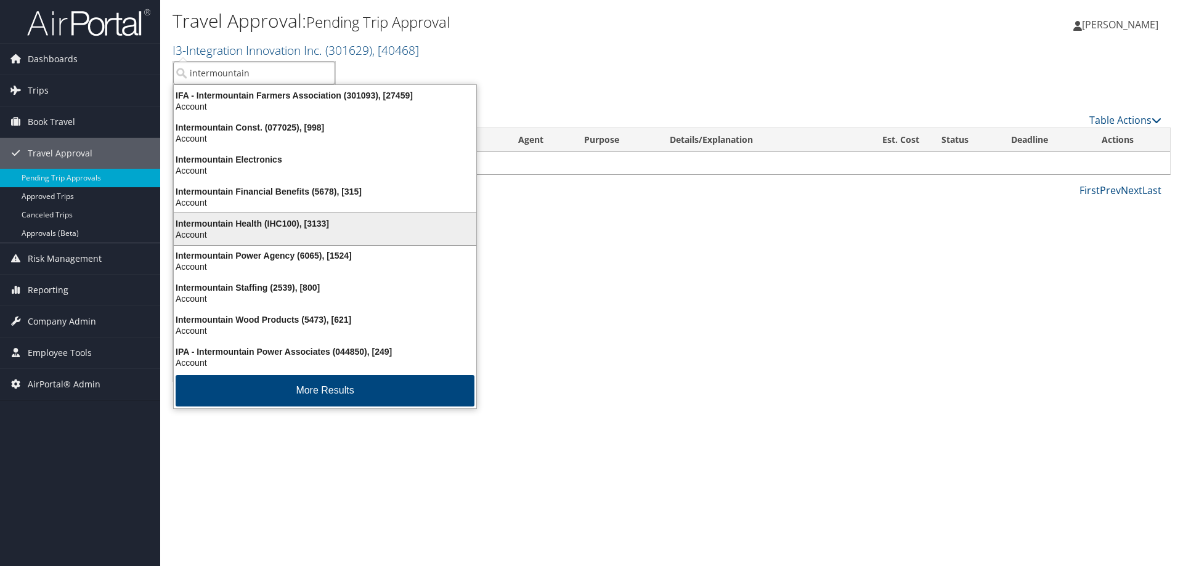
click at [306, 227] on div "Intermountain Health (IHC100), [3133]" at bounding box center [324, 223] width 317 height 11
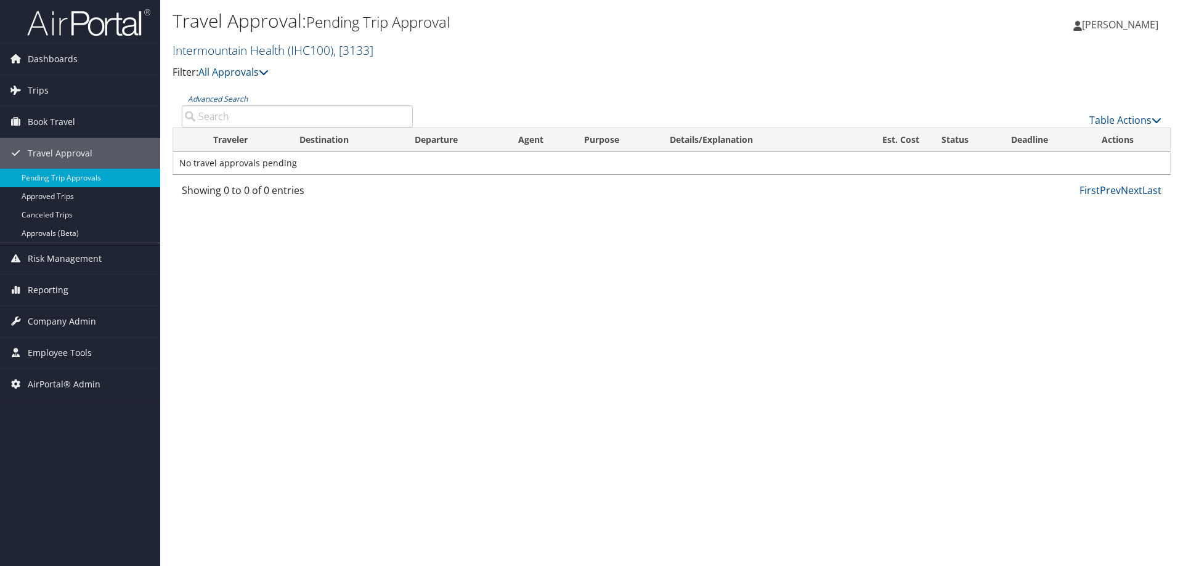
click at [224, 50] on link "Intermountain Health ( IHC100 ) , [ 3133 ]" at bounding box center [273, 50] width 201 height 17
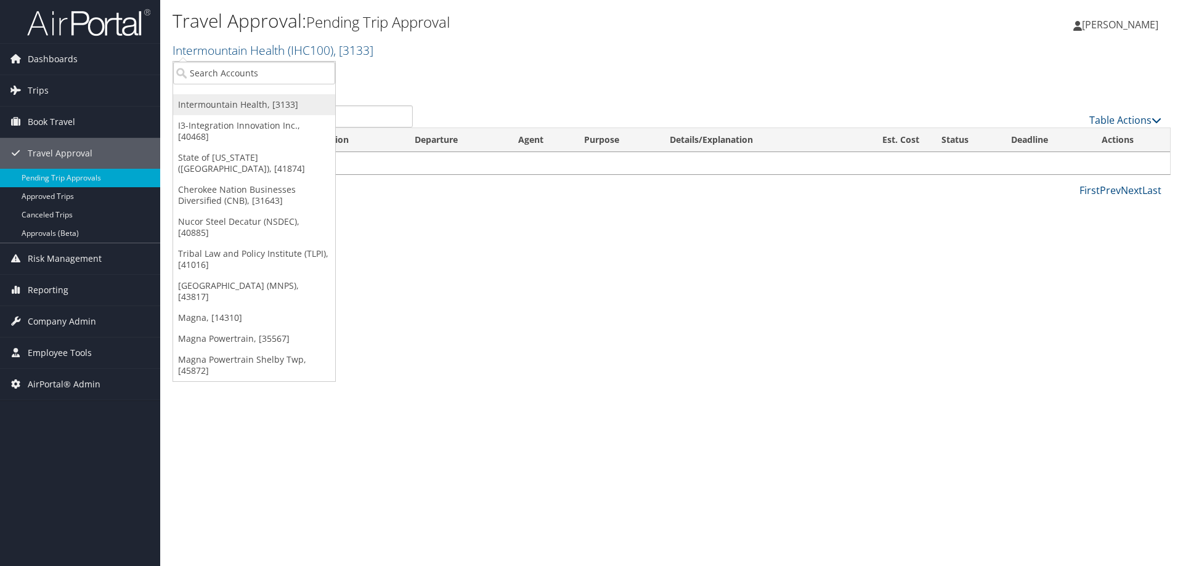
click at [233, 95] on link "Intermountain Health, [3133]" at bounding box center [254, 104] width 162 height 21
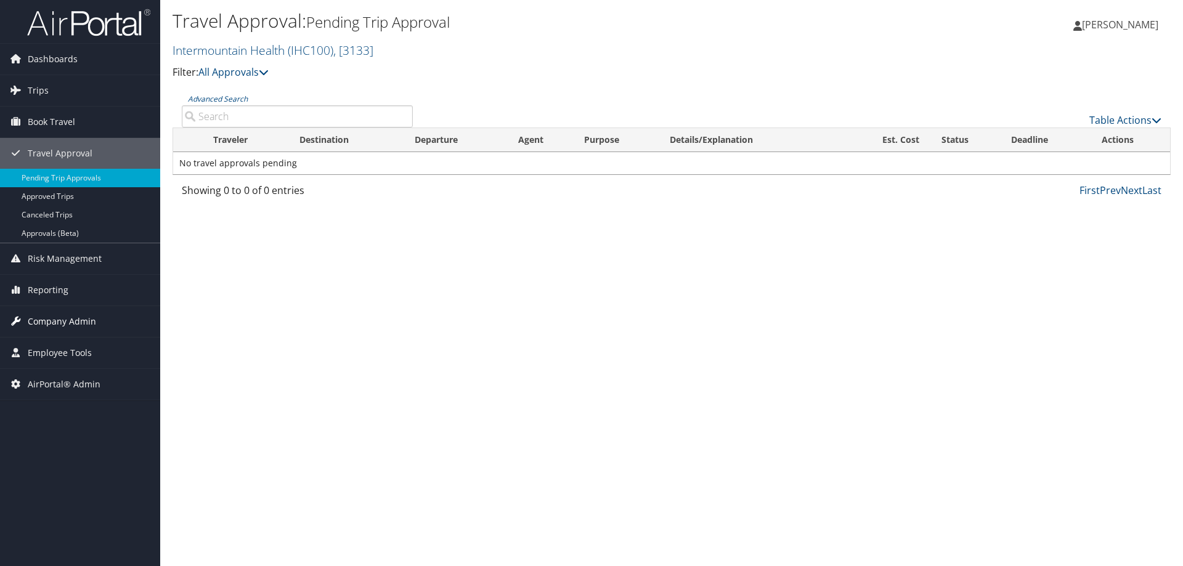
click at [94, 320] on span "Company Admin" at bounding box center [62, 321] width 68 height 31
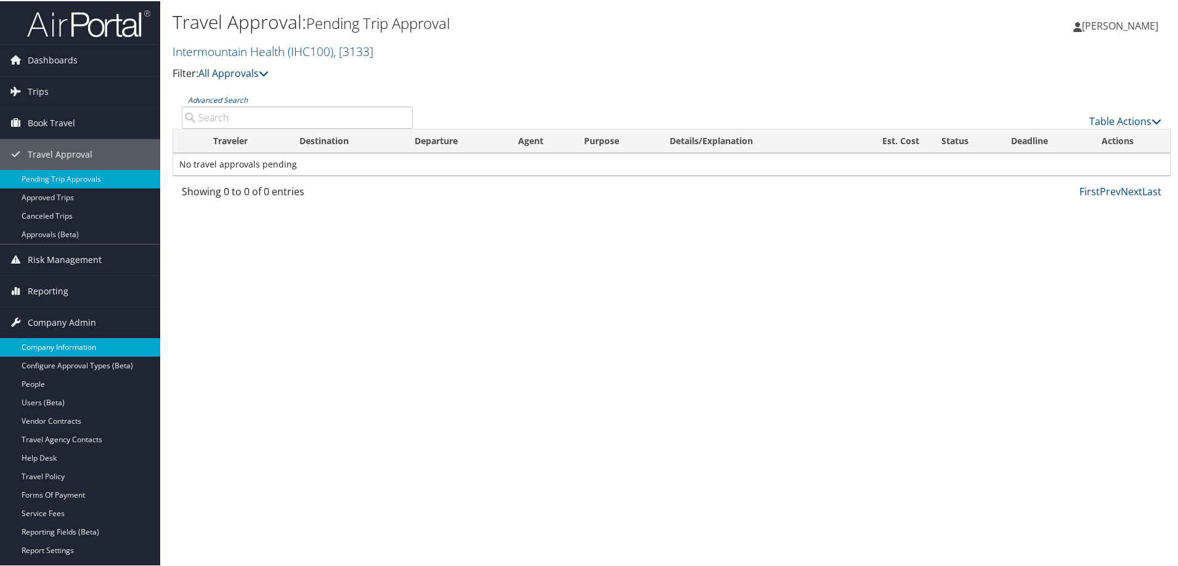
click at [88, 346] on link "Company Information" at bounding box center [80, 346] width 160 height 18
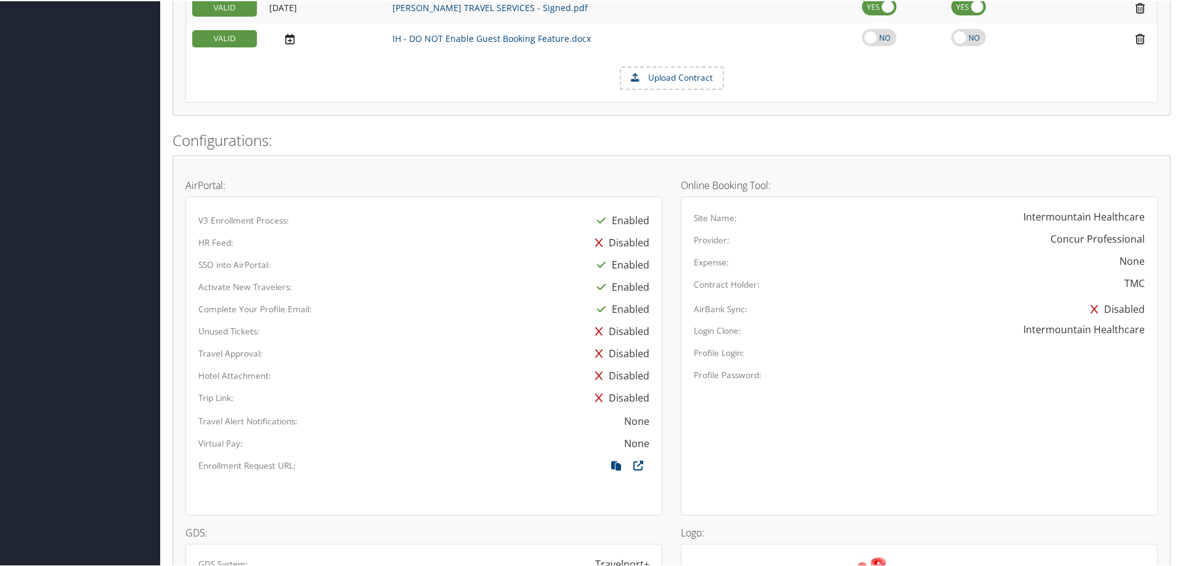
scroll to position [678, 0]
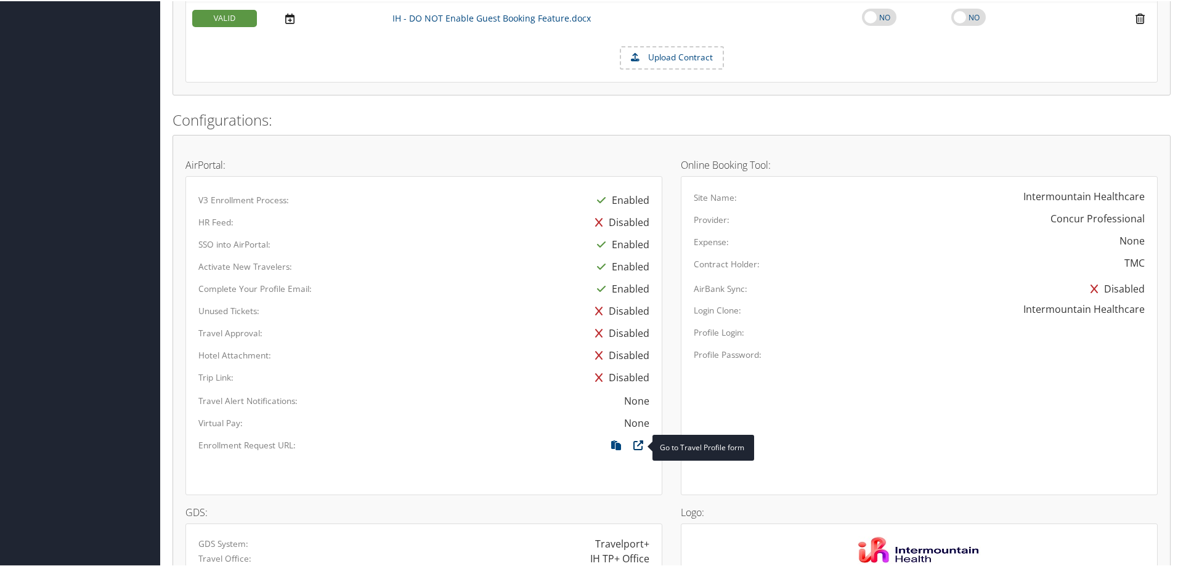
click at [633, 444] on icon at bounding box center [638, 447] width 22 height 16
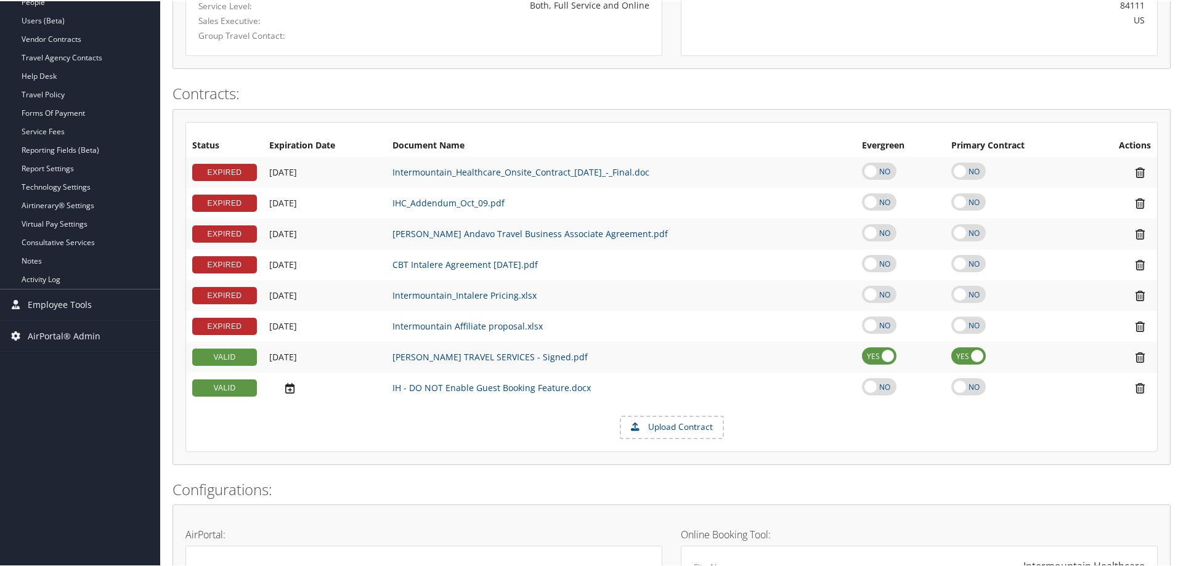
scroll to position [0, 0]
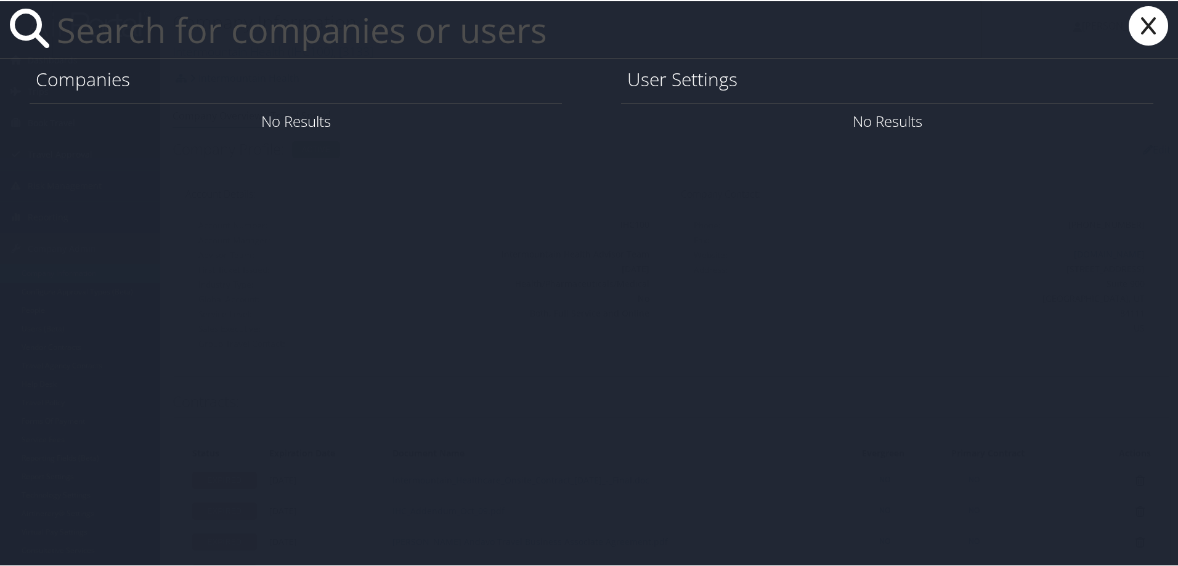
paste input "[PERSON_NAME][EMAIL_ADDRESS][PERSON_NAME][DOMAIN_NAME]"
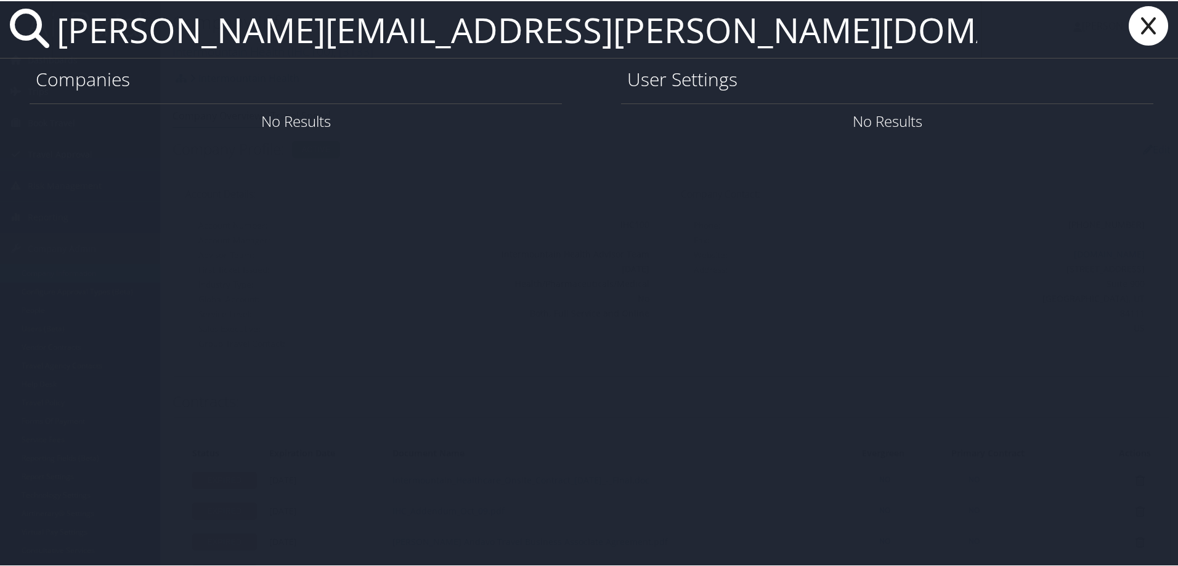
type input "[PERSON_NAME][EMAIL_ADDRESS][PERSON_NAME][DOMAIN_NAME]"
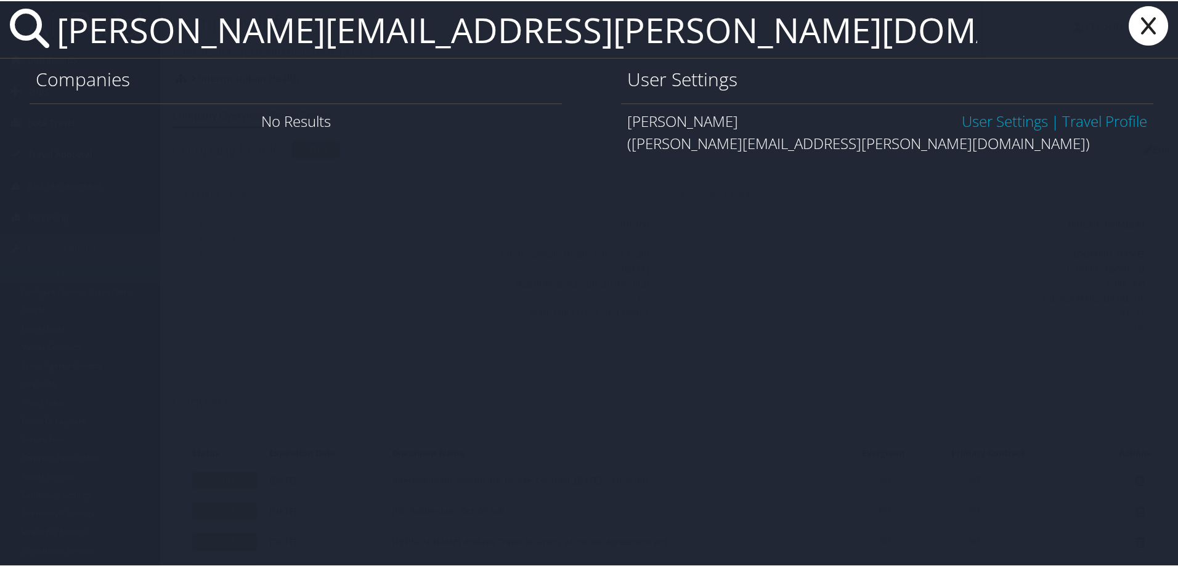
click at [962, 121] on link "User Settings" at bounding box center [1005, 120] width 86 height 20
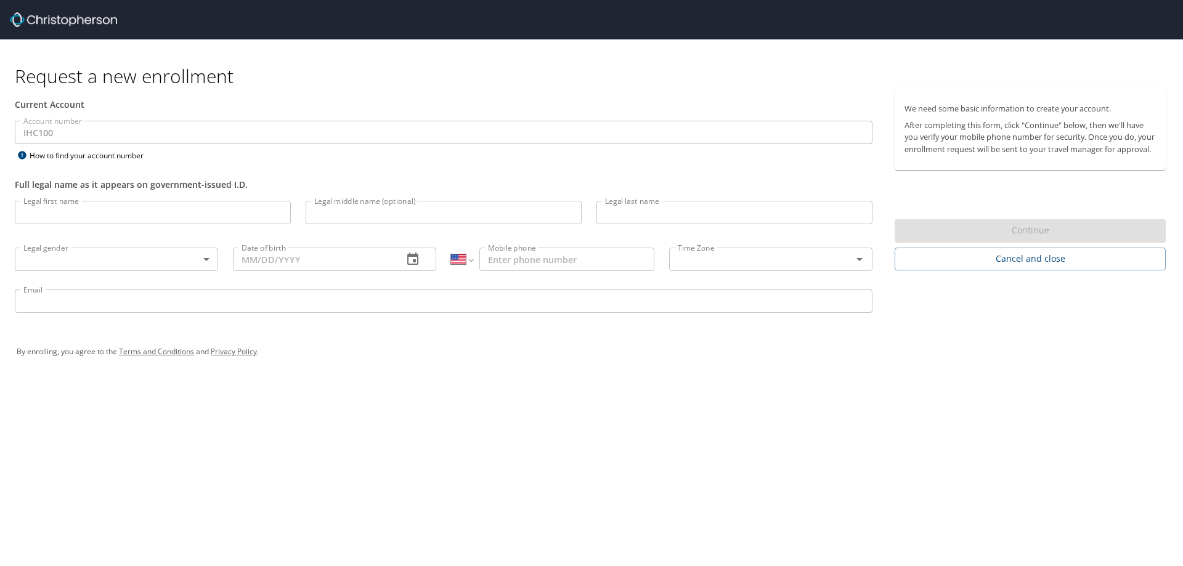
select select "US"
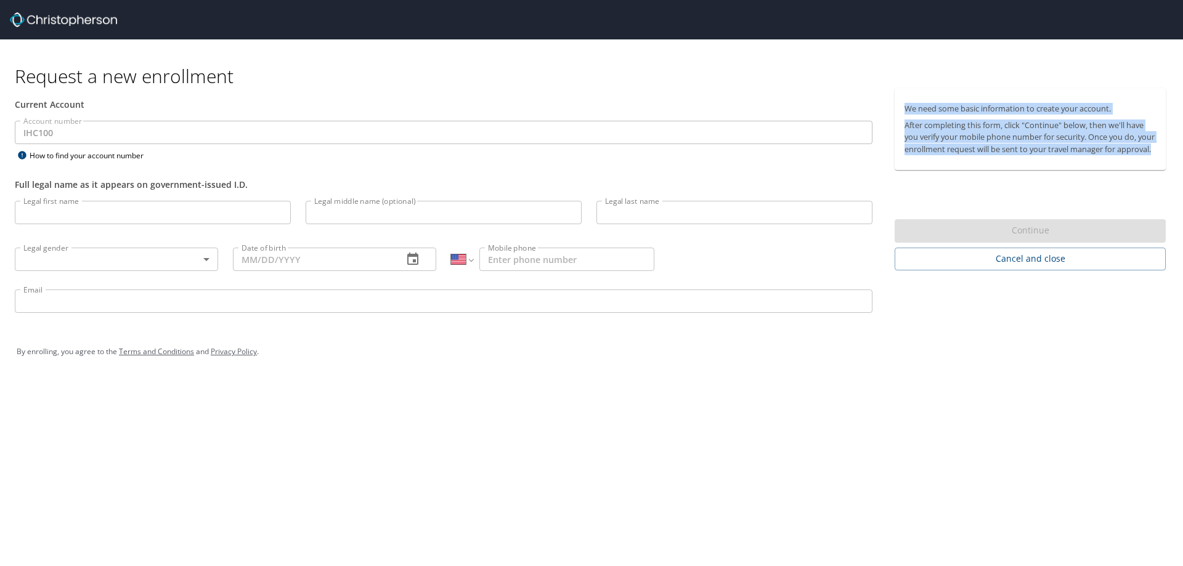
drag, startPoint x: 904, startPoint y: 95, endPoint x: 1014, endPoint y: 183, distance: 140.8
click at [1014, 183] on div "We need some basic information to create your account. After completing this fo…" at bounding box center [1035, 179] width 281 height 182
copy div "We need some basic information to create your account. After completing this fo…"
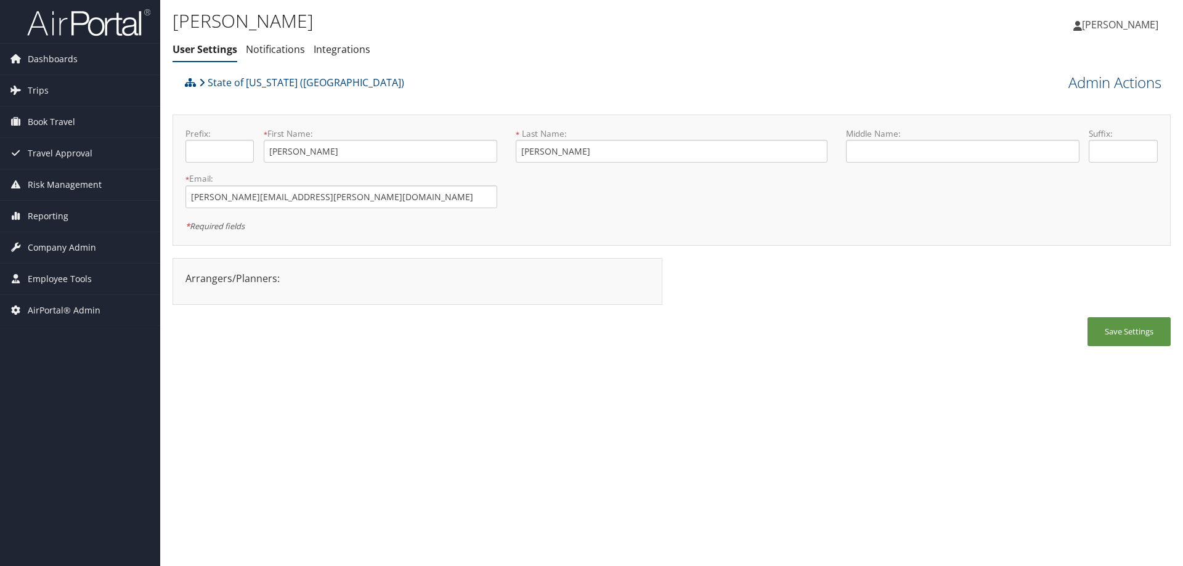
click at [1097, 84] on link "Admin Actions" at bounding box center [1114, 82] width 93 height 21
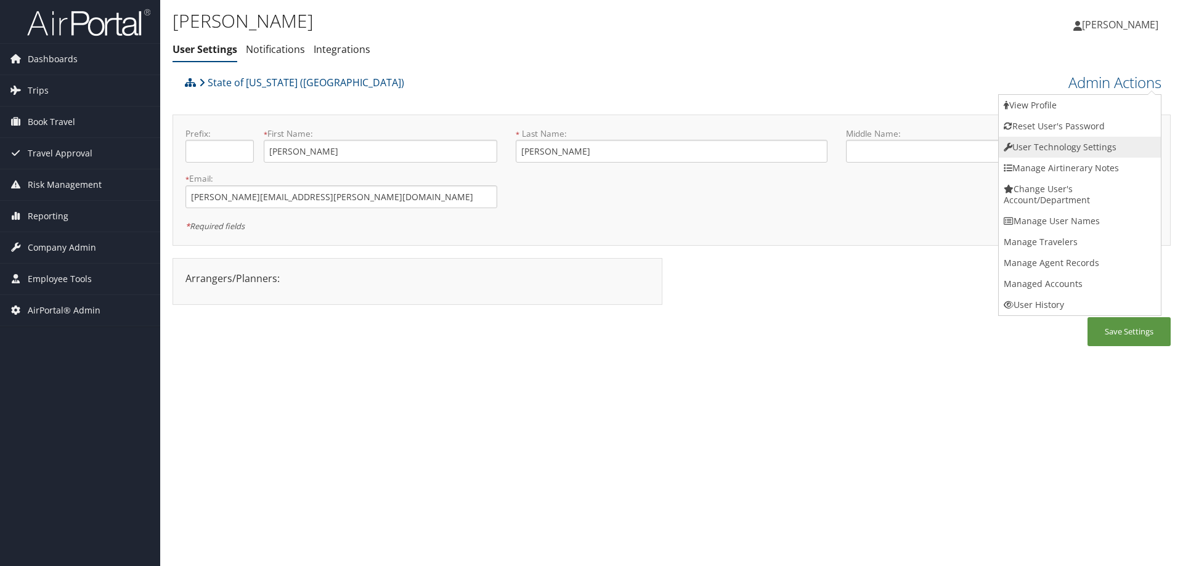
click at [1069, 144] on link "User Technology Settings" at bounding box center [1080, 147] width 162 height 21
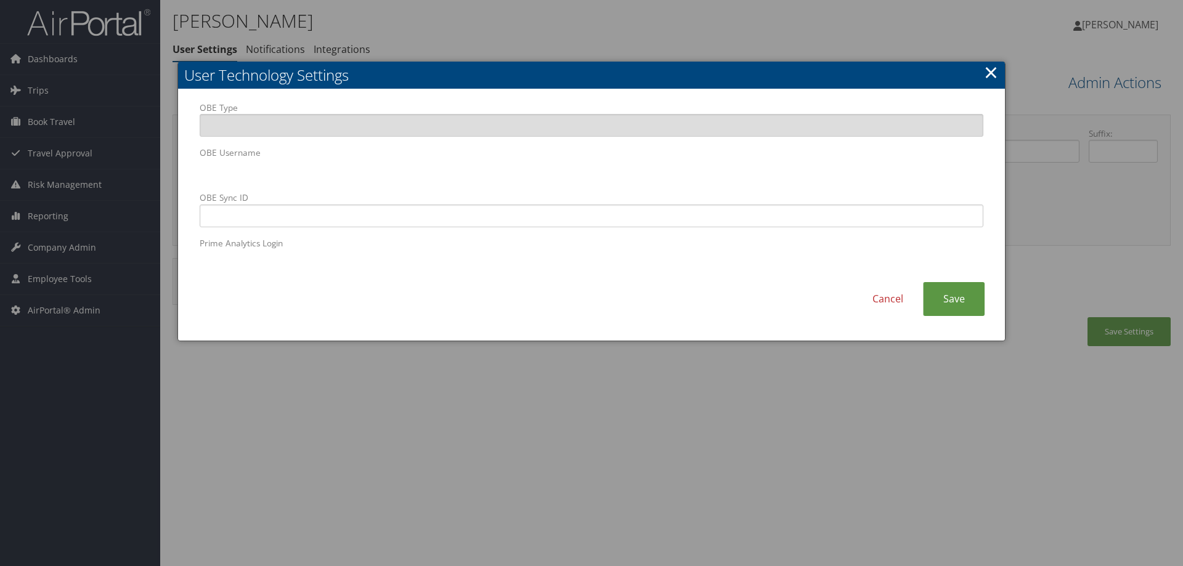
click at [169, 169] on body "Menu Dashboards ► AirPortal 360™ (Manager) AirPortal 360™ (Agent) My Travel Das…" at bounding box center [591, 283] width 1183 height 566
click at [464, 210] on input "OBE Sync ID" at bounding box center [592, 216] width 784 height 23
paste input "[PERSON_NAME][EMAIL_ADDRESS][PERSON_NAME][DOMAIN_NAME]"
type input "[PERSON_NAME][EMAIL_ADDRESS][PERSON_NAME][DOMAIN_NAME]"
click at [951, 290] on link "Save" at bounding box center [954, 299] width 62 height 34
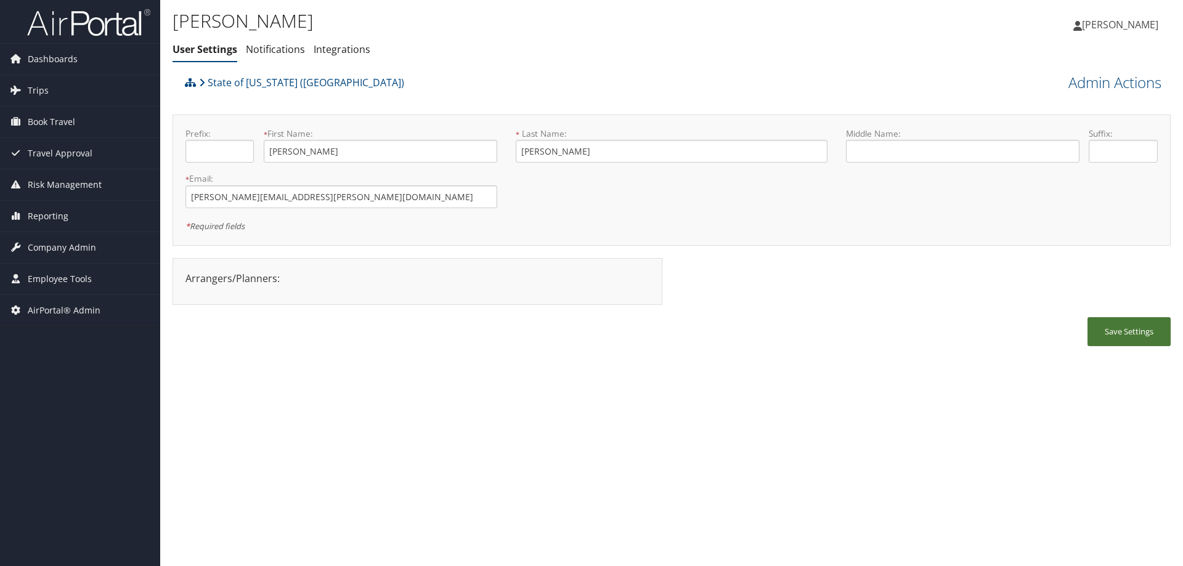
click at [1119, 335] on button "Save Settings" at bounding box center [1128, 331] width 83 height 29
click at [395, 85] on div "State of [US_STATE] ([GEOGRAPHIC_DATA])" at bounding box center [547, 86] width 730 height 33
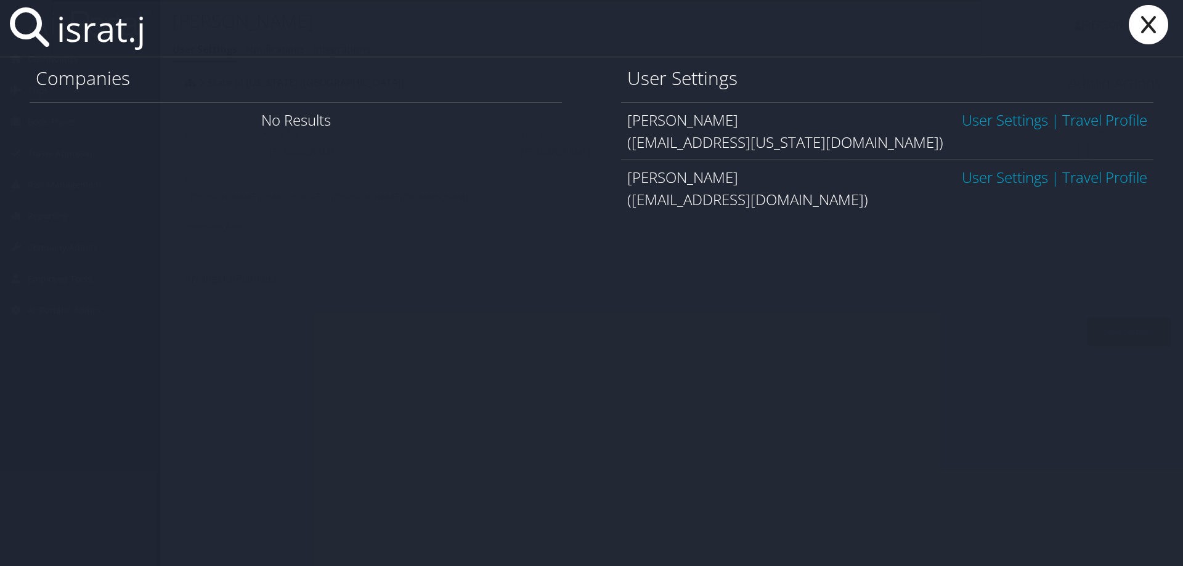
type input "israt.j"
click at [984, 169] on link "User Settings" at bounding box center [1005, 177] width 86 height 20
click at [986, 174] on link "User Settings" at bounding box center [1005, 177] width 86 height 20
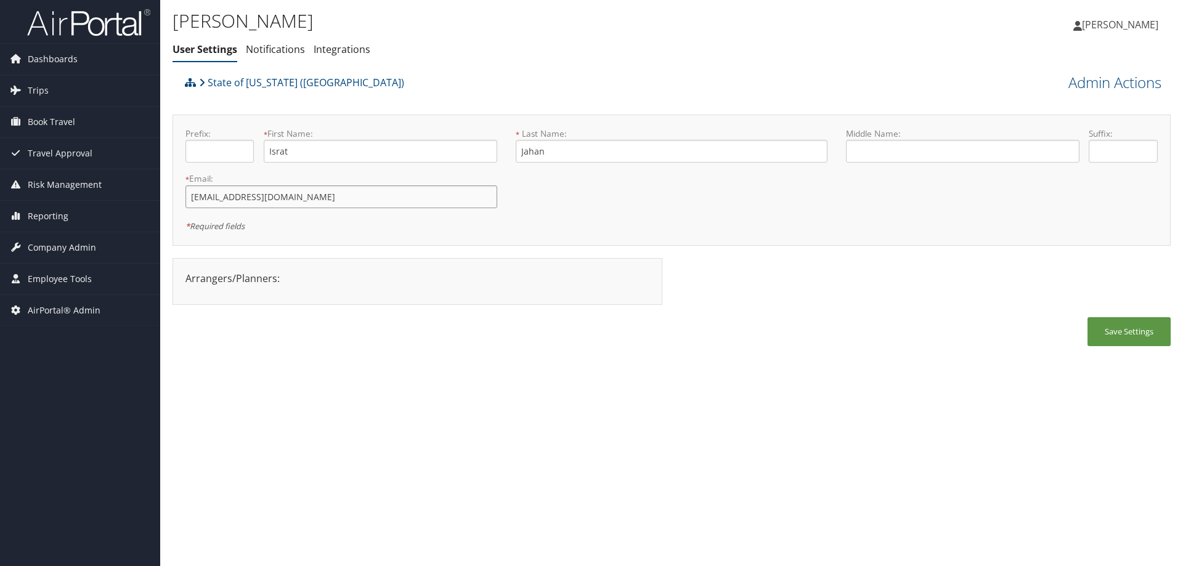
drag, startPoint x: 349, startPoint y: 194, endPoint x: 178, endPoint y: 190, distance: 170.7
click at [178, 190] on div "* Email: israt.jahan@lsuhs.edu This field is required" at bounding box center [341, 195] width 330 height 45
click at [314, 197] on input "israt.jahan@lsuhs.edu" at bounding box center [341, 196] width 312 height 23
drag, startPoint x: 314, startPoint y: 197, endPoint x: 184, endPoint y: 198, distance: 130.0
click at [184, 198] on div "* Email: israt.jahan@lsuhs.edu This field is required" at bounding box center [341, 195] width 330 height 45
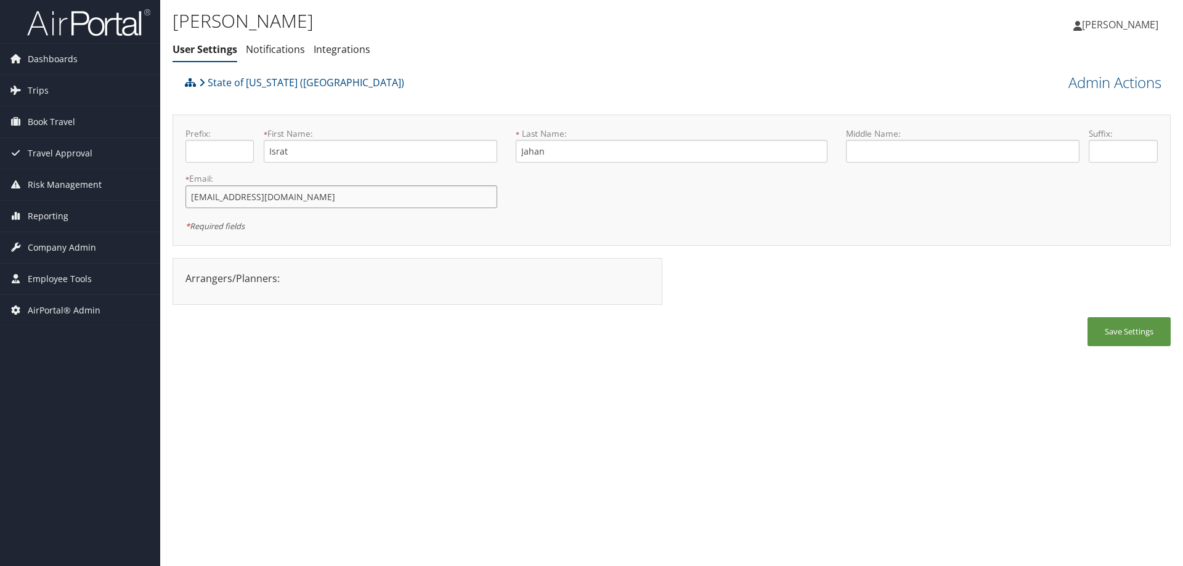
click at [292, 192] on input "israt.jahan@lsuhs.edu" at bounding box center [341, 196] width 312 height 23
drag, startPoint x: 297, startPoint y: 200, endPoint x: 177, endPoint y: 192, distance: 119.8
click at [177, 192] on div "* Email: israt.jahan@lsuhs.edu This field is required" at bounding box center [341, 195] width 330 height 45
click at [234, 81] on link "State of [US_STATE] ([GEOGRAPHIC_DATA])" at bounding box center [301, 82] width 205 height 25
click at [230, 86] on link "State of [US_STATE] ([GEOGRAPHIC_DATA])" at bounding box center [301, 82] width 205 height 25
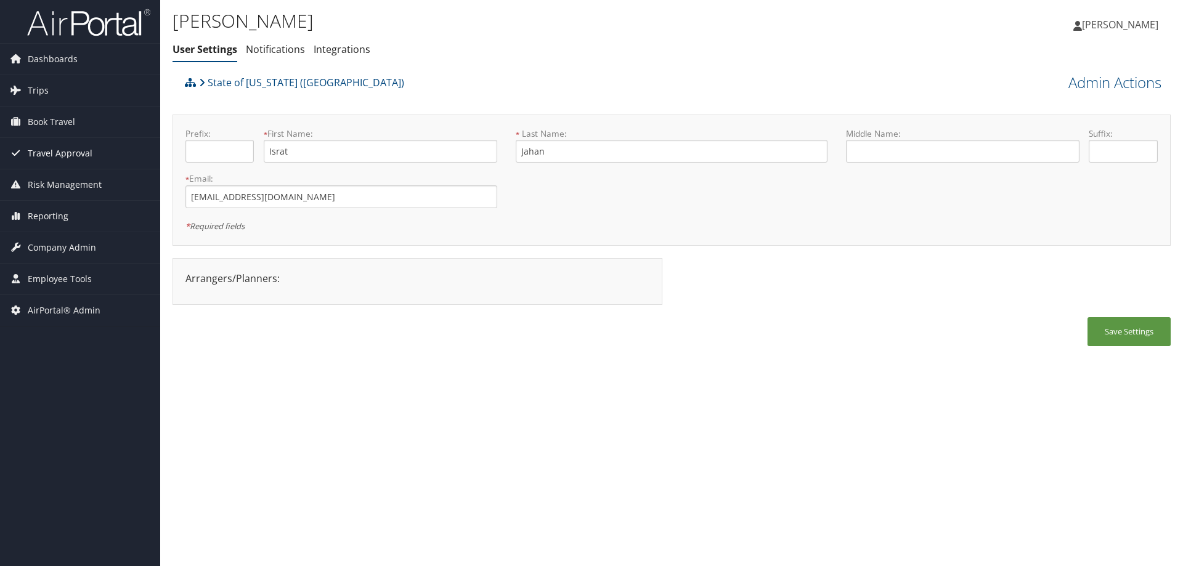
click at [36, 147] on span "Travel Approval" at bounding box center [60, 153] width 65 height 31
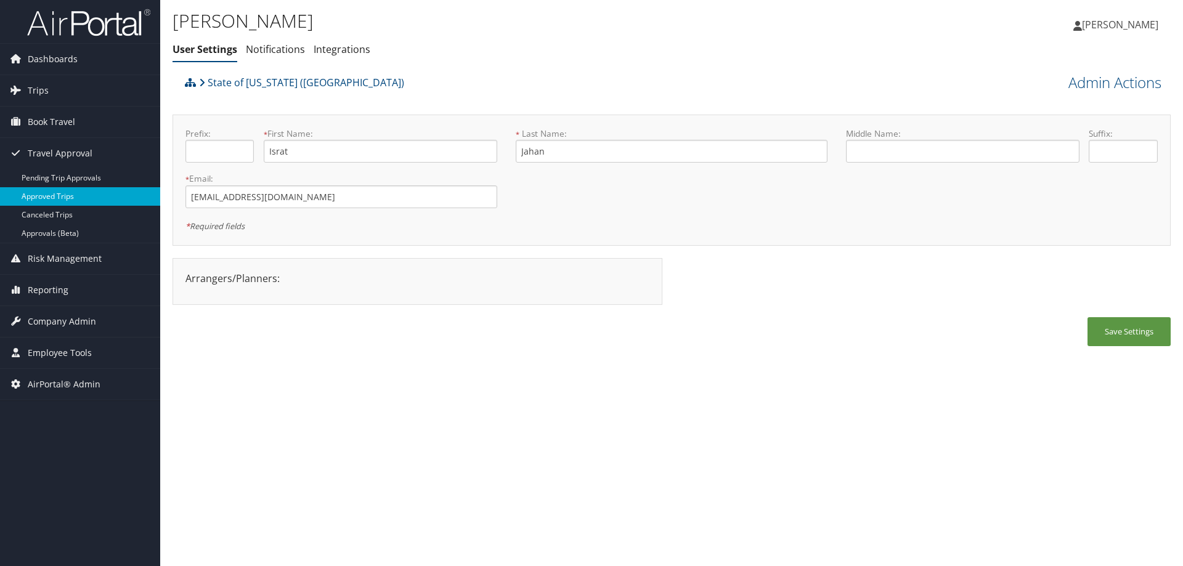
click at [43, 196] on link "Approved Trips" at bounding box center [80, 196] width 160 height 18
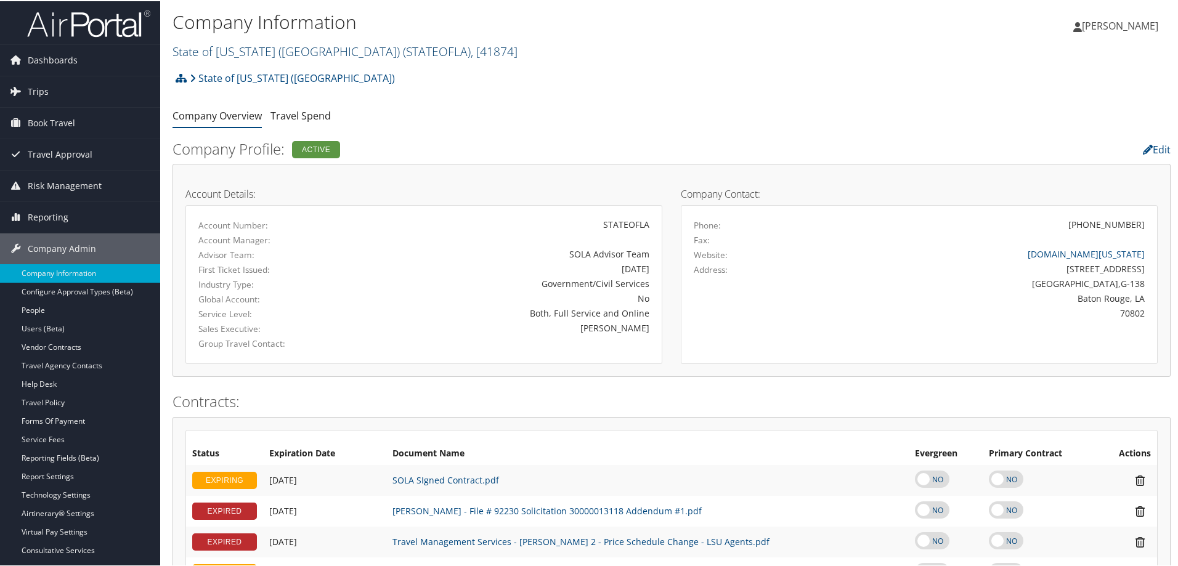
click at [224, 44] on link "State of [US_STATE] (SOLA) ( STATEOFLA ) , [ 41874 ]" at bounding box center [345, 50] width 345 height 17
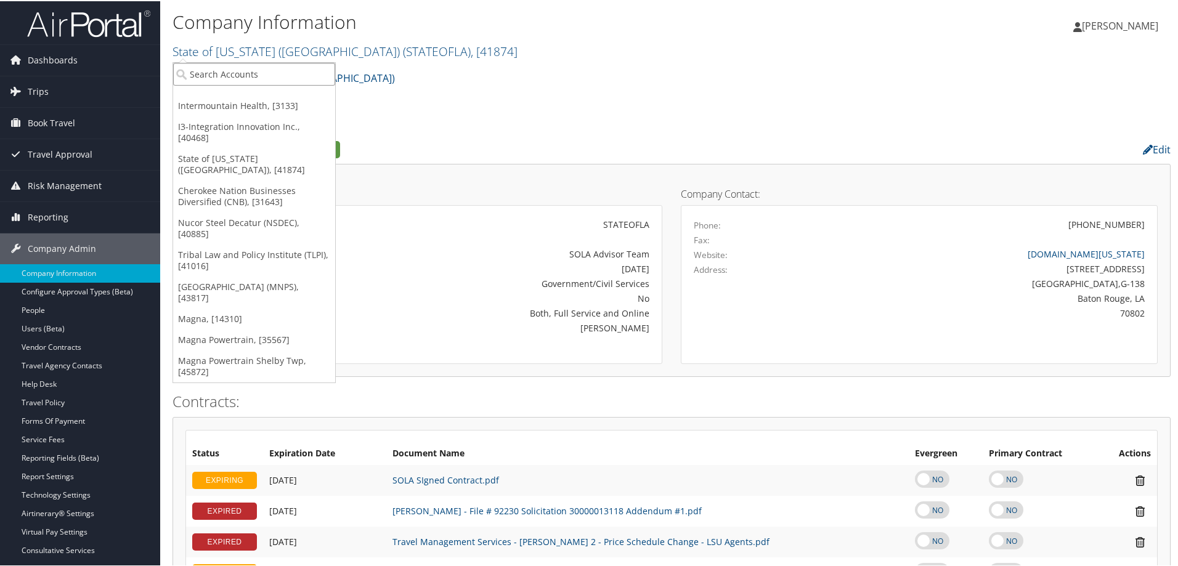
click at [224, 75] on input "search" at bounding box center [254, 73] width 162 height 23
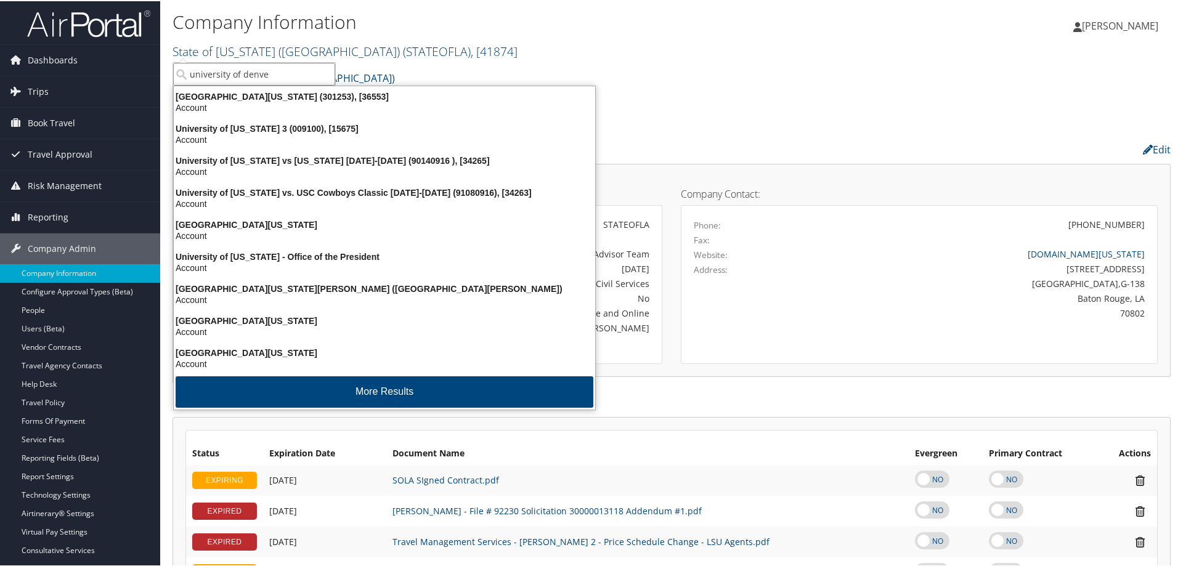
type input "university of denver"
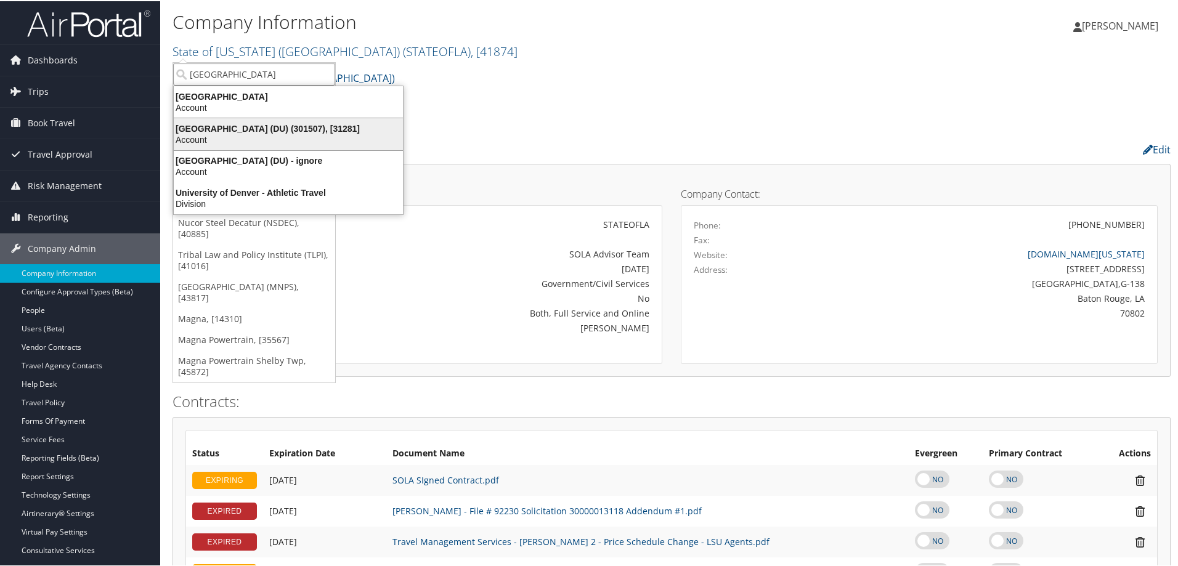
click at [246, 124] on div "University of Denver (DU) (301507), [31281]" at bounding box center [288, 127] width 244 height 11
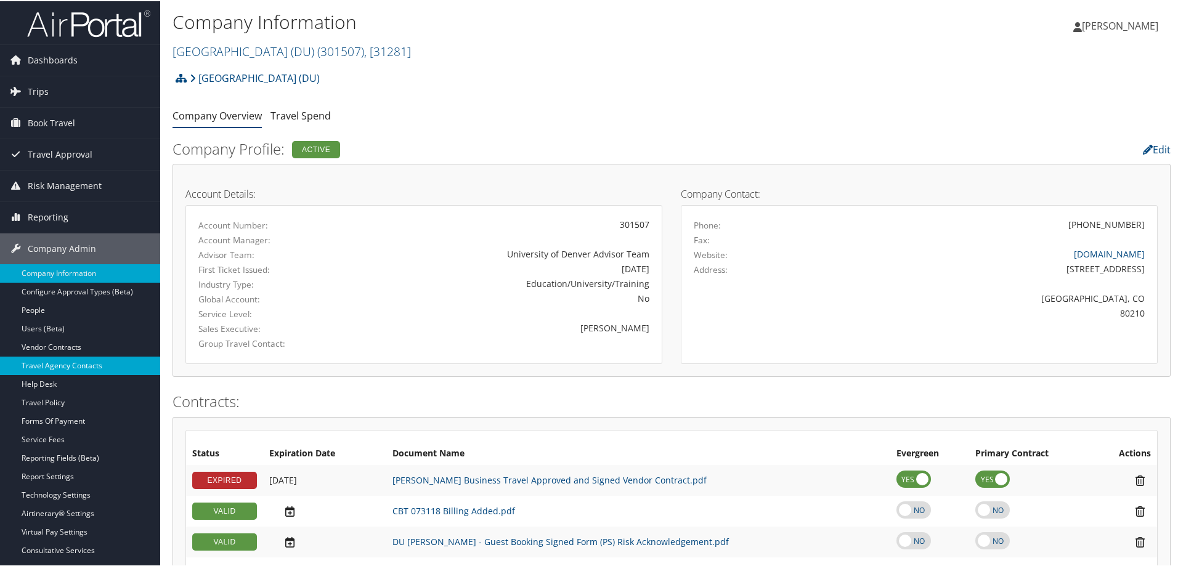
click at [107, 362] on link "Travel Agency Contacts" at bounding box center [80, 364] width 160 height 18
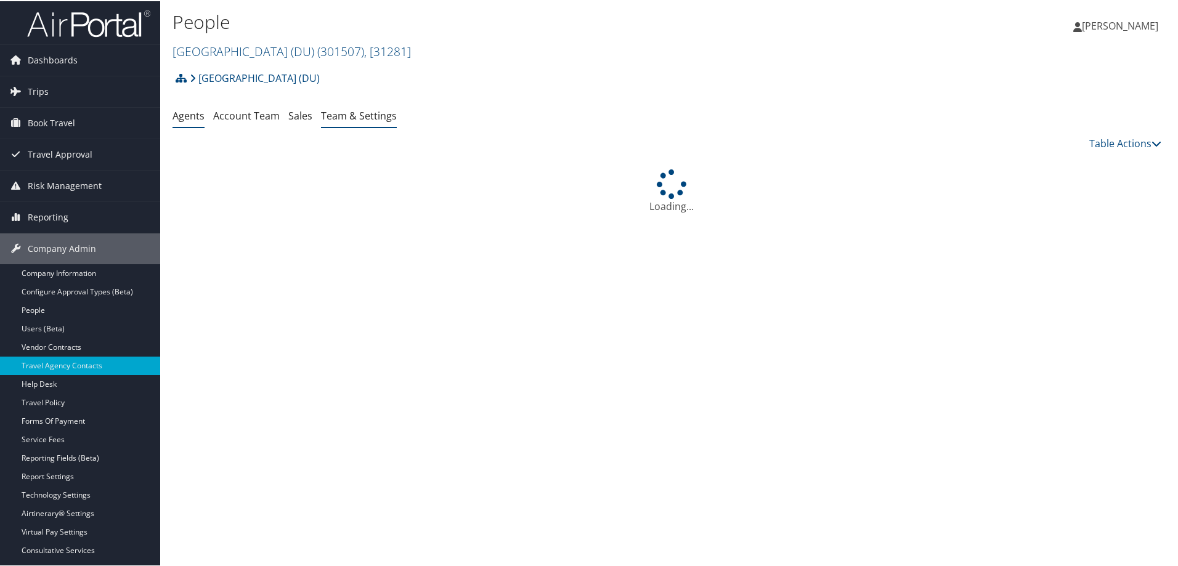
click at [342, 115] on link "Team & Settings" at bounding box center [359, 115] width 76 height 14
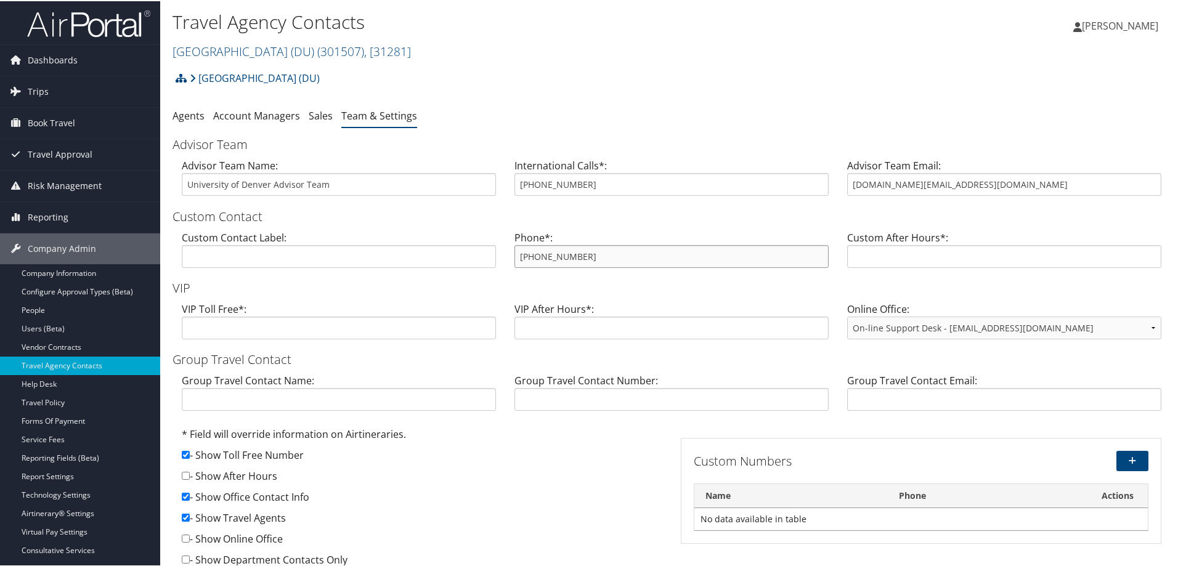
drag, startPoint x: 631, startPoint y: 253, endPoint x: 408, endPoint y: 246, distance: 223.1
click at [408, 246] on div "Custom Contact Label: Phone*: 855-993-1498 Custom After Hours*:" at bounding box center [672, 252] width 998 height 47
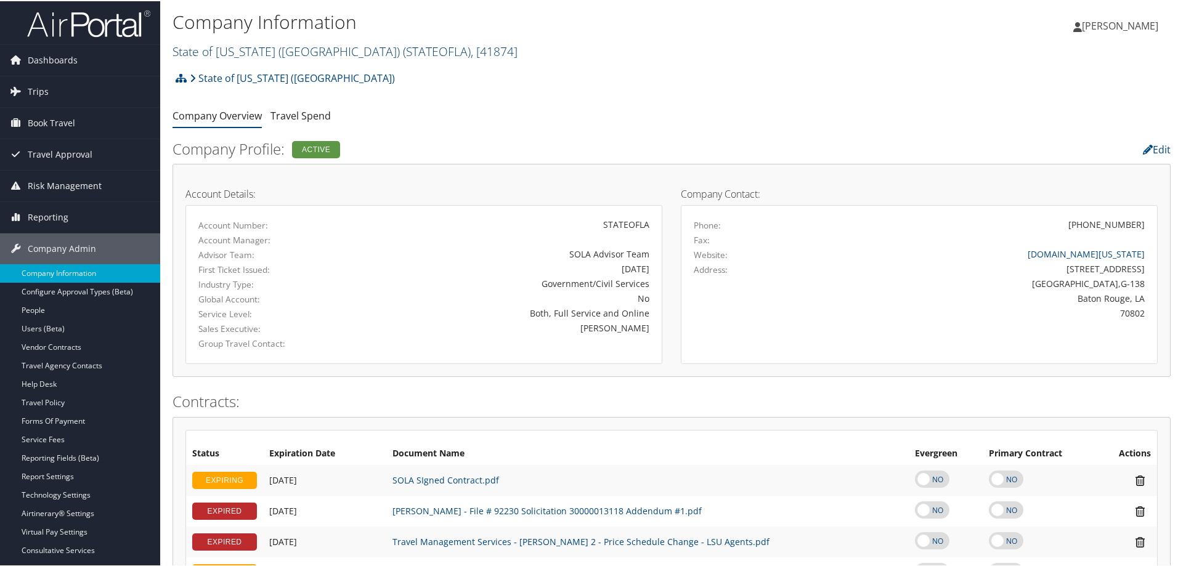
click at [222, 54] on link "State of Louisiana (SOLA) ( STATEOFLA ) , [ 41874 ]" at bounding box center [345, 50] width 345 height 17
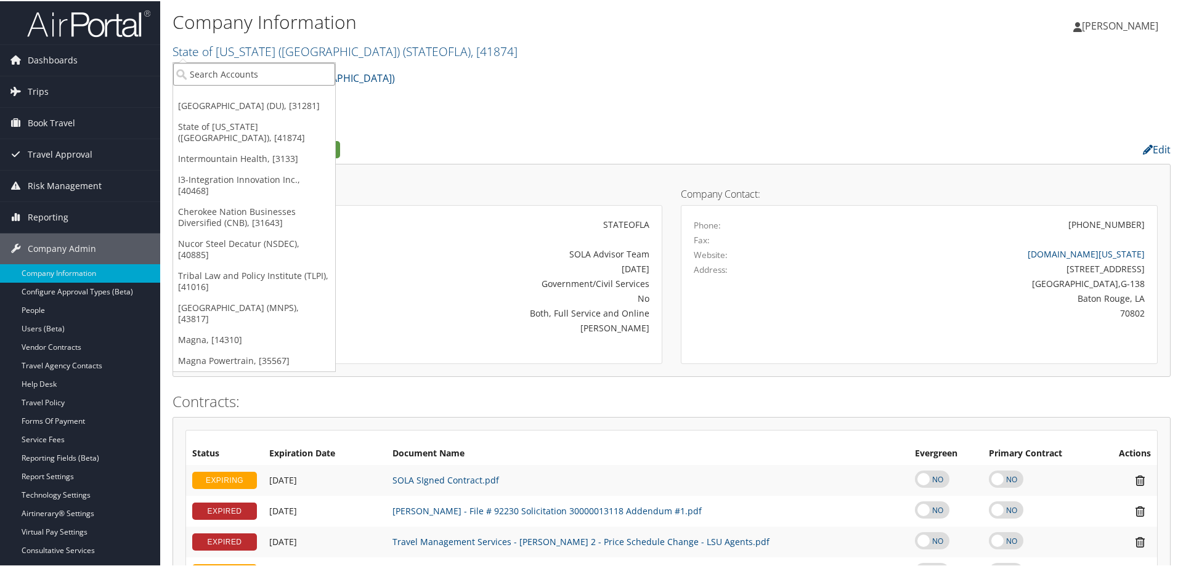
click at [217, 68] on input "search" at bounding box center [254, 73] width 162 height 23
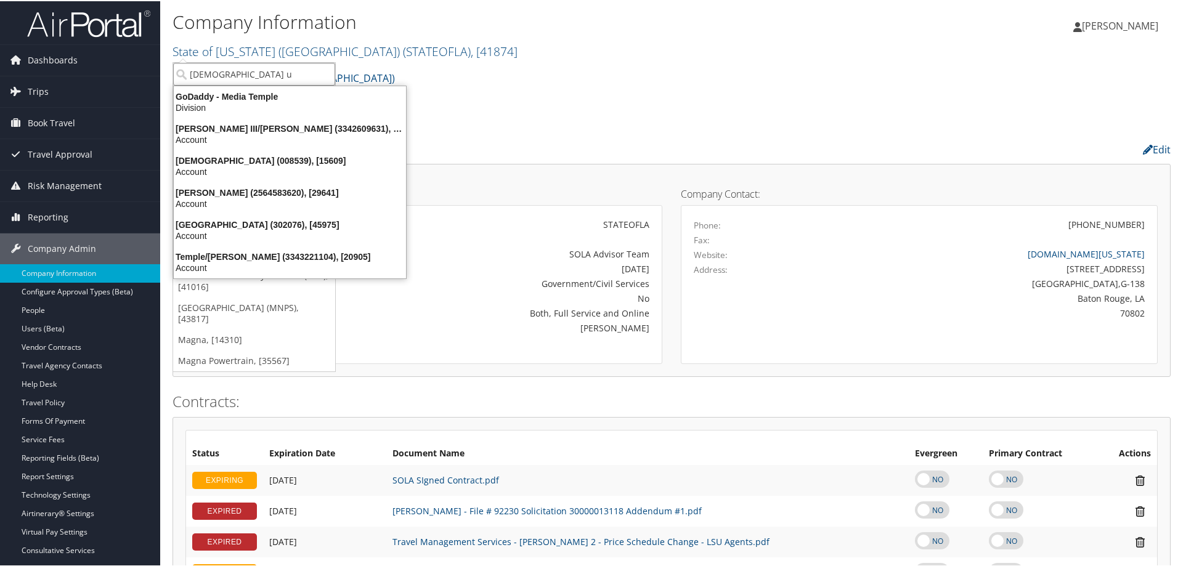
type input "temple un"
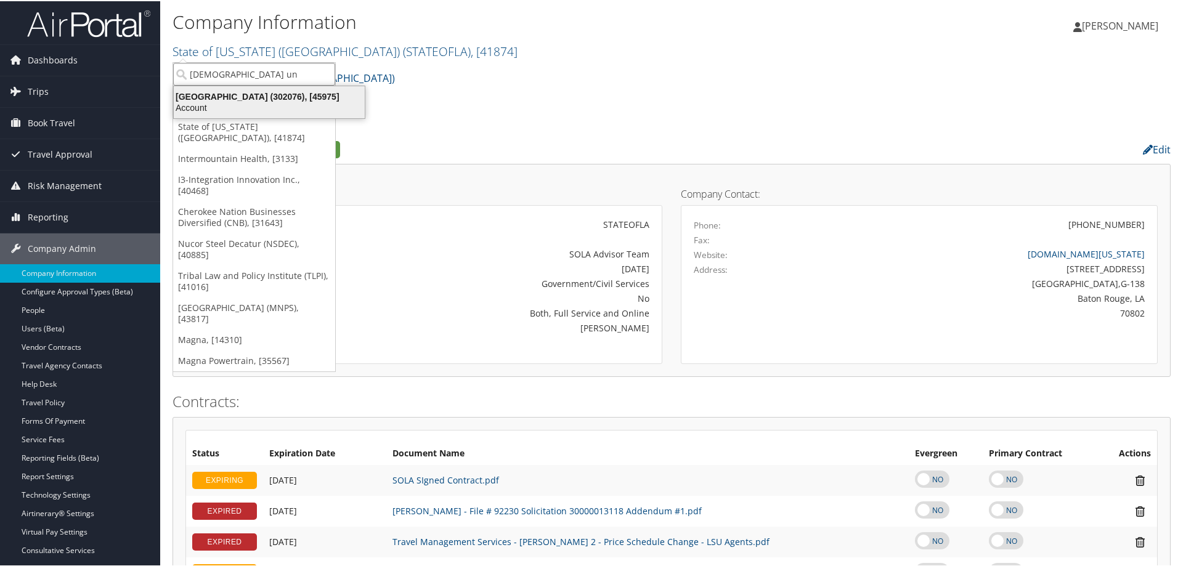
click at [218, 99] on div "Temple University (302076), [45975]" at bounding box center [269, 95] width 206 height 11
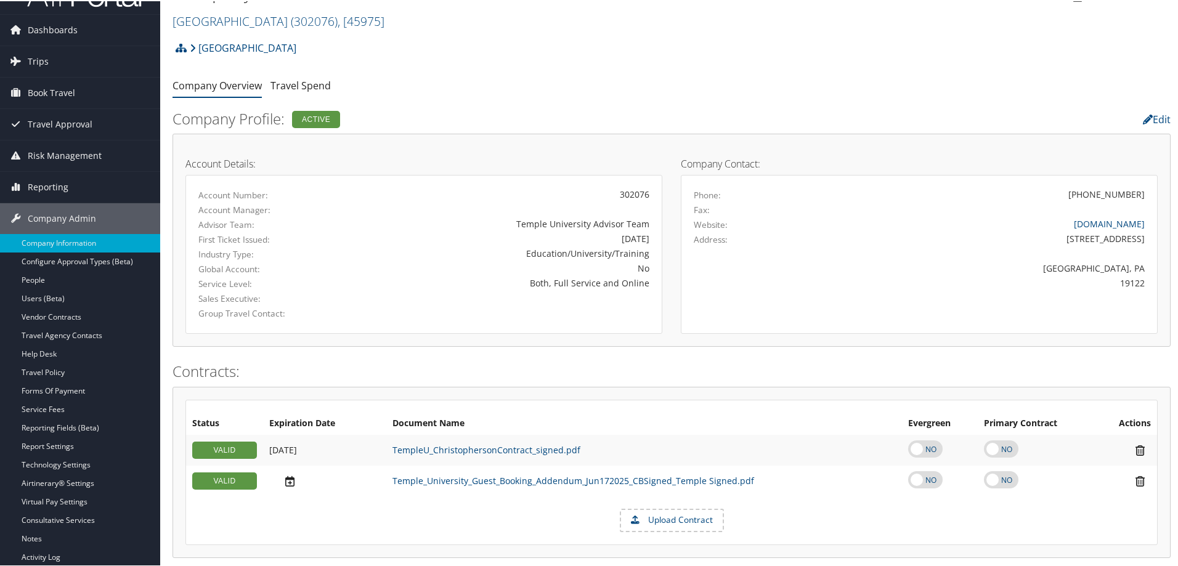
scroll to position [1, 0]
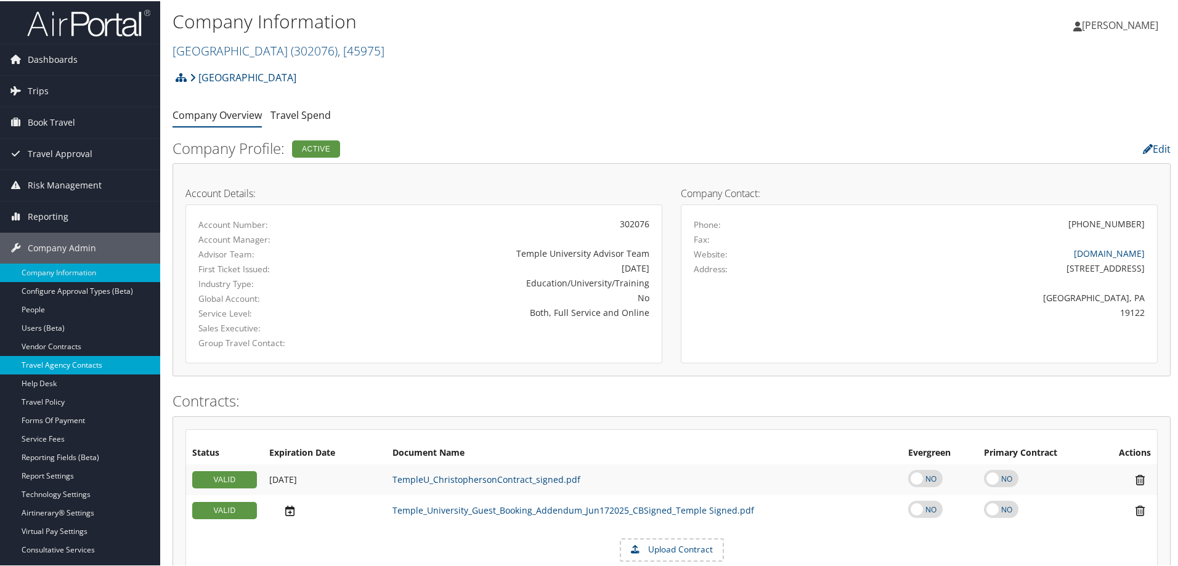
click at [97, 357] on link "Travel Agency Contacts" at bounding box center [80, 364] width 160 height 18
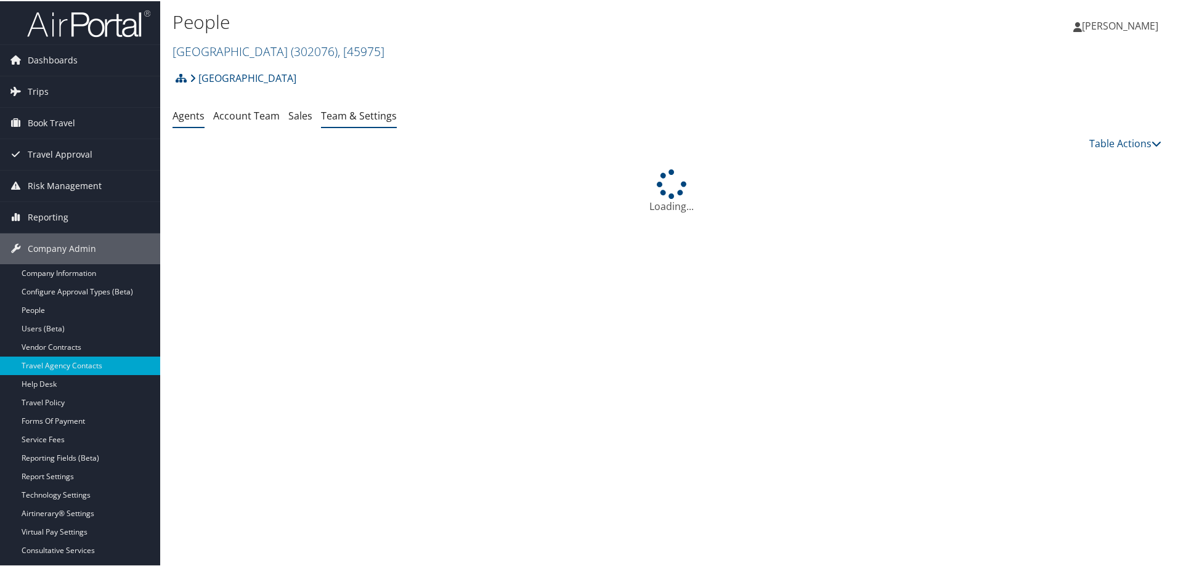
click at [343, 117] on link "Team & Settings" at bounding box center [359, 115] width 76 height 14
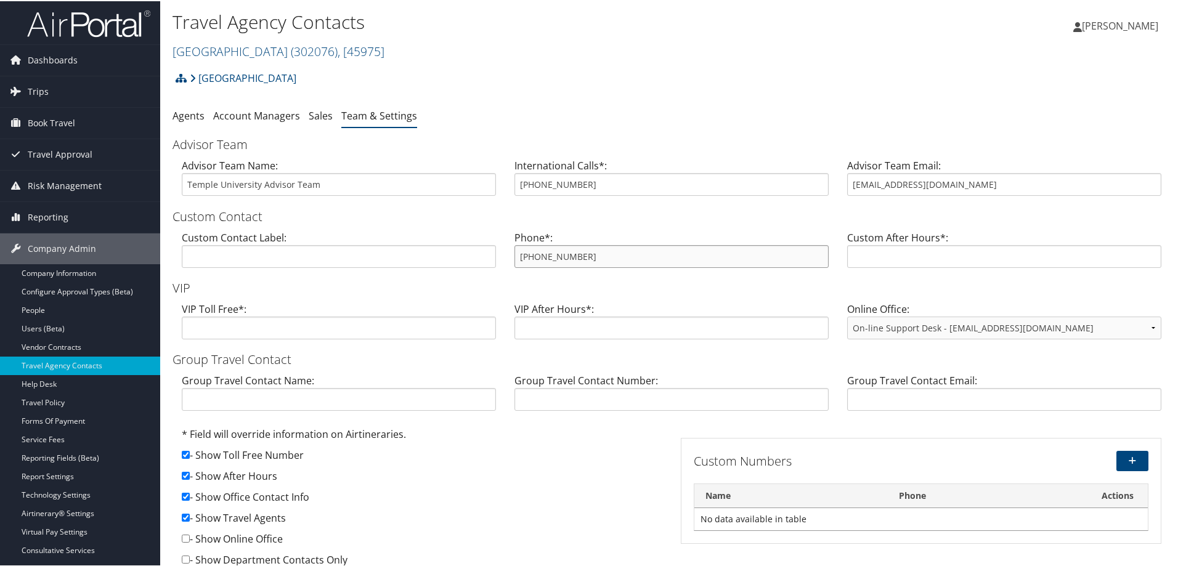
drag, startPoint x: 615, startPoint y: 256, endPoint x: 412, endPoint y: 258, distance: 203.3
click at [412, 258] on div "Custom Contact Label: Phone*: [PHONE_NUMBER] Custom After Hours*:" at bounding box center [672, 252] width 998 height 47
click at [339, 46] on span ", [ 45975 ]" at bounding box center [361, 50] width 47 height 17
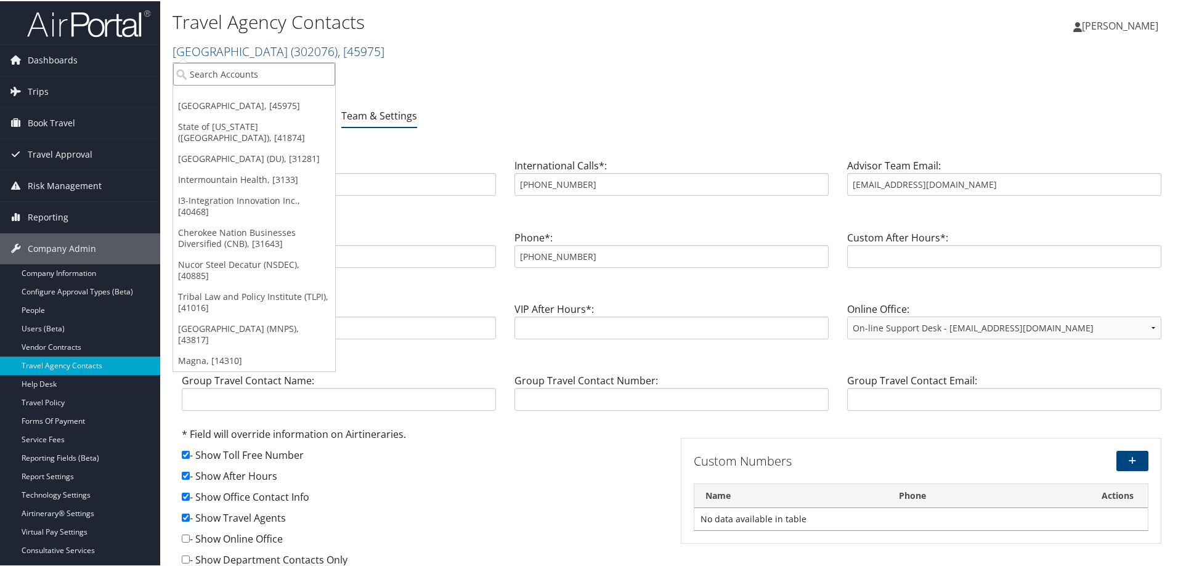
click at [286, 72] on input "search" at bounding box center [254, 73] width 162 height 23
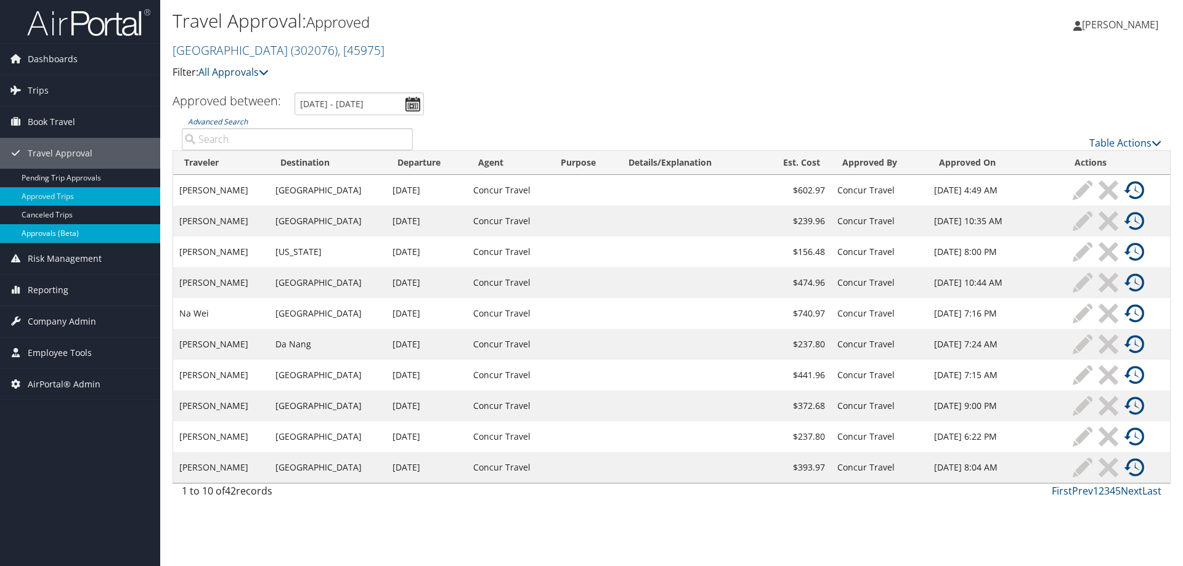
click at [48, 236] on link "Approvals (Beta)" at bounding box center [80, 233] width 160 height 18
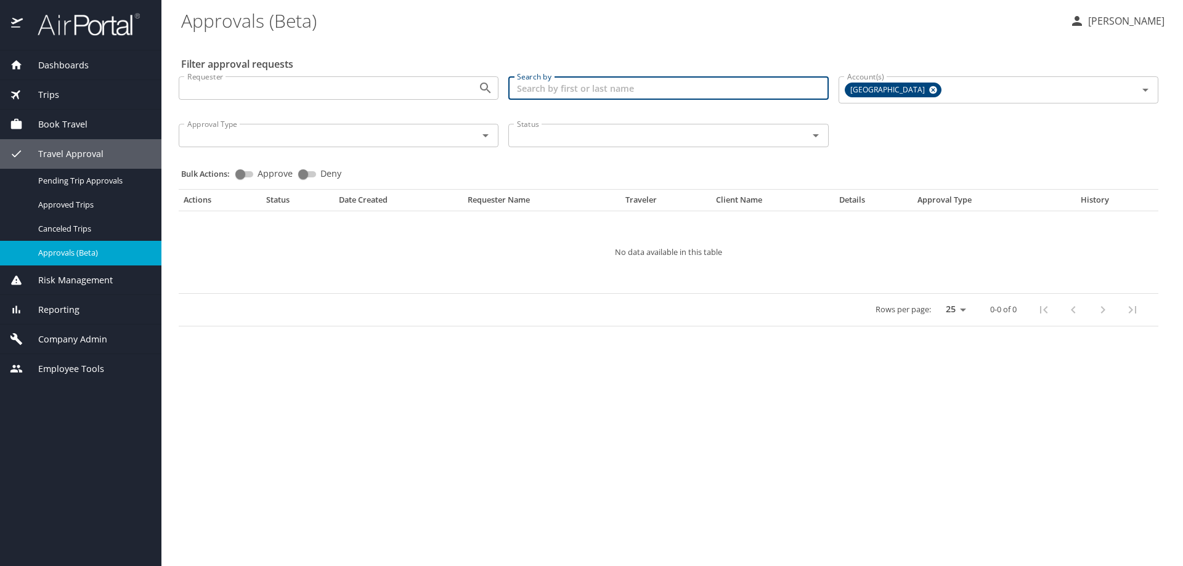
click at [555, 85] on input "Search by" at bounding box center [668, 87] width 320 height 23
click at [558, 85] on input "Search by" at bounding box center [668, 87] width 320 height 23
type input "thomson"
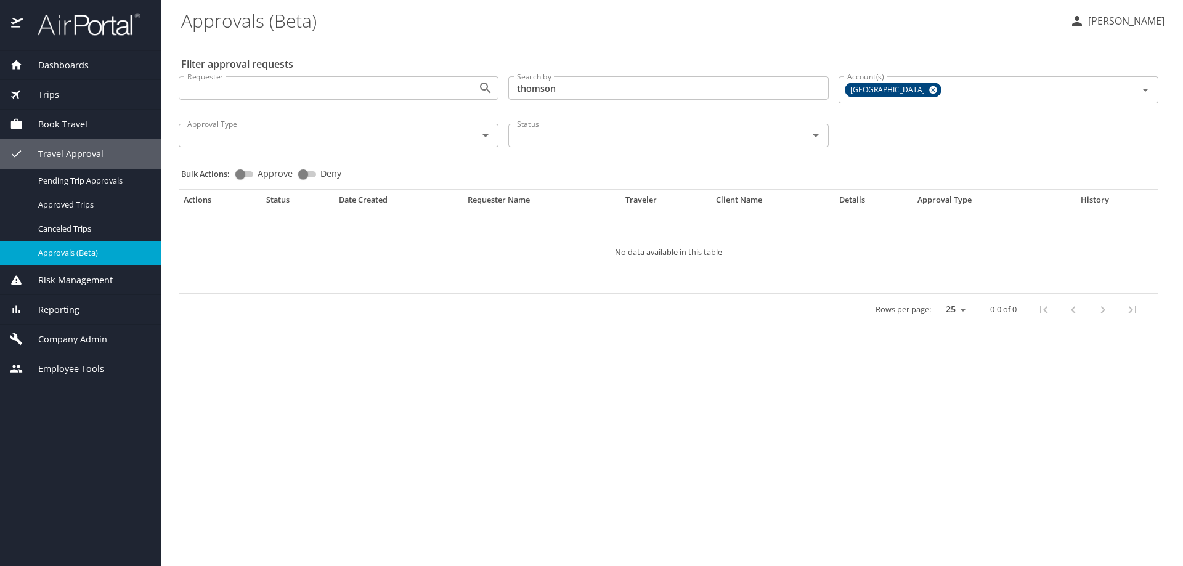
click at [545, 514] on main "Approvals (Beta) Dana Meighan Filter approval requests Requester Requester Sear…" at bounding box center [671, 283] width 1021 height 566
click at [75, 200] on span "Approved Trips" at bounding box center [92, 205] width 108 height 12
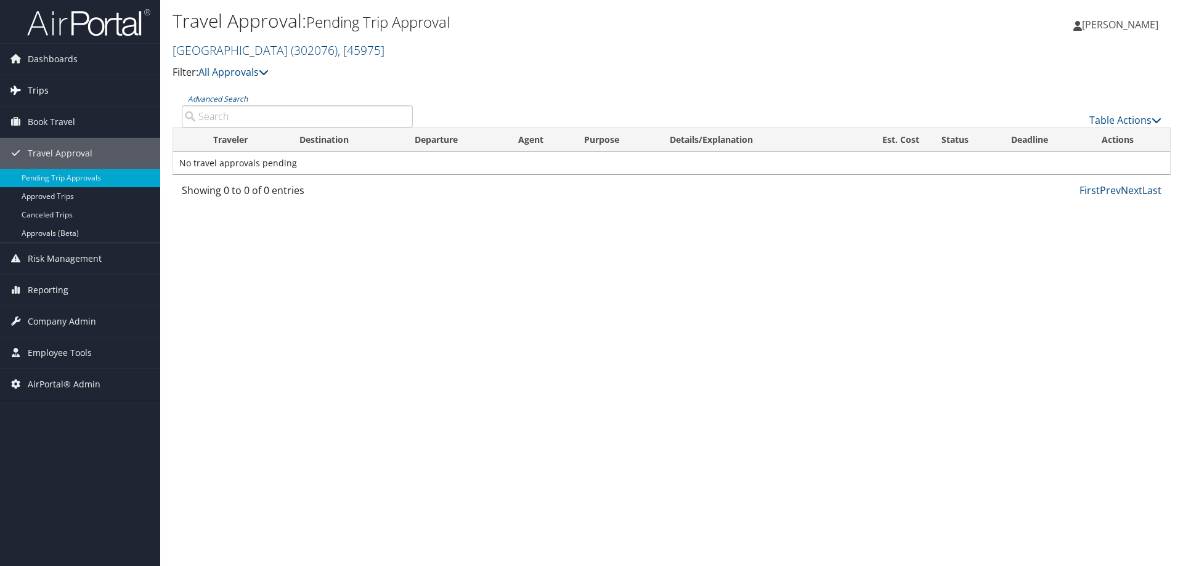
click at [45, 82] on span "Trips" at bounding box center [38, 90] width 21 height 31
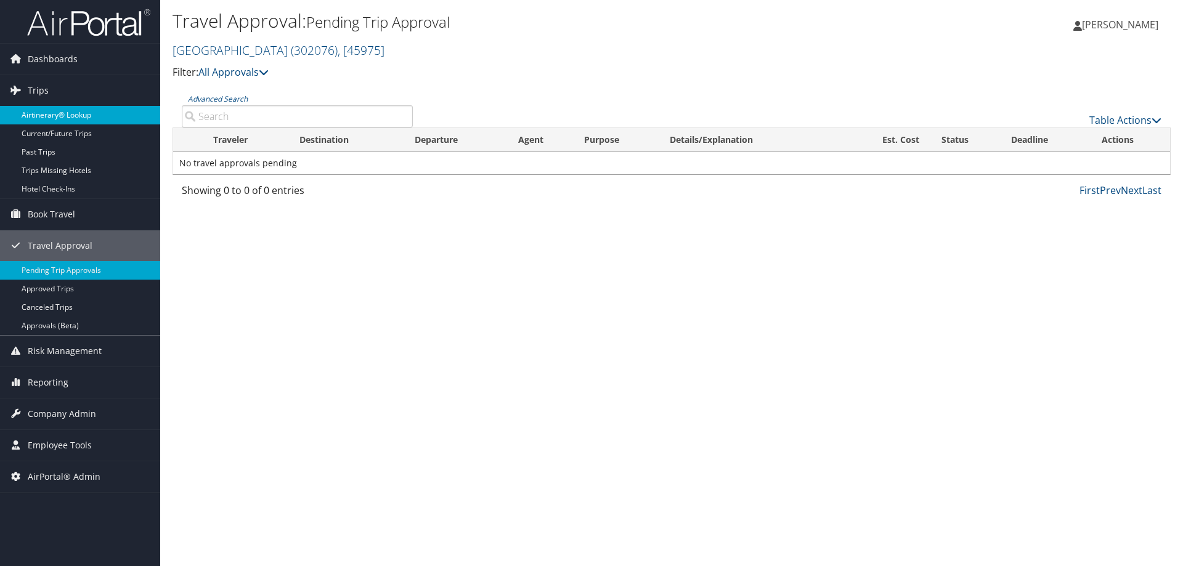
click at [73, 111] on link "Airtinerary® Lookup" at bounding box center [80, 115] width 160 height 18
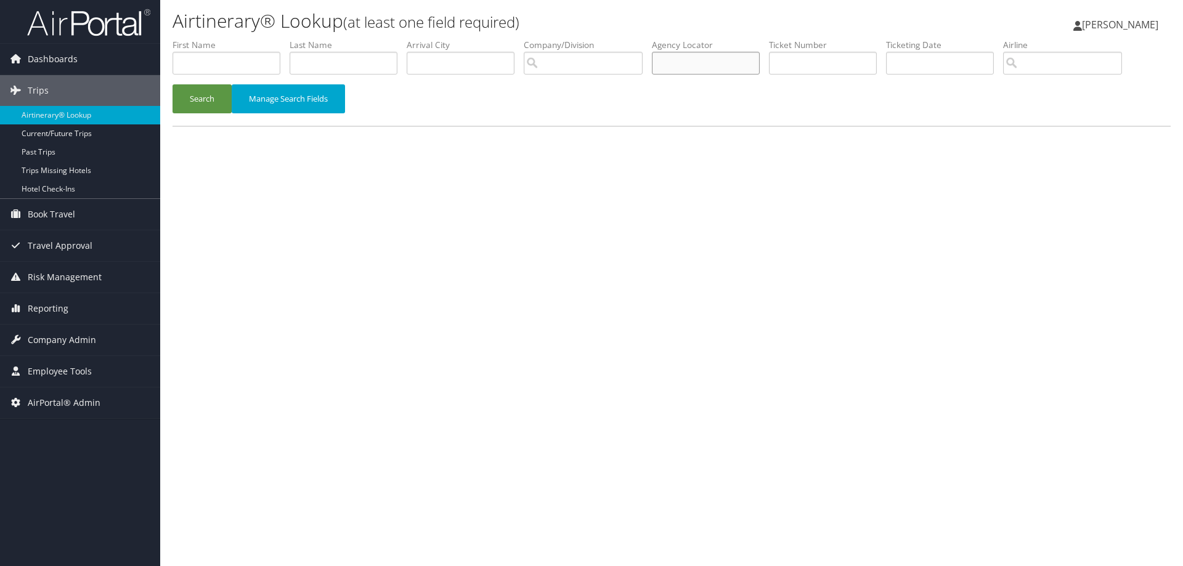
click at [684, 68] on input "text" at bounding box center [706, 63] width 108 height 23
type input "dgk432"
click at [173, 84] on button "Search" at bounding box center [202, 98] width 59 height 29
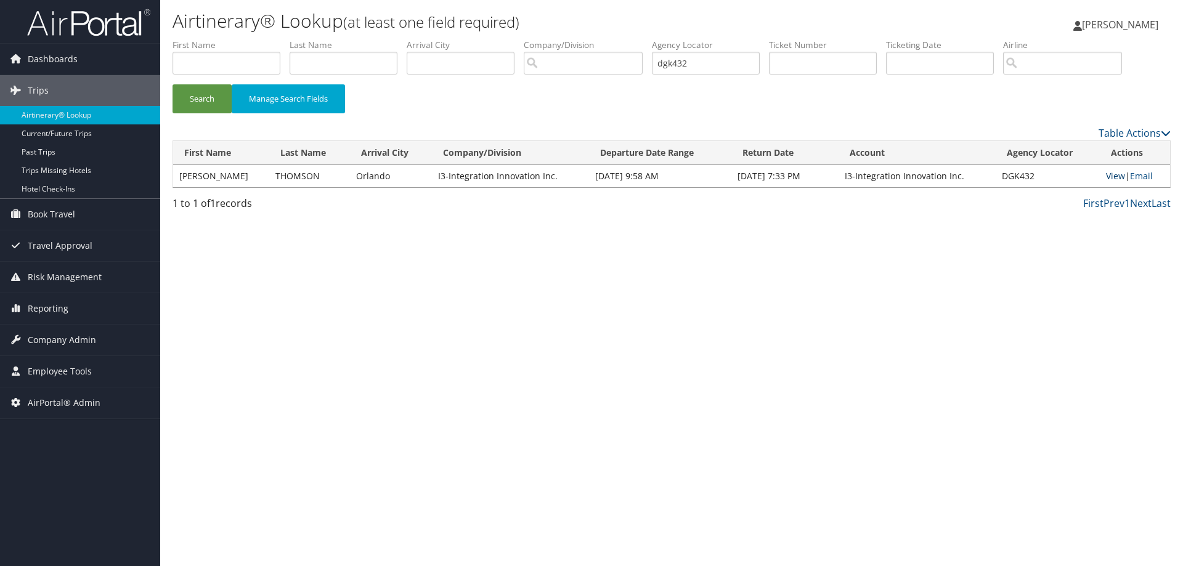
click at [1106, 174] on link "View" at bounding box center [1115, 176] width 19 height 12
click at [50, 238] on span "Travel Approval" at bounding box center [60, 245] width 65 height 31
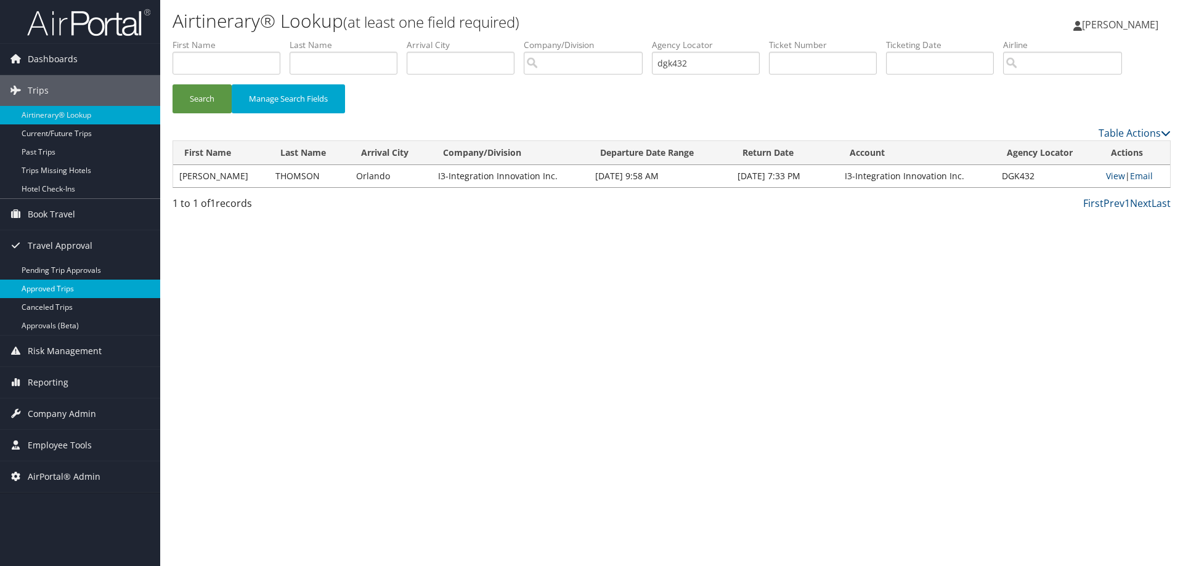
click at [65, 285] on link "Approved Trips" at bounding box center [80, 289] width 160 height 18
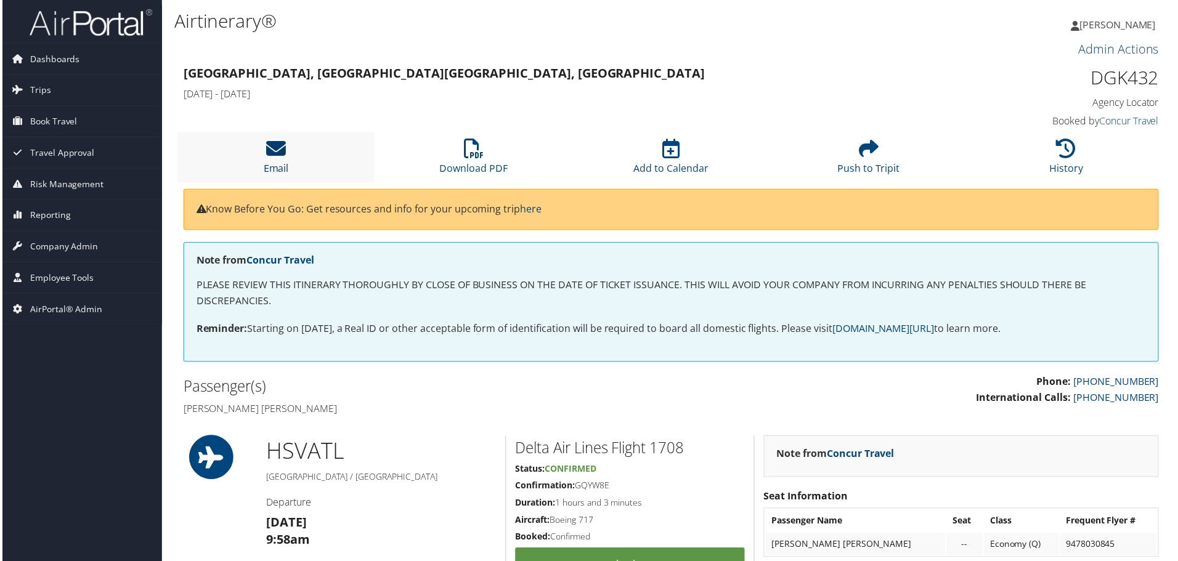
click at [269, 156] on icon at bounding box center [275, 149] width 20 height 20
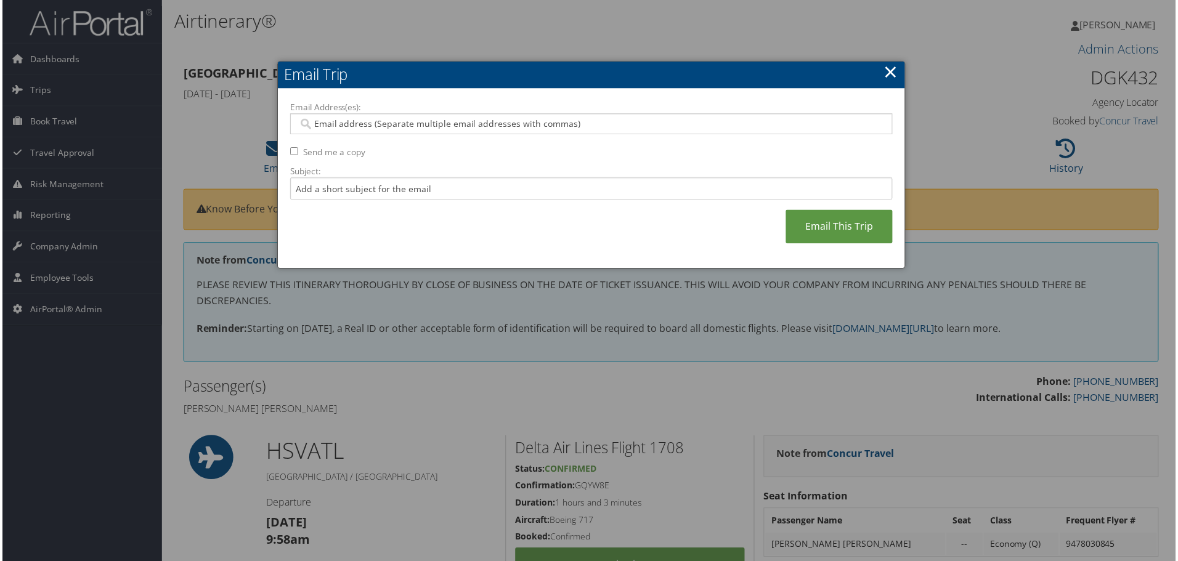
click at [999, 54] on div at bounding box center [591, 283] width 1183 height 566
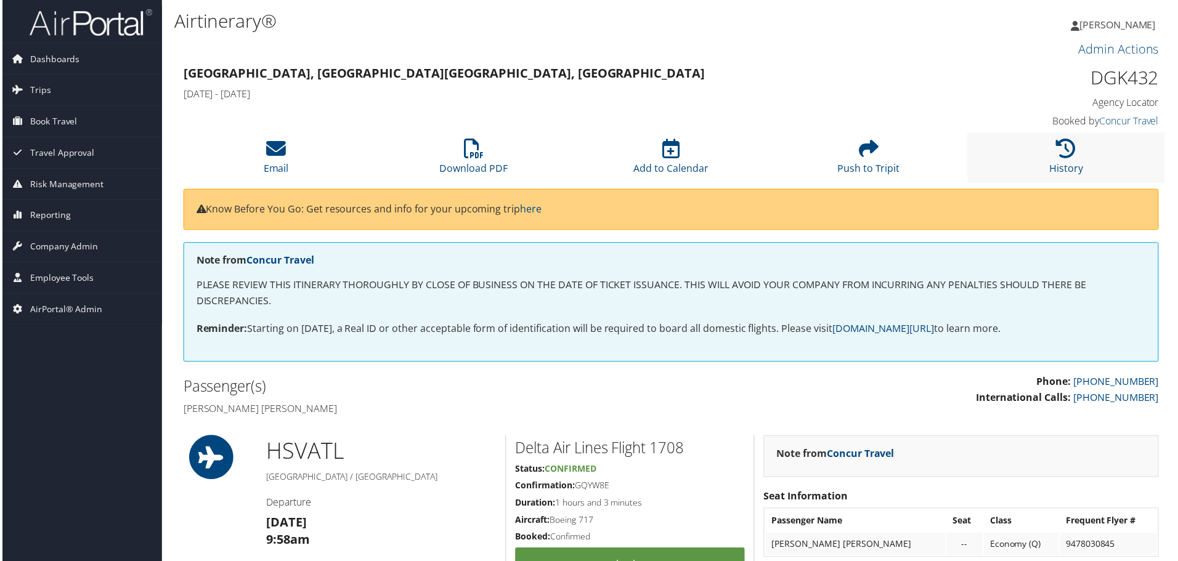
click at [1077, 153] on li "History" at bounding box center [1068, 158] width 198 height 50
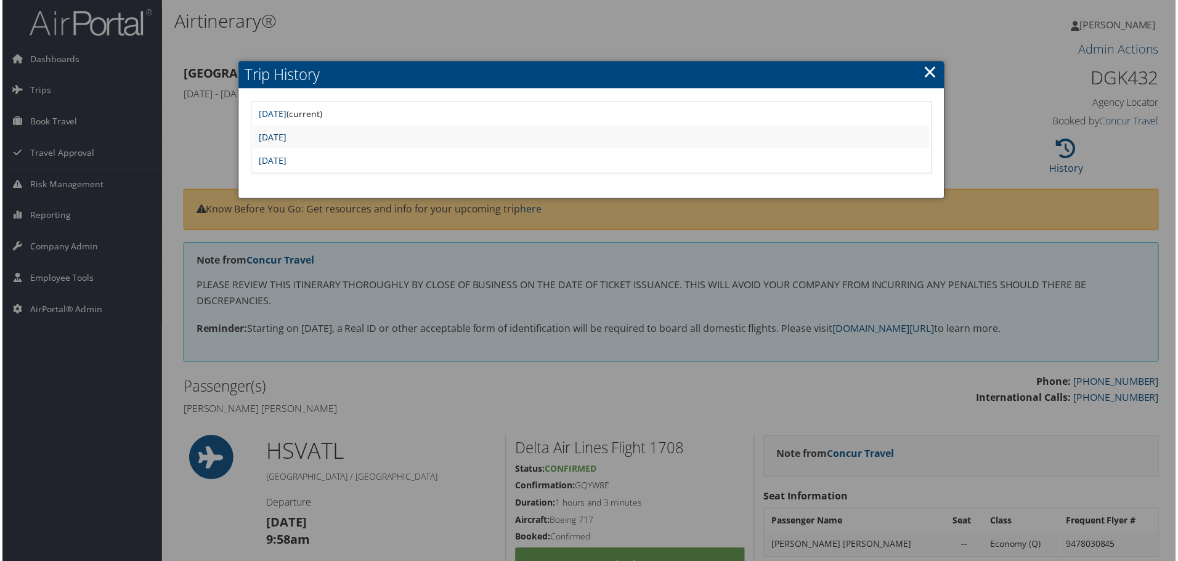
click at [285, 140] on link "[DATE]" at bounding box center [272, 138] width 28 height 12
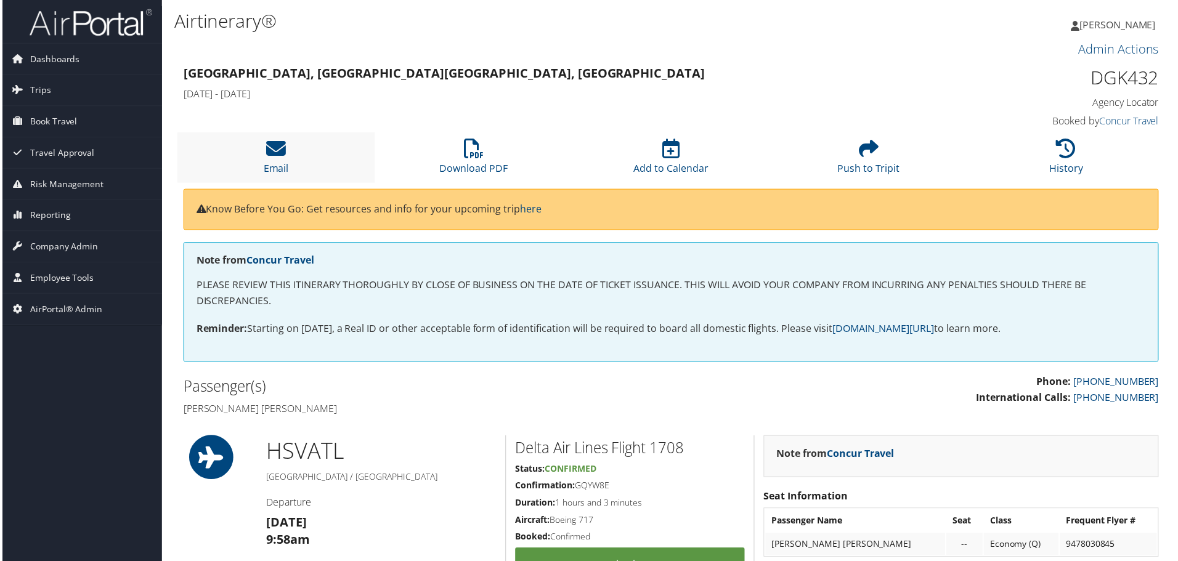
click at [266, 161] on li "Email" at bounding box center [275, 158] width 198 height 50
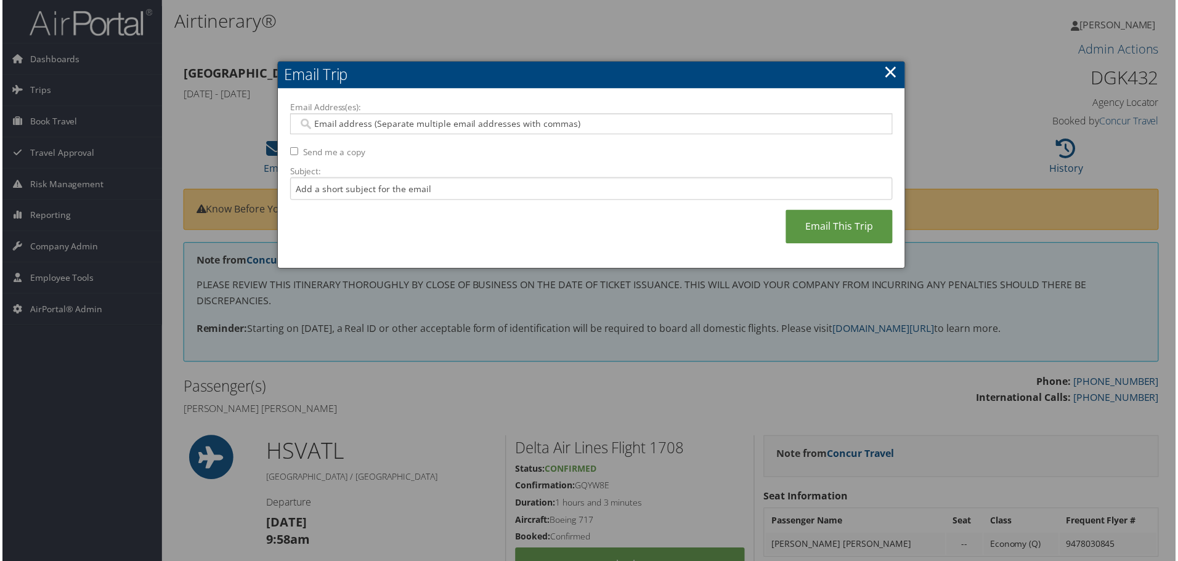
click at [546, 55] on div at bounding box center [591, 283] width 1183 height 566
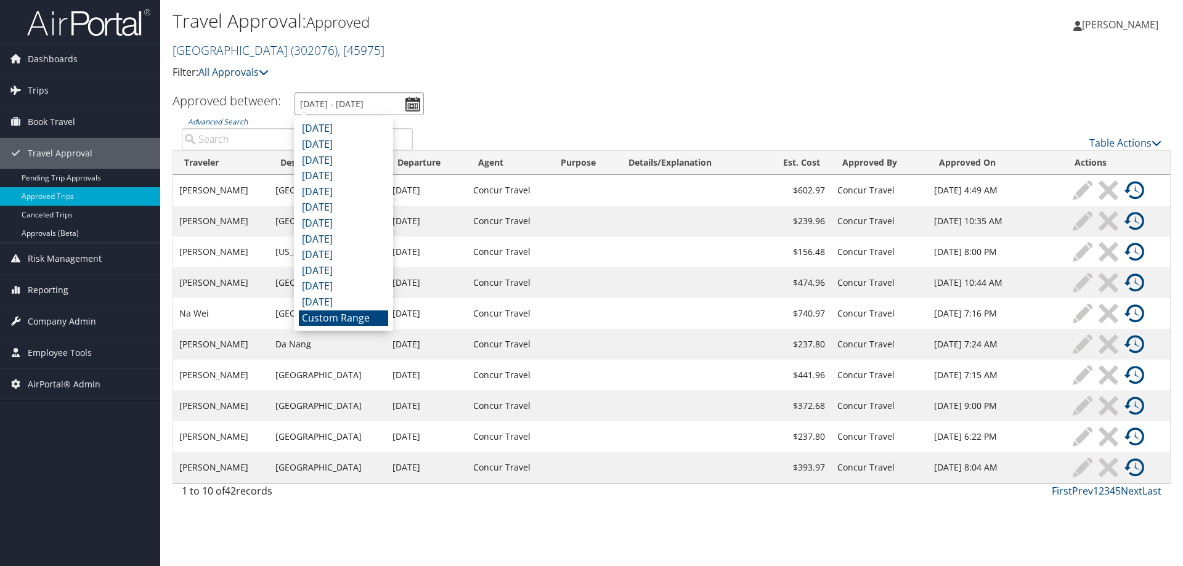
click at [413, 106] on input "[DATE] - [DATE]" at bounding box center [358, 103] width 129 height 23
click at [373, 124] on li "[DATE]" at bounding box center [343, 129] width 89 height 16
type input "[DATE] - [DATE]"
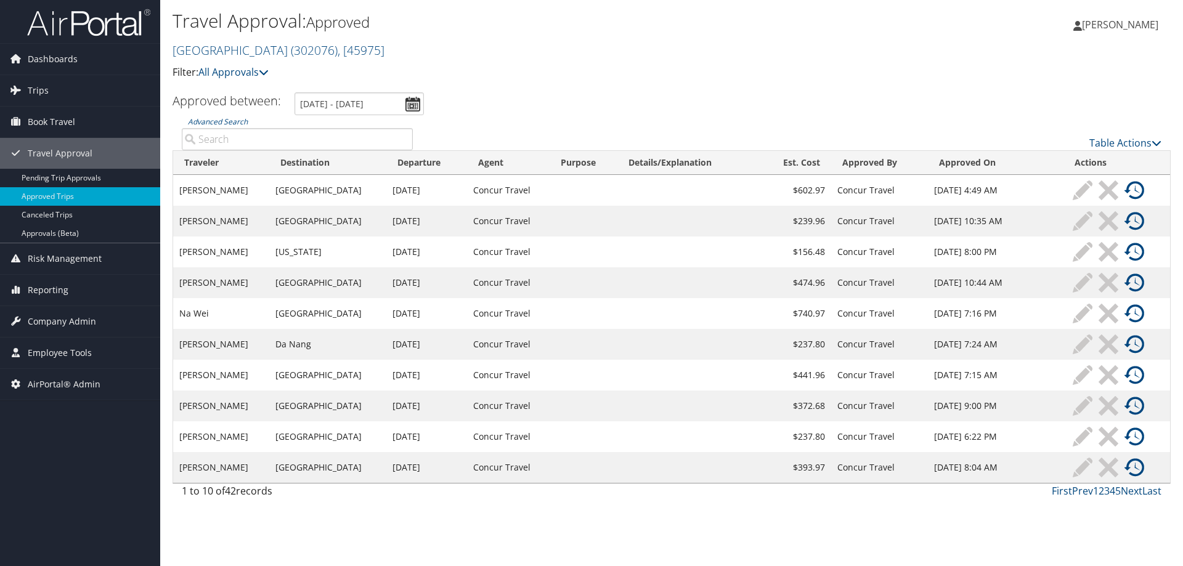
click at [237, 115] on ul "Approved between: [DATE] - [DATE]" at bounding box center [665, 103] width 1012 height 23
drag, startPoint x: 222, startPoint y: 142, endPoint x: 230, endPoint y: 102, distance: 40.4
click at [223, 136] on input "Advanced Search" at bounding box center [297, 139] width 231 height 22
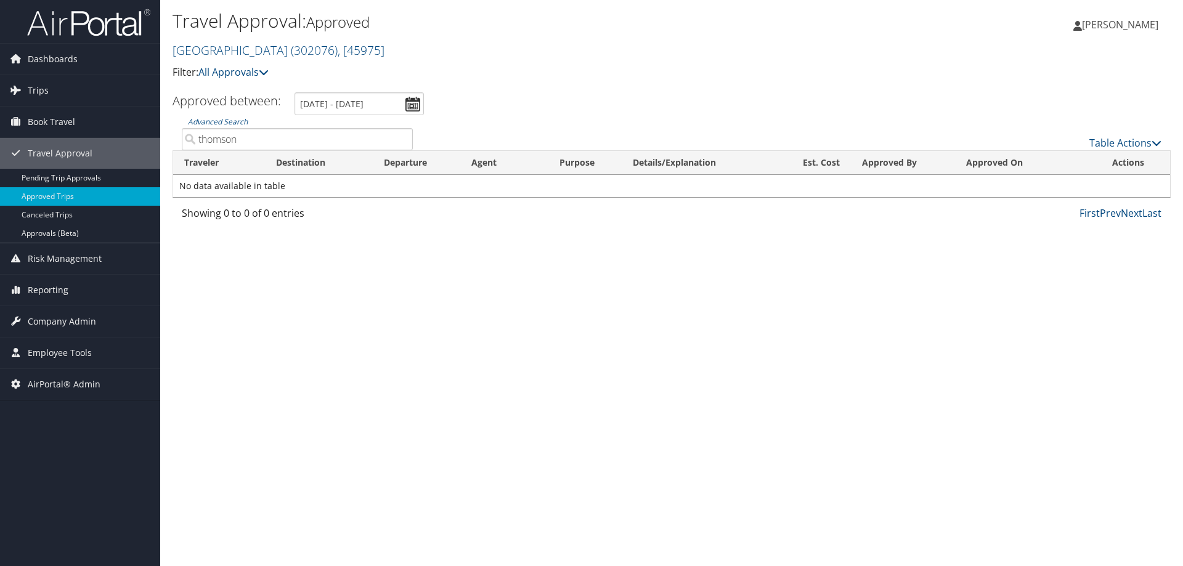
type input "thomson"
click at [277, 139] on input "thomson" at bounding box center [297, 139] width 231 height 22
click at [404, 142] on input "thomson" at bounding box center [297, 139] width 231 height 22
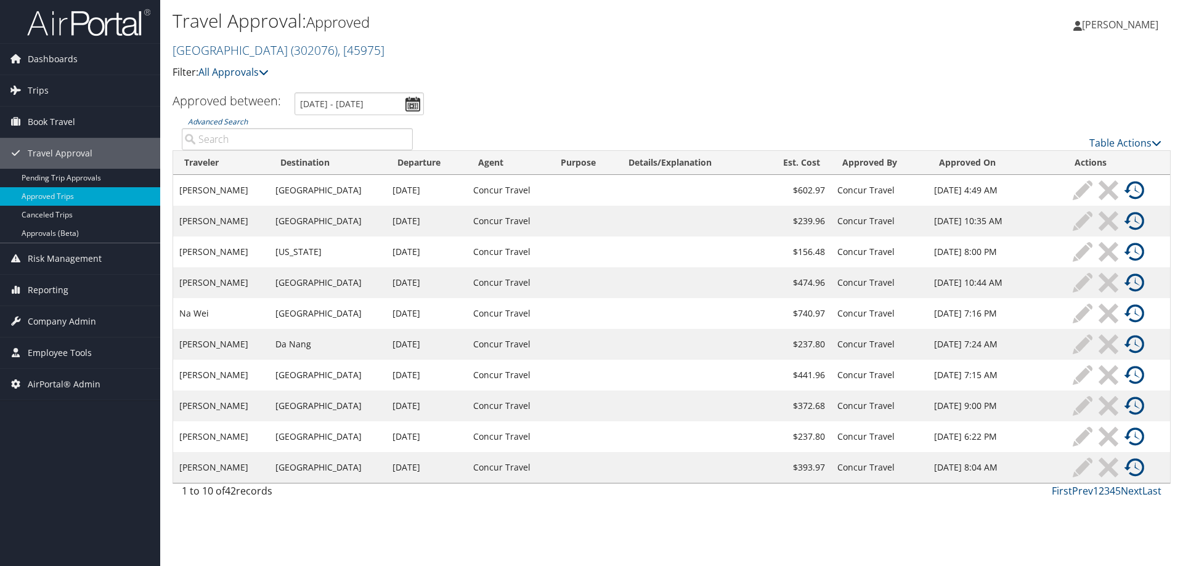
click at [1100, 487] on link "2" at bounding box center [1101, 491] width 6 height 14
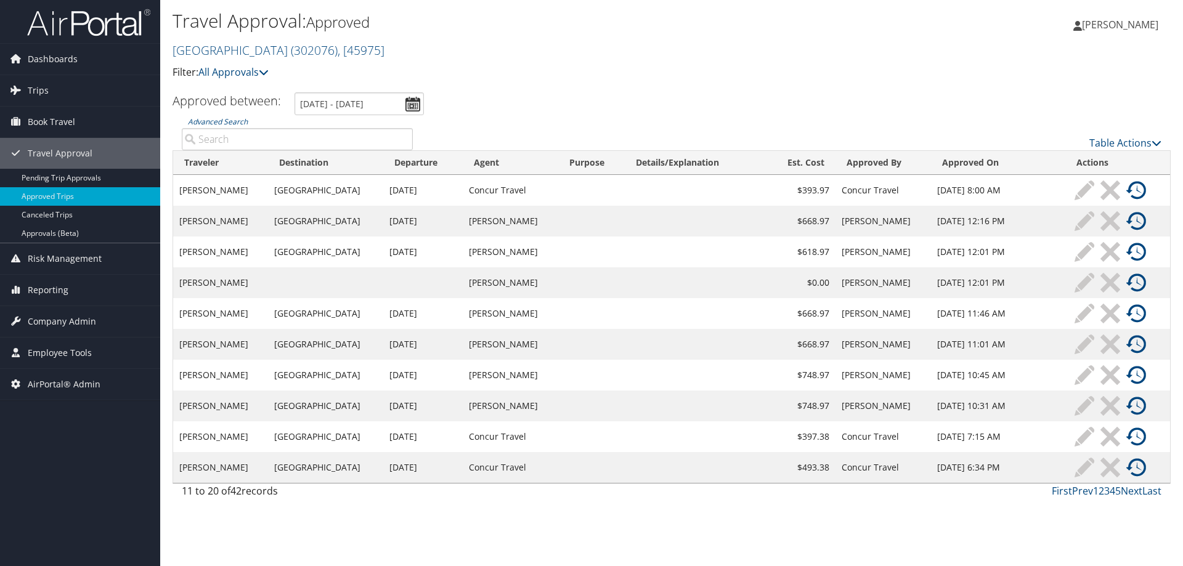
click at [252, 135] on input "Advanced Search" at bounding box center [297, 139] width 231 height 22
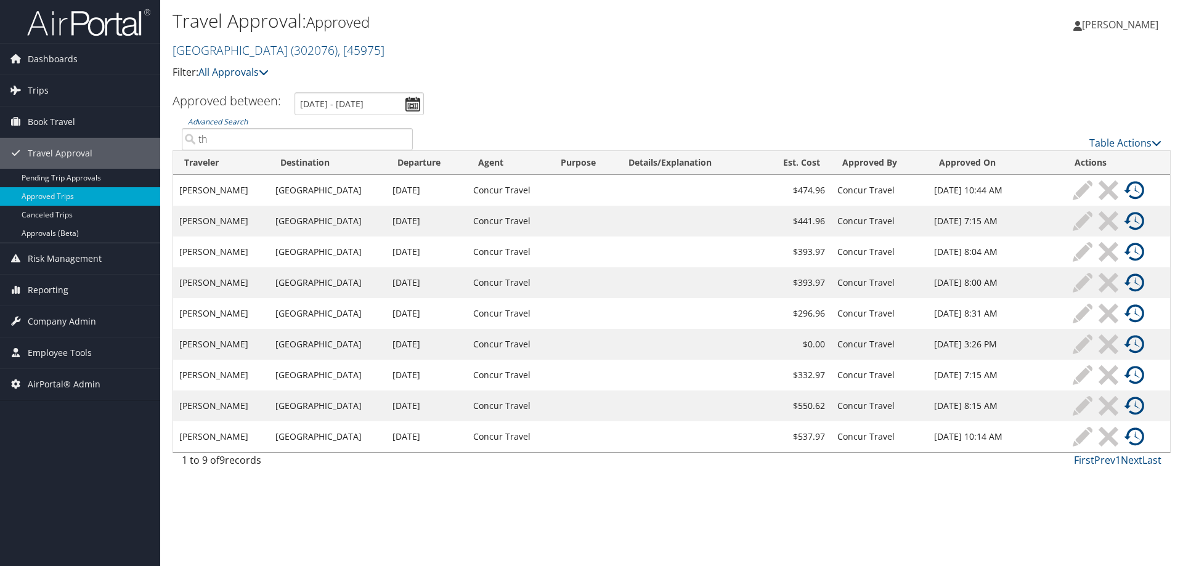
type input "t"
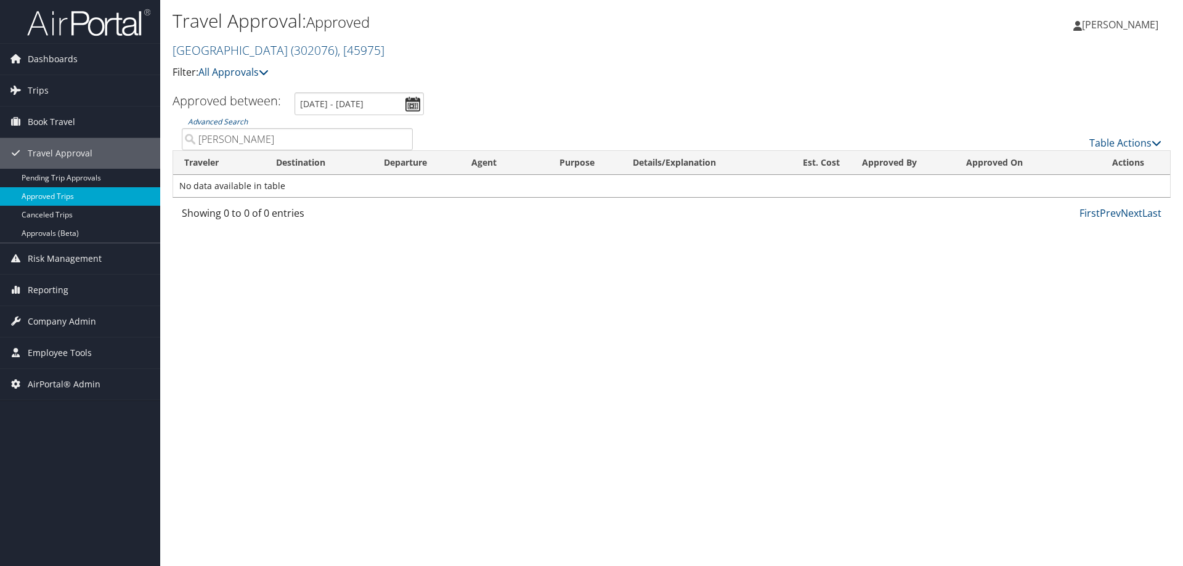
type input "[PERSON_NAME]"
click at [40, 204] on link "Approved Trips" at bounding box center [80, 196] width 160 height 18
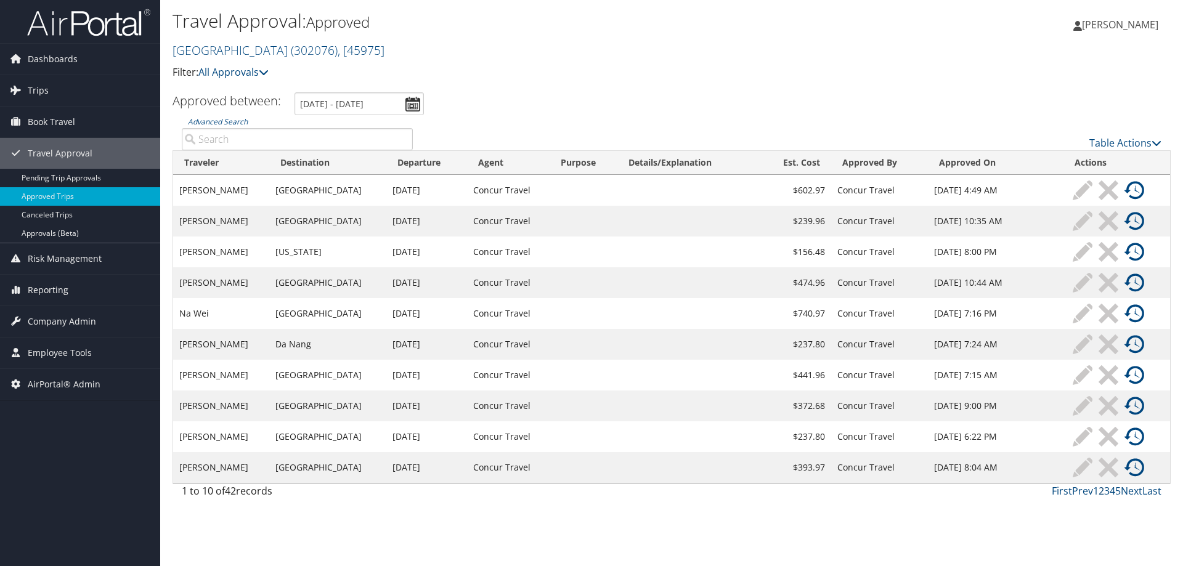
click at [1100, 492] on link "2" at bounding box center [1101, 491] width 6 height 14
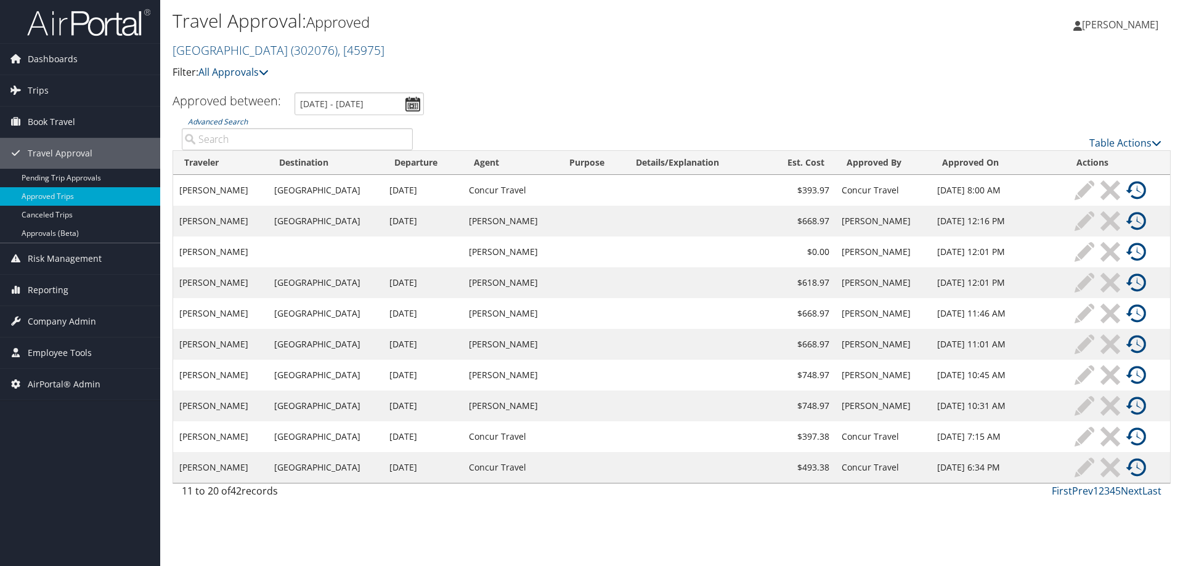
click at [197, 164] on th "Traveler" at bounding box center [220, 163] width 95 height 24
click at [1100, 492] on link "2" at bounding box center [1101, 491] width 6 height 14
click at [1107, 493] on link "3" at bounding box center [1107, 491] width 6 height 14
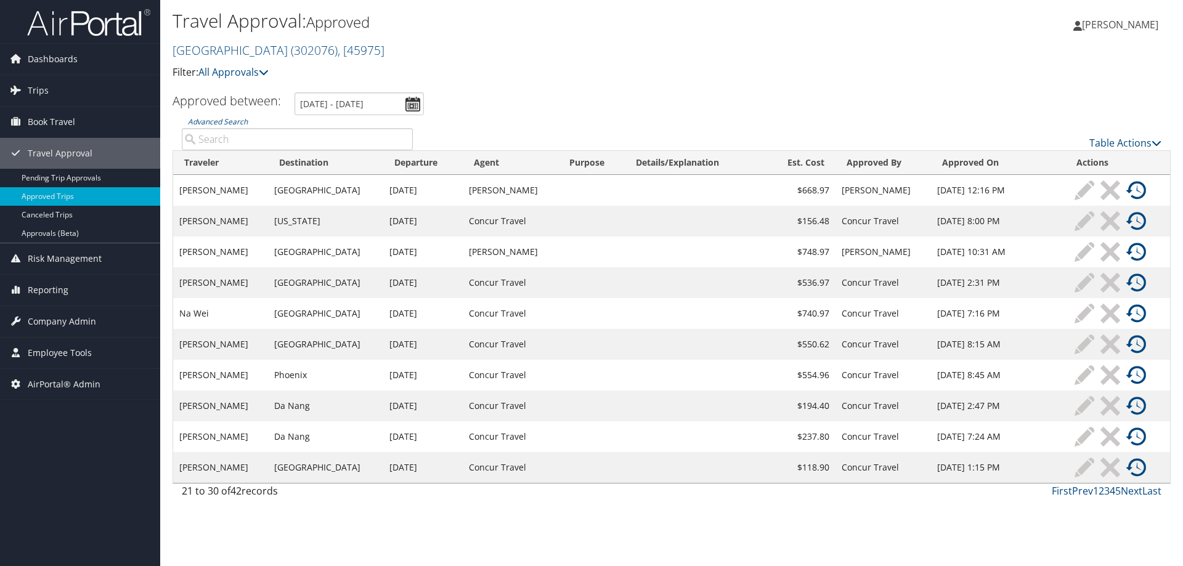
click at [1112, 492] on link "4" at bounding box center [1113, 491] width 6 height 14
click at [268, 50] on link "Temple University ( 302076 ) , [ 45975 ]" at bounding box center [279, 50] width 212 height 17
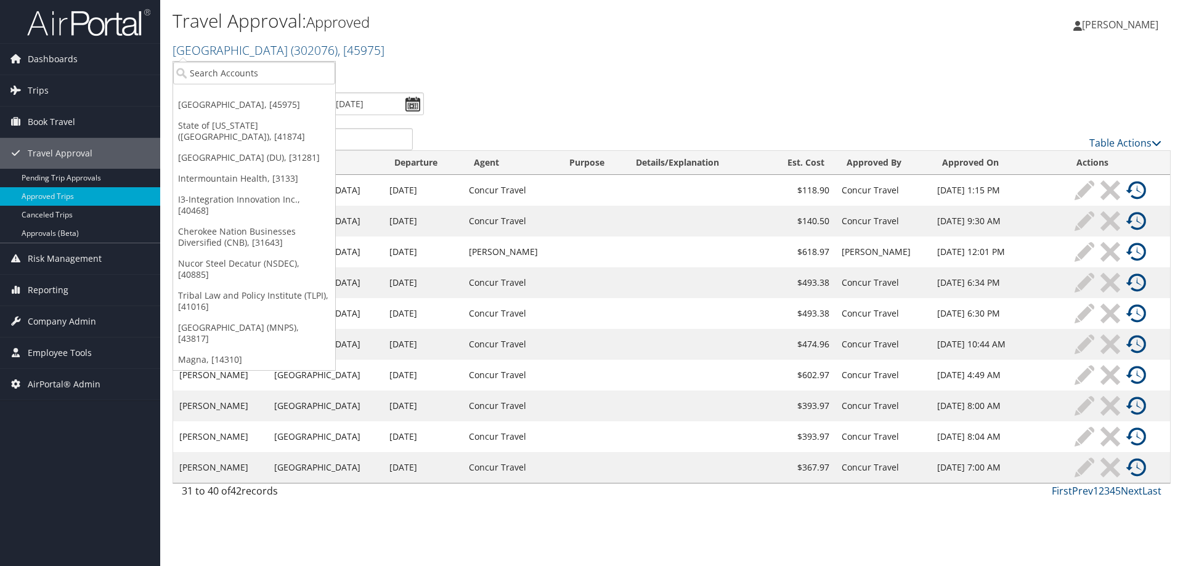
click at [538, 80] on p "Filter: All Approvals" at bounding box center [505, 73] width 665 height 16
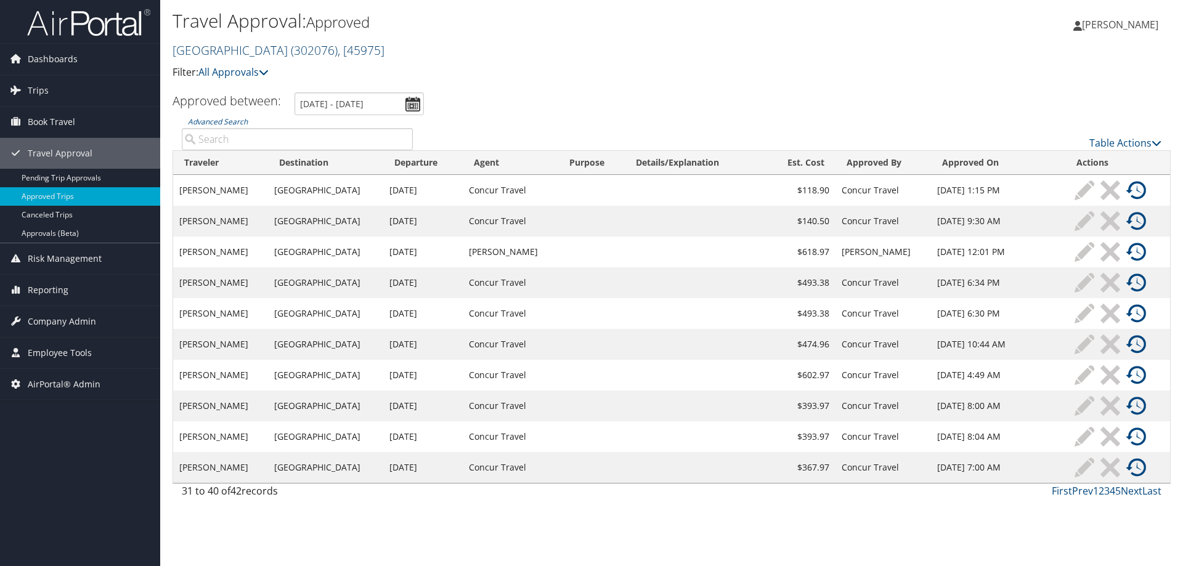
click at [224, 50] on link "Temple University ( 302076 ) , [ 45975 ]" at bounding box center [279, 50] width 212 height 17
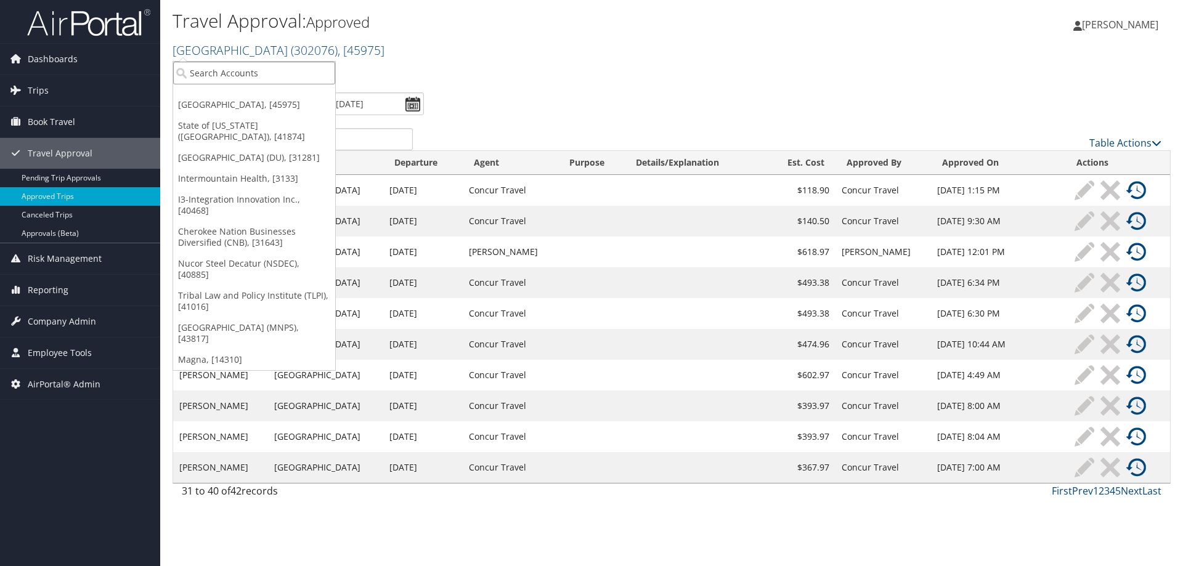
drag, startPoint x: 250, startPoint y: 63, endPoint x: 250, endPoint y: 76, distance: 13.6
click at [250, 65] on input "search" at bounding box center [254, 73] width 162 height 23
drag, startPoint x: 250, startPoint y: 76, endPoint x: 255, endPoint y: 65, distance: 12.7
click at [250, 75] on input "search" at bounding box center [254, 73] width 162 height 23
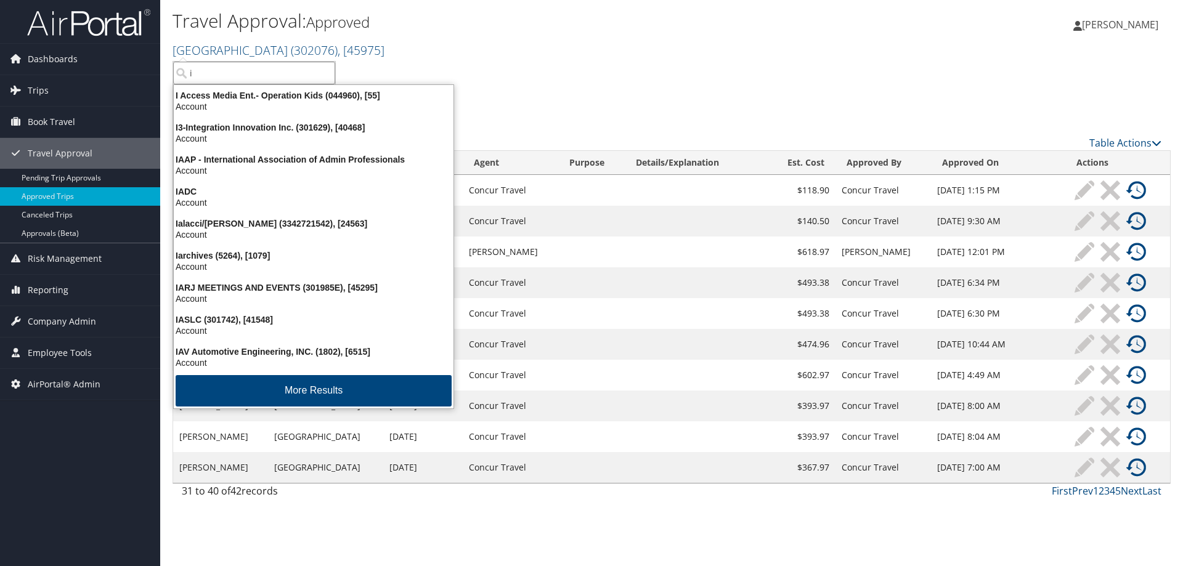
type input "i3"
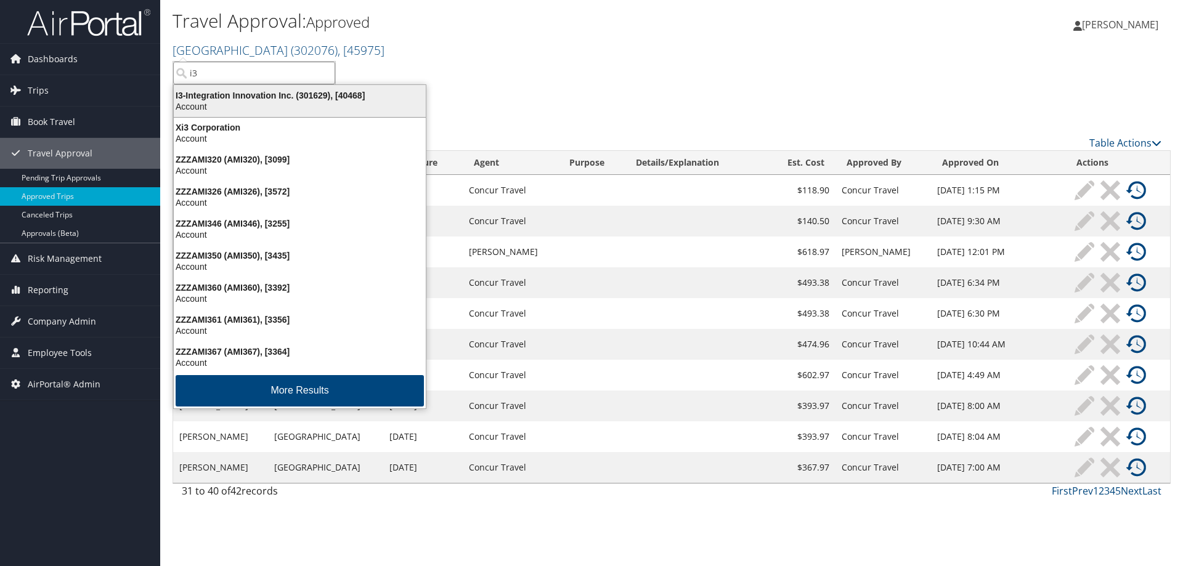
click at [229, 105] on div "Account" at bounding box center [299, 106] width 267 height 11
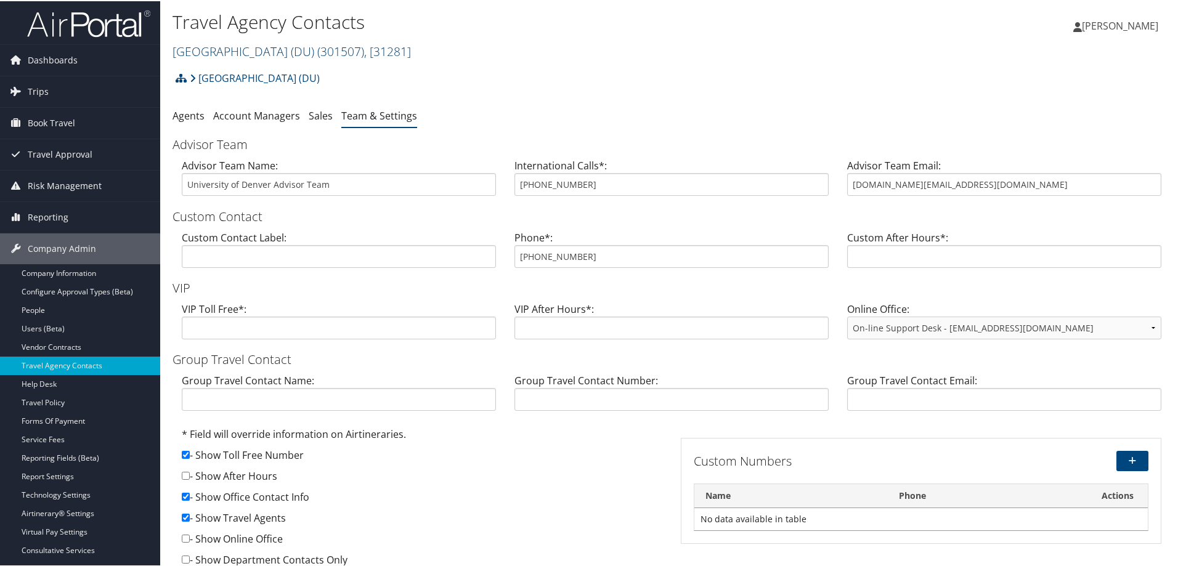
click at [322, 42] on span "( 301507 )" at bounding box center [340, 50] width 47 height 17
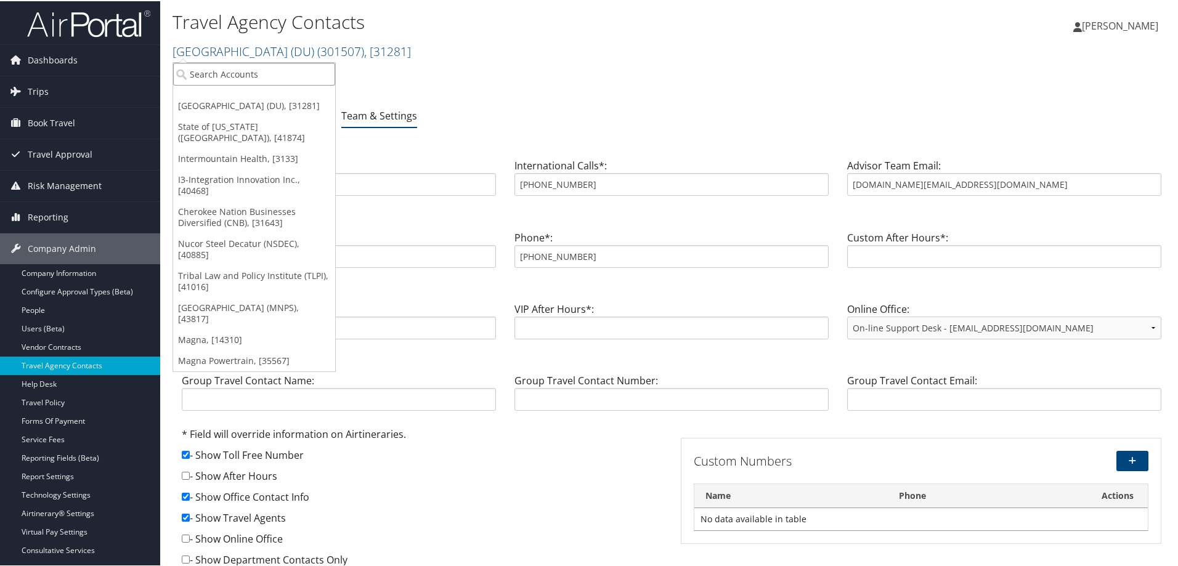
click at [262, 67] on input "search" at bounding box center [254, 73] width 162 height 23
type input "y"
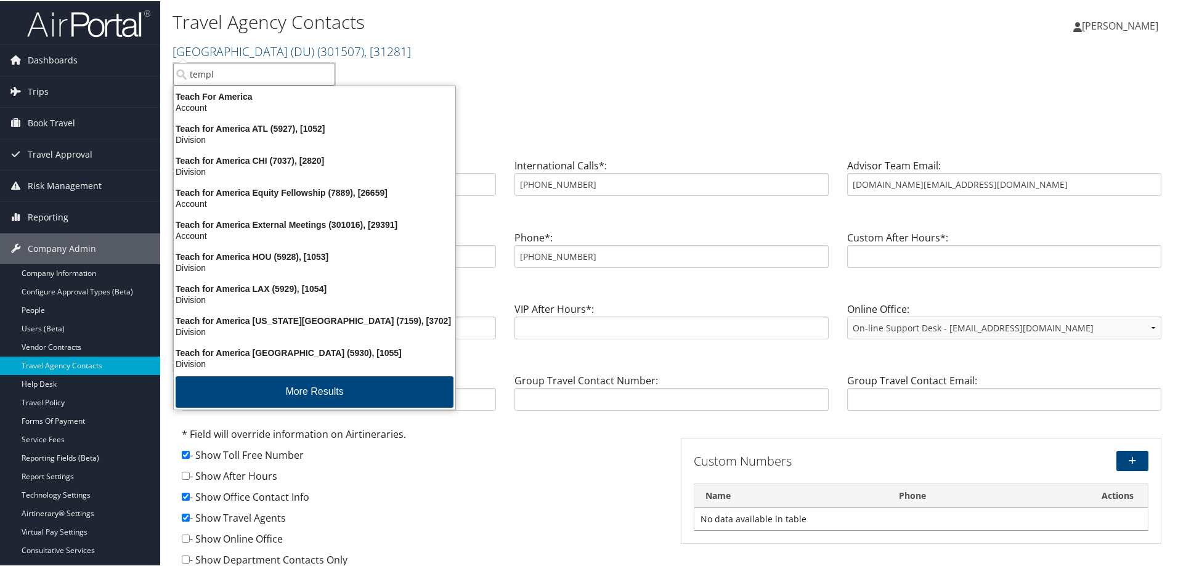
type input "[DEMOGRAPHIC_DATA]"
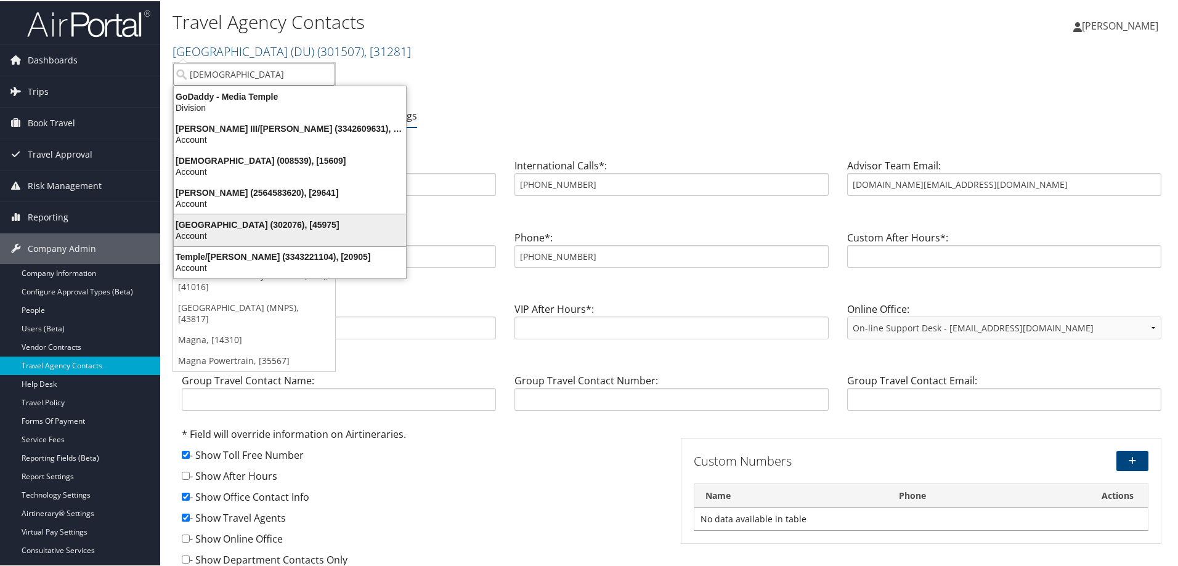
click at [254, 219] on div "Temple University (302076), [45975]" at bounding box center [289, 223] width 247 height 11
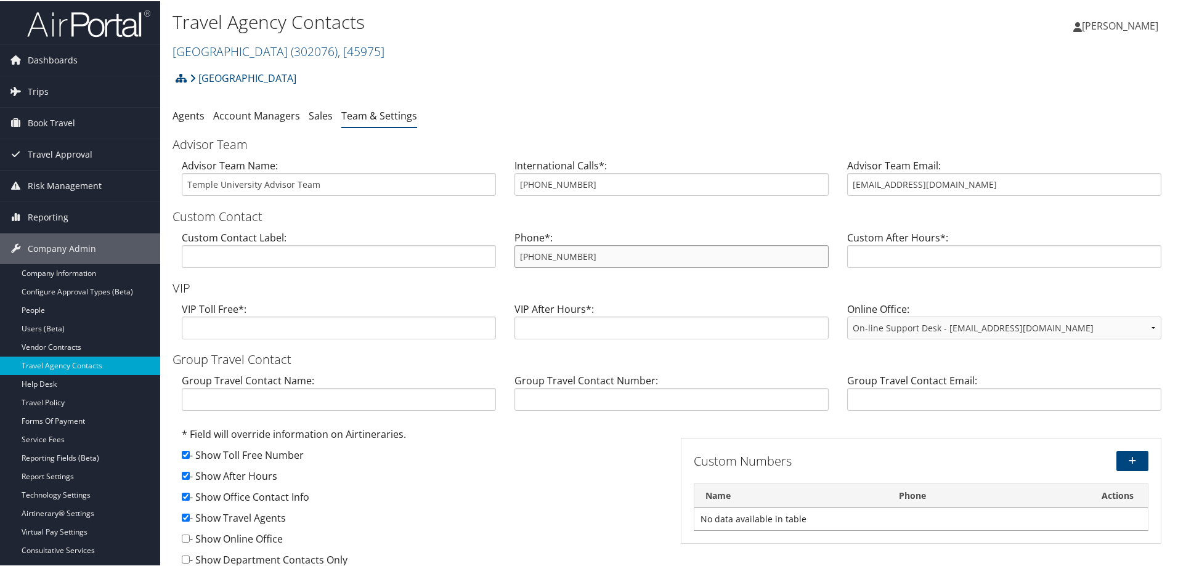
drag, startPoint x: 598, startPoint y: 261, endPoint x: 477, endPoint y: 251, distance: 121.8
click at [477, 251] on div "Custom Contact Label: Phone*: 855-594-5376 Custom After Hours*:" at bounding box center [672, 252] width 998 height 47
drag, startPoint x: 608, startPoint y: 254, endPoint x: 959, endPoint y: 174, distance: 359.4
click at [959, 174] on input "templetravel@cbtravel.com" at bounding box center [1004, 183] width 314 height 23
drag, startPoint x: 969, startPoint y: 181, endPoint x: 841, endPoint y: 176, distance: 128.2
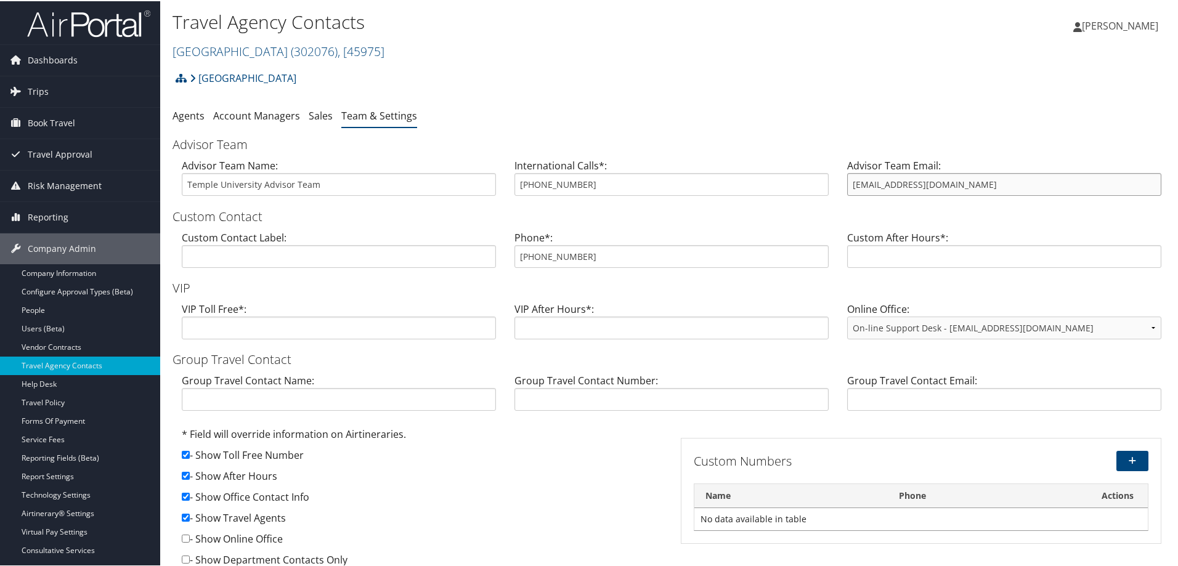
click at [841, 176] on div "Advisor Team Email: templetravel@cbtravel.com" at bounding box center [1004, 180] width 333 height 47
drag, startPoint x: 593, startPoint y: 256, endPoint x: 500, endPoint y: 247, distance: 93.5
click at [500, 247] on div "Custom Contact Label: Phone*: 855-594-5376 Custom After Hours*:" at bounding box center [672, 252] width 998 height 47
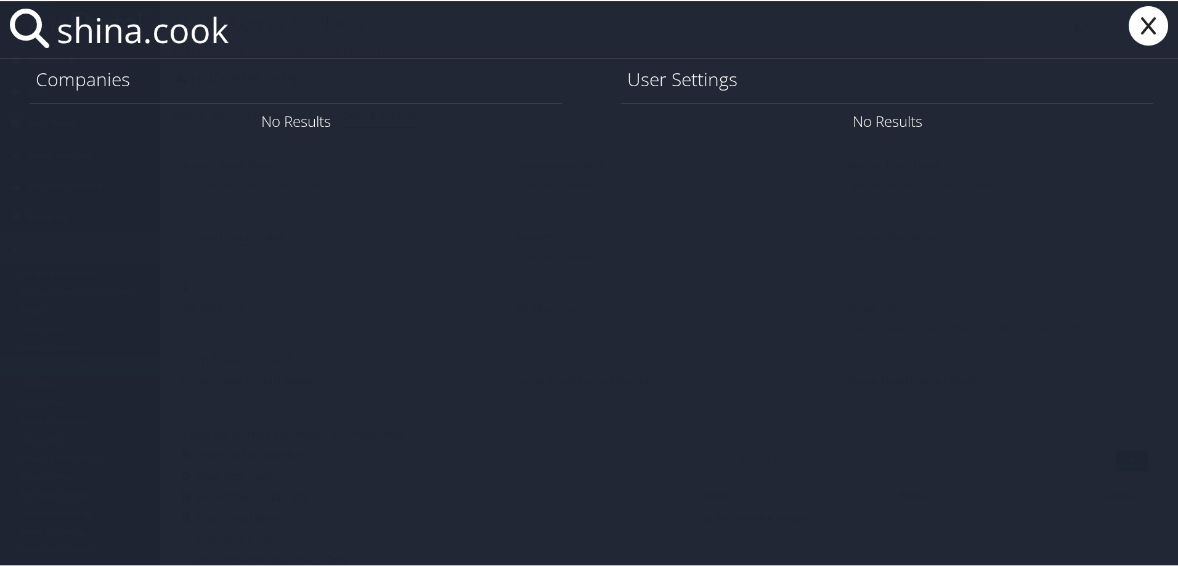
type input "shina.cook"
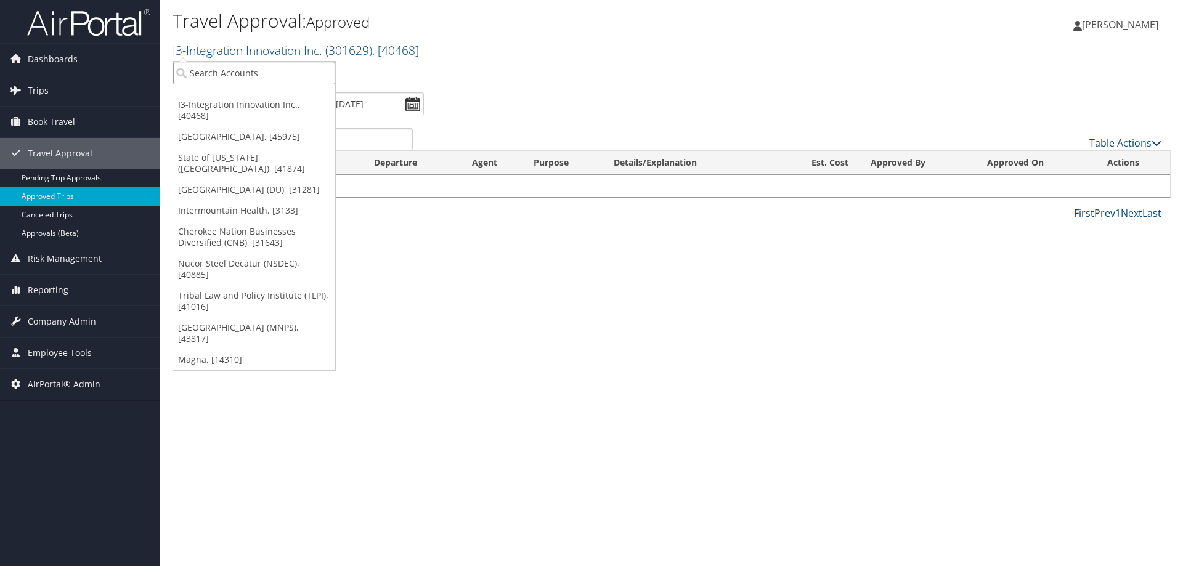
click at [232, 75] on input "search" at bounding box center [254, 73] width 162 height 23
type input "tyndale"
click at [235, 89] on div "Tyndale Enterprises (301479), [38938] Account" at bounding box center [274, 101] width 196 height 28
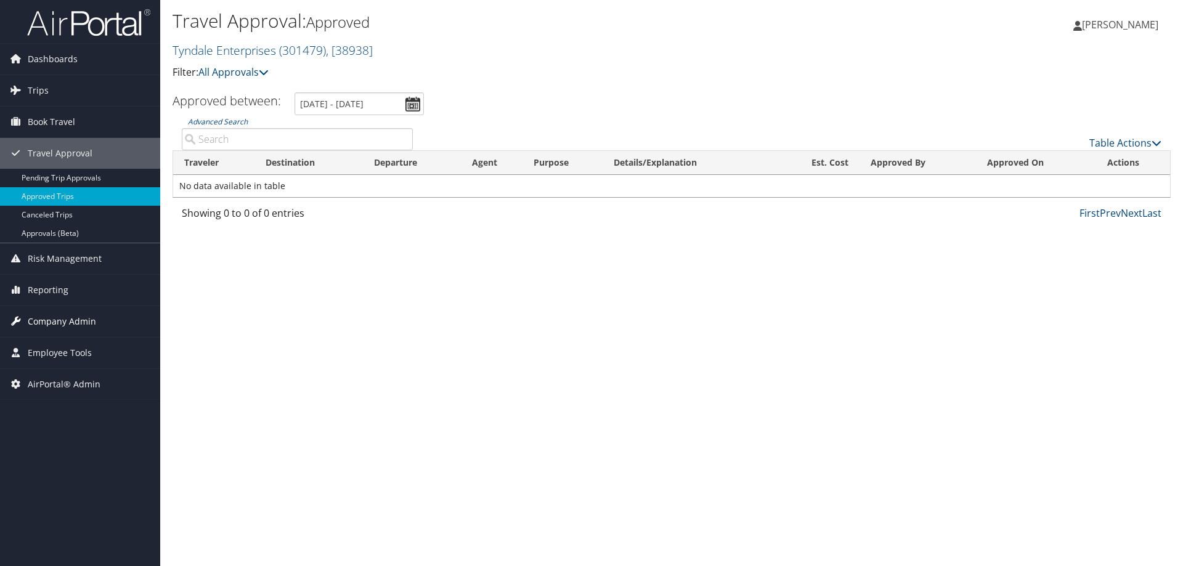
click at [72, 323] on span "Company Admin" at bounding box center [62, 321] width 68 height 31
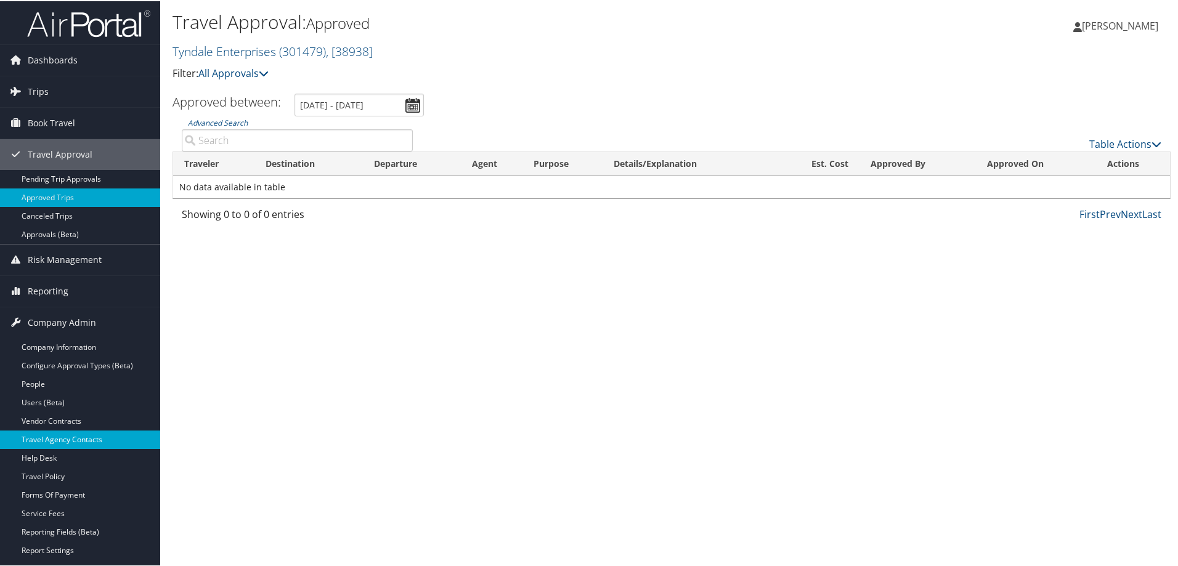
click at [100, 441] on link "Travel Agency Contacts" at bounding box center [80, 438] width 160 height 18
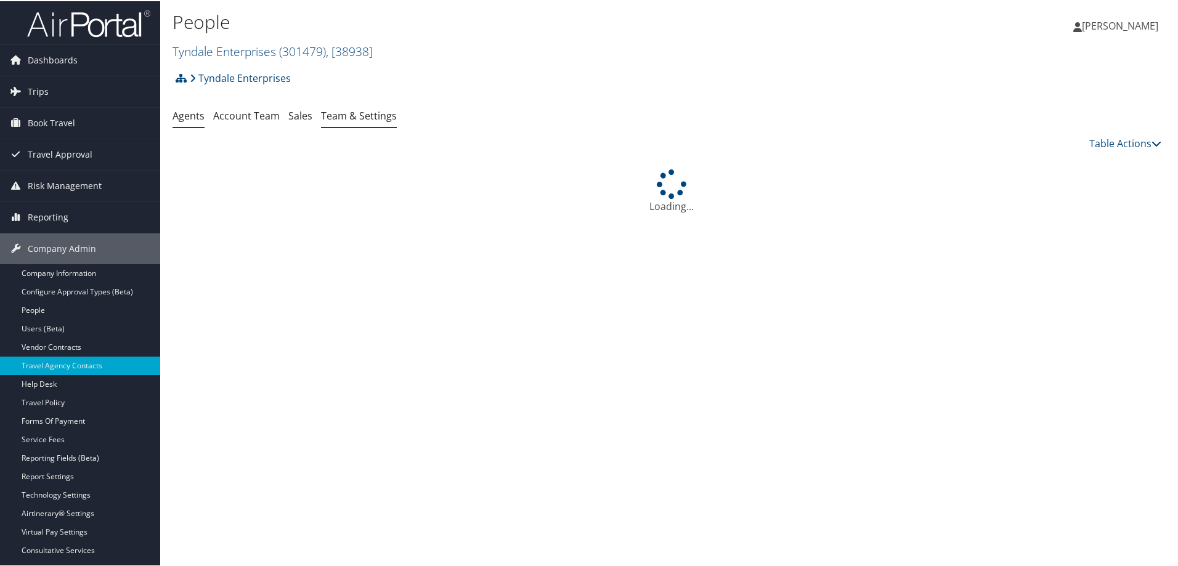
click at [366, 114] on link "Team & Settings" at bounding box center [359, 115] width 76 height 14
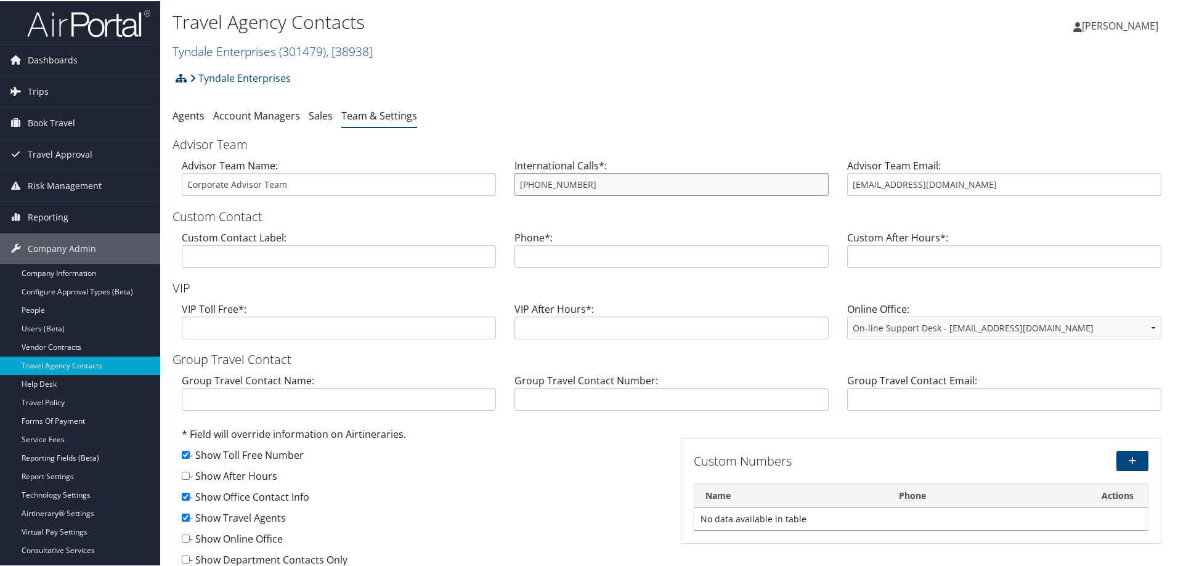
drag, startPoint x: 646, startPoint y: 184, endPoint x: 442, endPoint y: 186, distance: 203.9
click at [442, 186] on div "Advisor Team Name: Corporate Advisor Team International Calls*: [PHONE_NUMBER] …" at bounding box center [672, 180] width 998 height 47
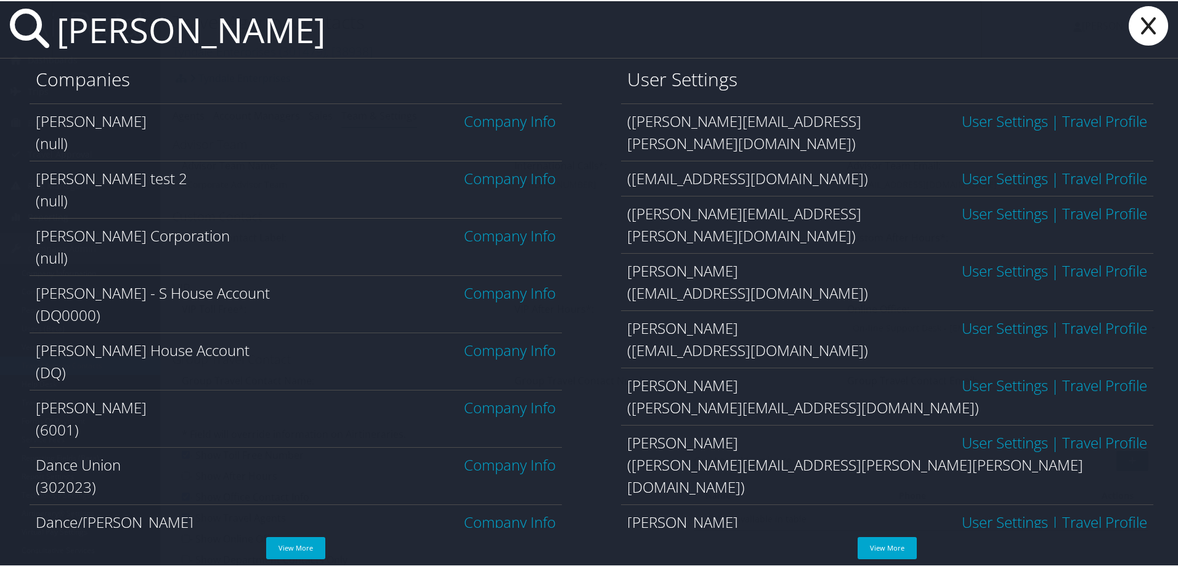
type input "[PERSON_NAME]"
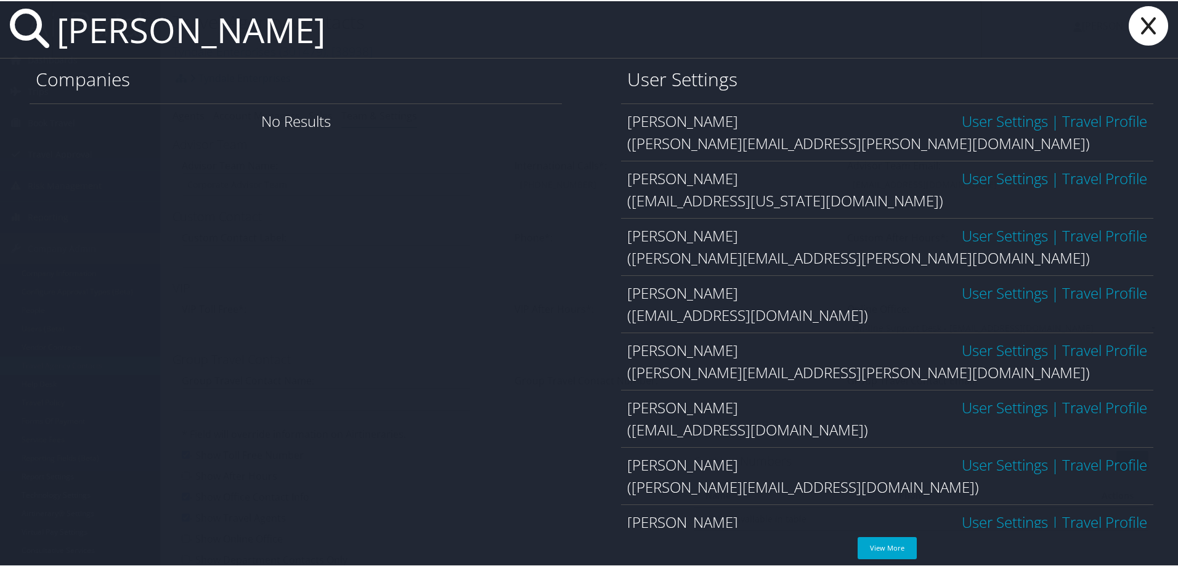
click at [617, 368] on div "User Settings [PERSON_NAME] User Settings | Travel Profile ([PERSON_NAME][EMAIL…" at bounding box center [886, 316] width 591 height 519
drag, startPoint x: 628, startPoint y: 371, endPoint x: 766, endPoint y: 371, distance: 138.0
click at [766, 371] on div "([PERSON_NAME][EMAIL_ADDRESS][PERSON_NAME][DOMAIN_NAME])" at bounding box center [887, 371] width 520 height 22
copy div "[PERSON_NAME][EMAIL_ADDRESS][PERSON_NAME][DOMAIN_NAME]"
